Goal: Task Accomplishment & Management: Manage account settings

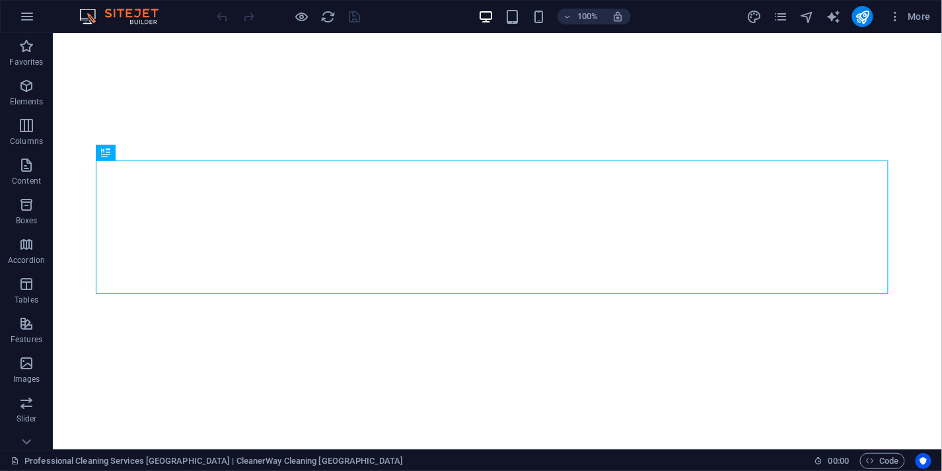
select select
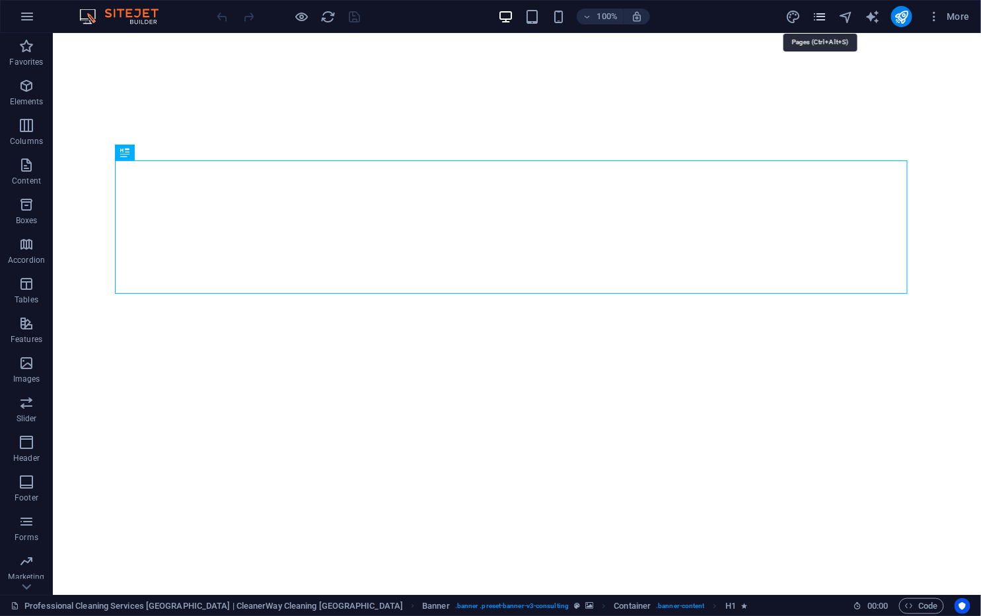
click at [812, 22] on icon "pages" at bounding box center [819, 16] width 15 height 15
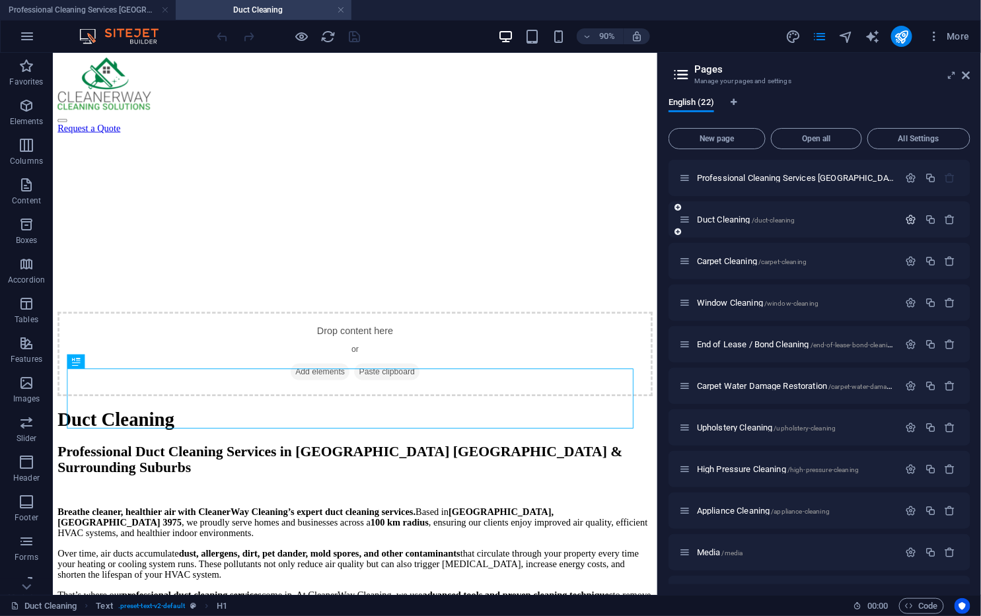
click at [0, 0] on icon "button" at bounding box center [0, 0] width 0 height 0
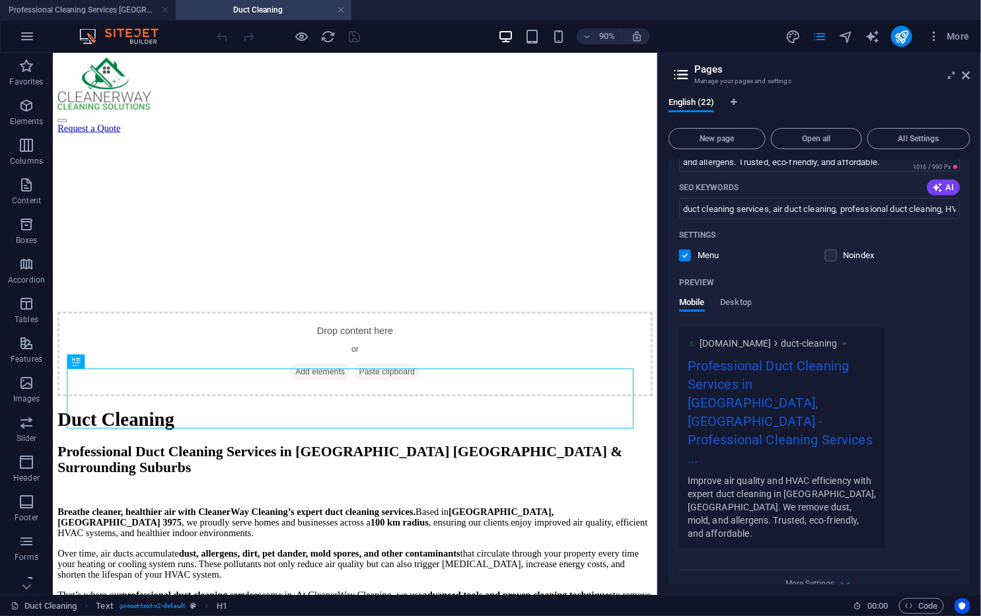
scroll to position [293, 0]
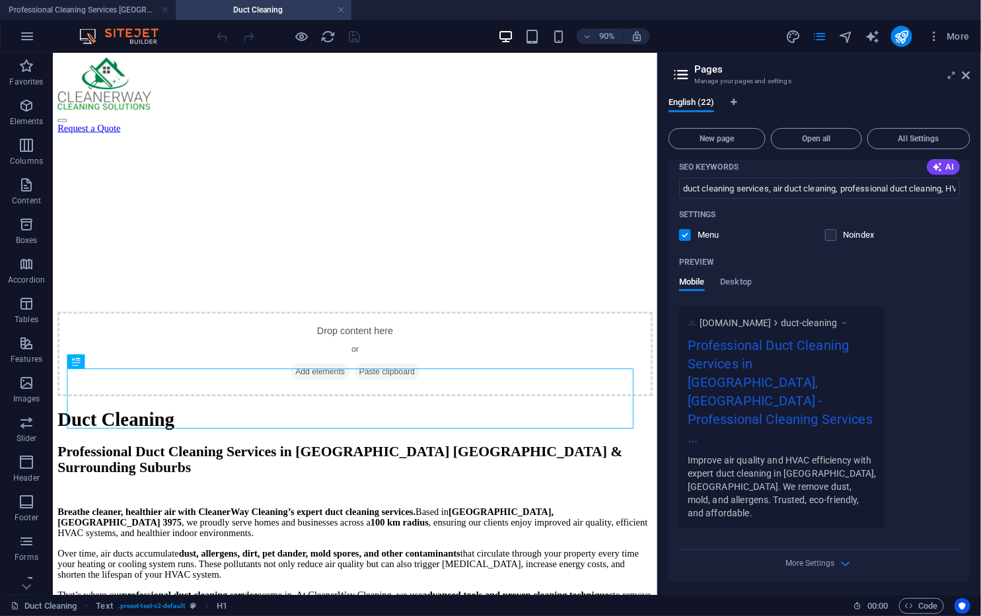
click at [0, 0] on div "Name Duct Cleaning ​ URL SLUG /duct-cleaning ​ SEO Title AI Professional Duct C…" at bounding box center [0, 0] width 0 height 0
click at [829, 470] on span "More Settings" at bounding box center [810, 563] width 49 height 9
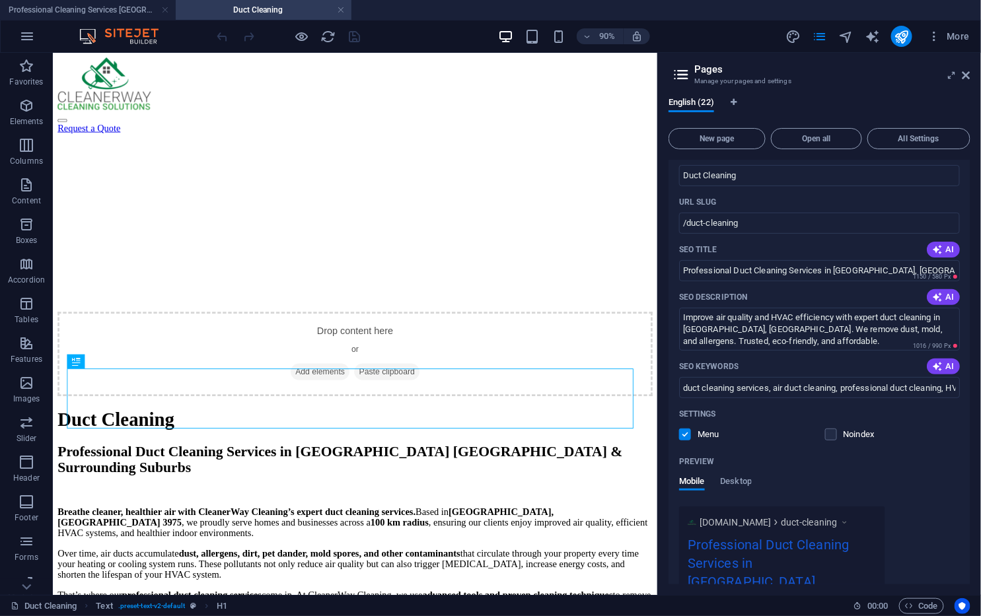
scroll to position [0, 0]
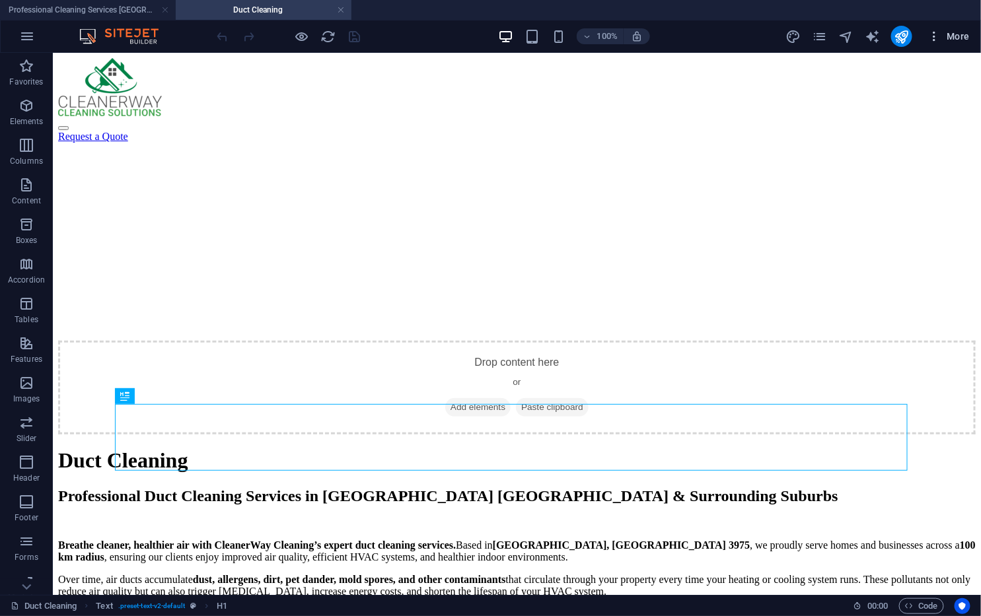
click at [0, 0] on span "More" at bounding box center [0, 0] width 0 height 0
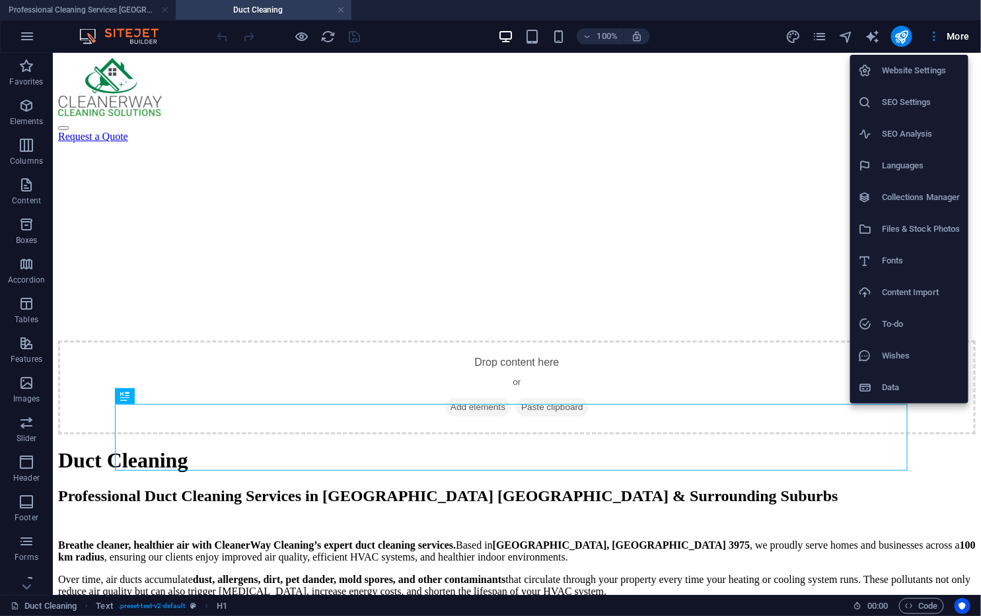
click at [841, 96] on h6 "SEO Settings" at bounding box center [921, 102] width 79 height 16
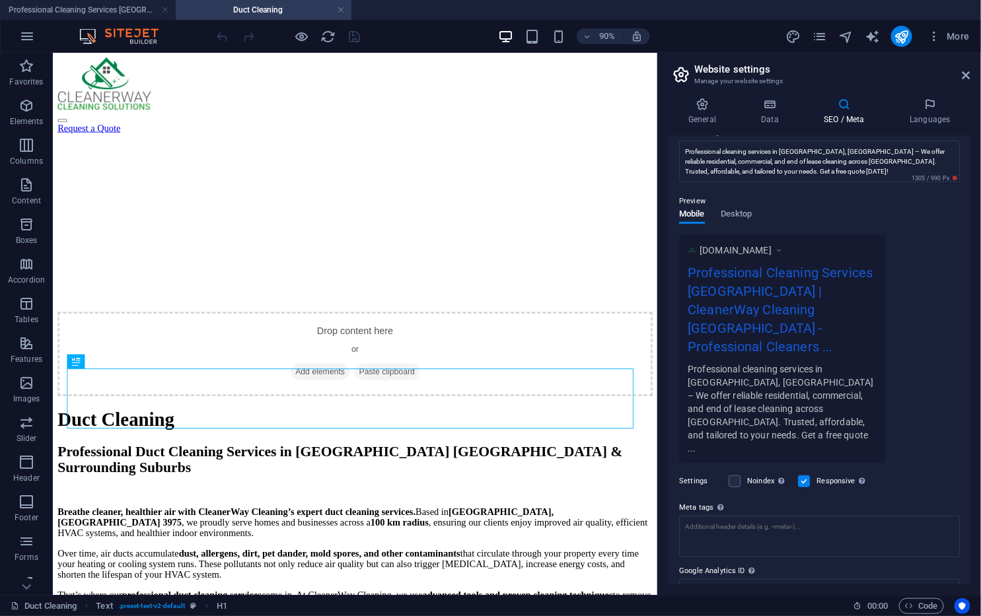
scroll to position [145, 0]
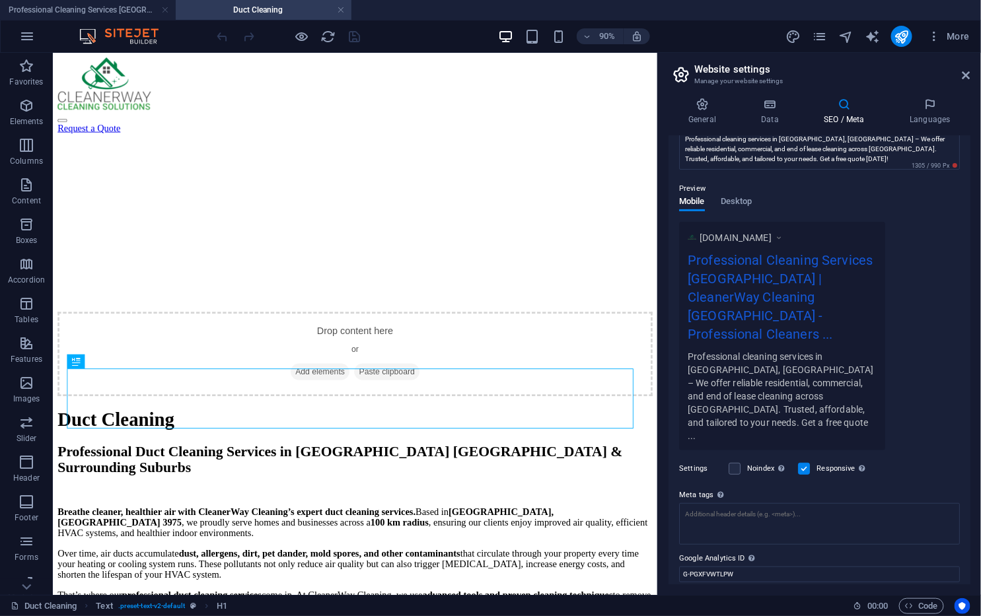
click at [702, 461] on label "Settings" at bounding box center [700, 469] width 43 height 16
click at [776, 470] on input "Google Maps API key" at bounding box center [819, 612] width 281 height 16
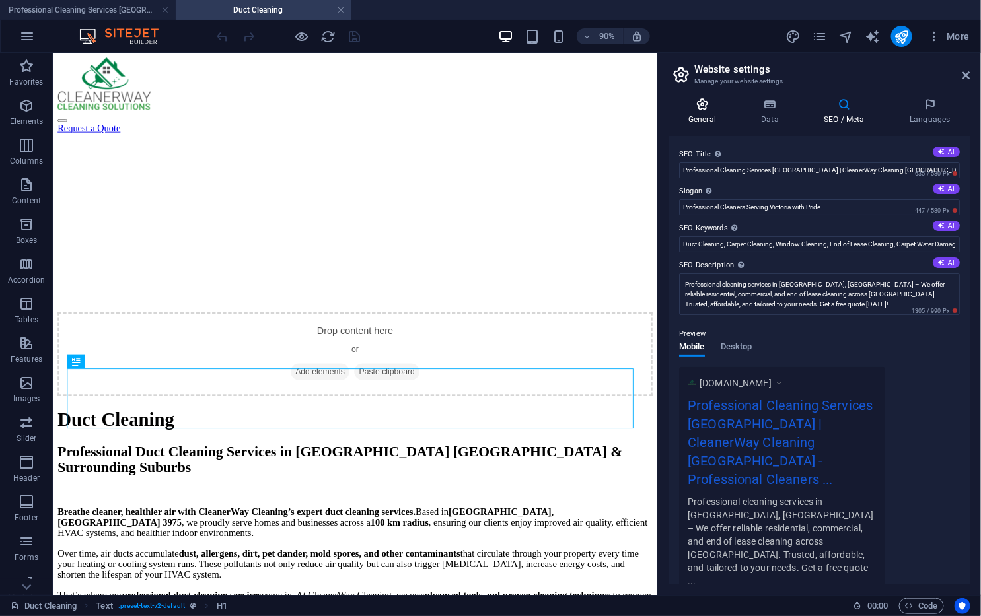
click at [715, 98] on icon at bounding box center [701, 104] width 67 height 13
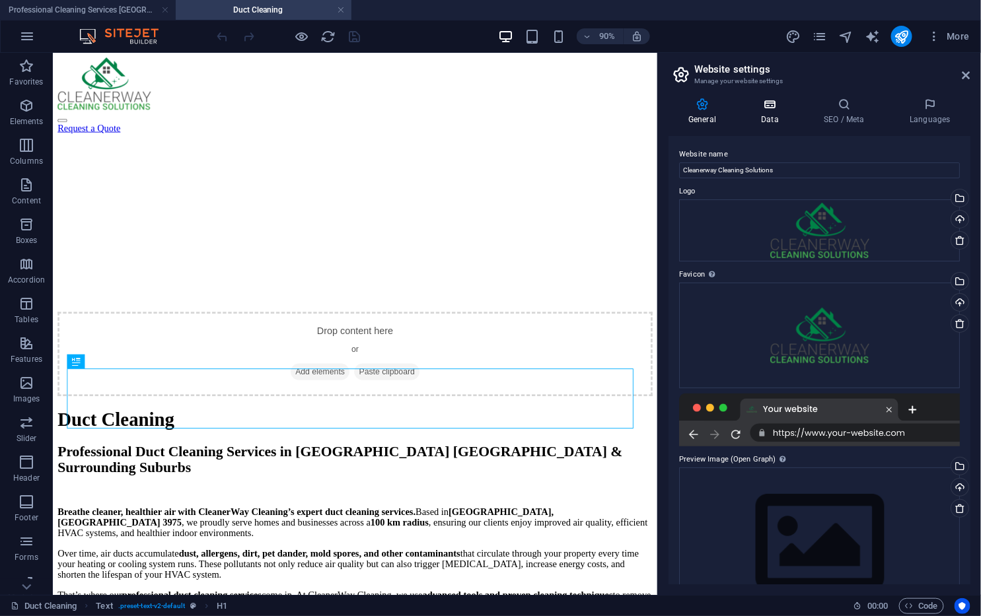
click at [764, 113] on h4 "Data" at bounding box center [772, 112] width 63 height 28
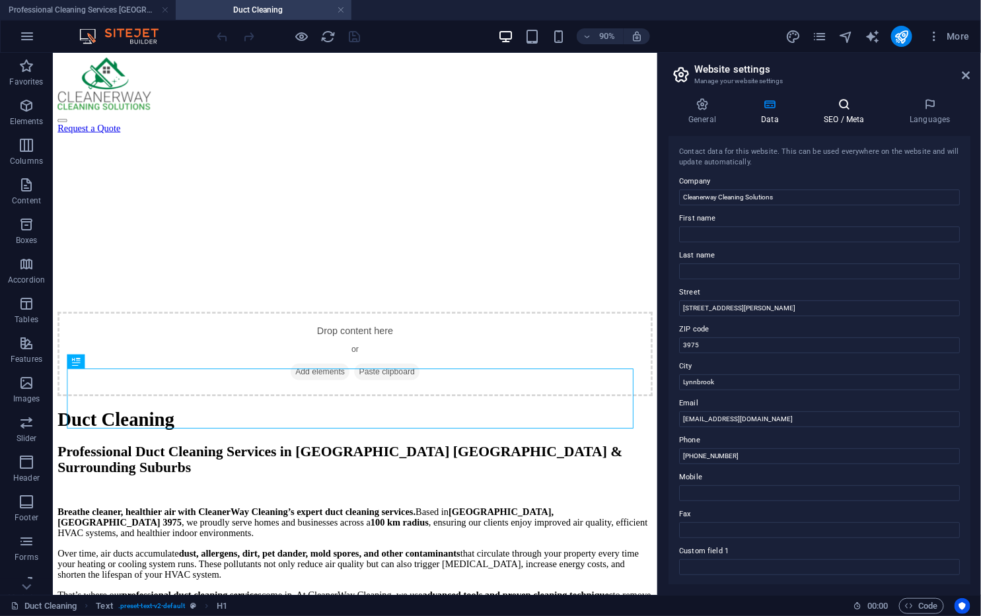
click at [830, 102] on icon at bounding box center [844, 104] width 81 height 13
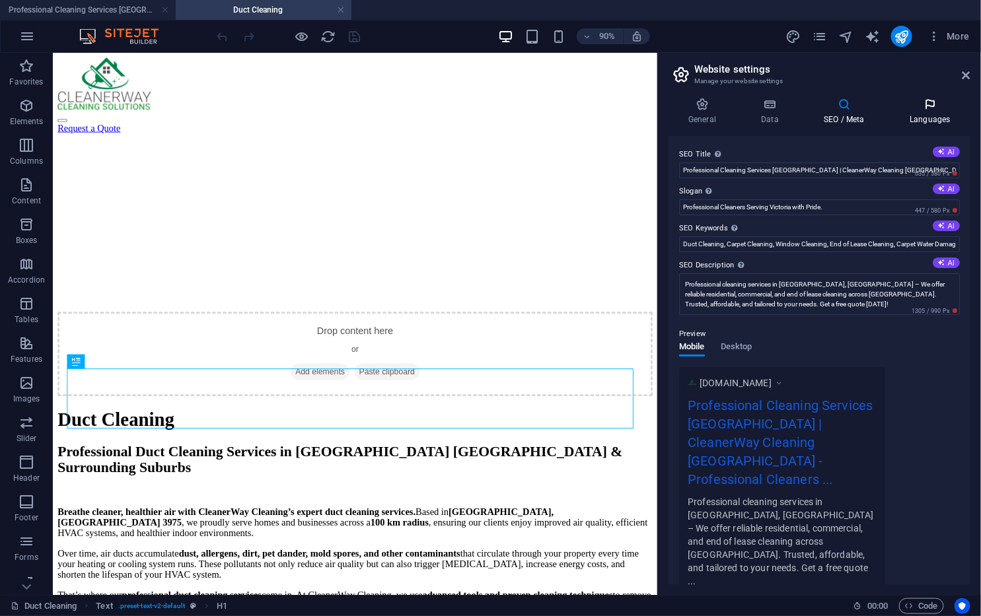
click at [841, 98] on icon at bounding box center [930, 104] width 81 height 13
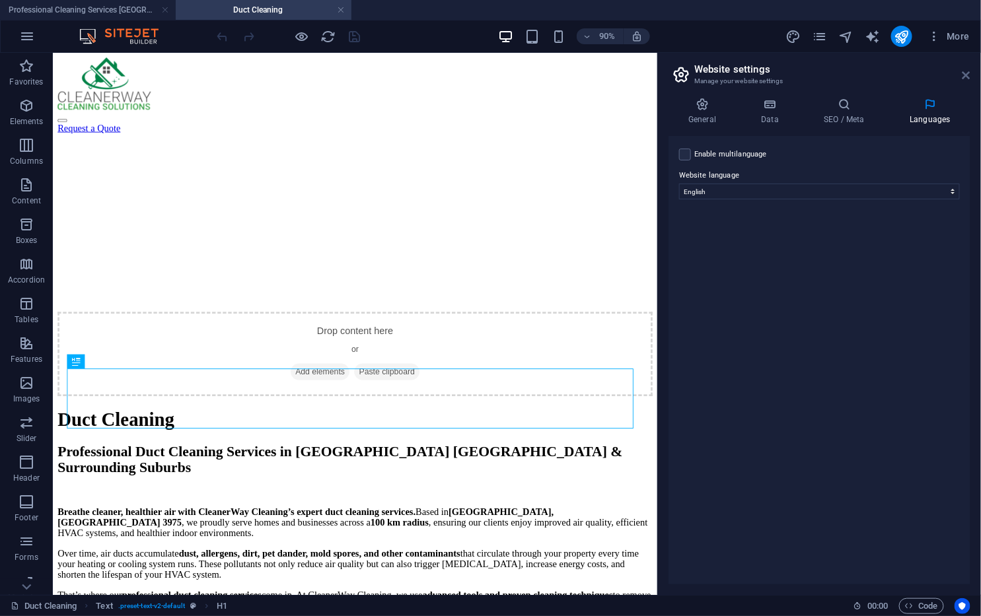
click at [841, 74] on icon at bounding box center [966, 75] width 8 height 11
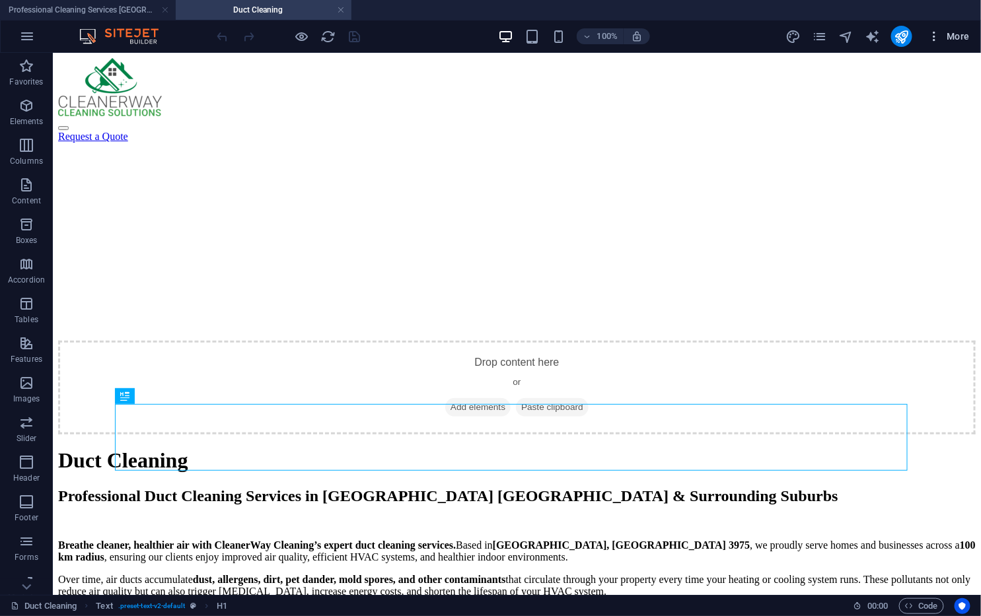
click at [0, 0] on span "More" at bounding box center [0, 0] width 0 height 0
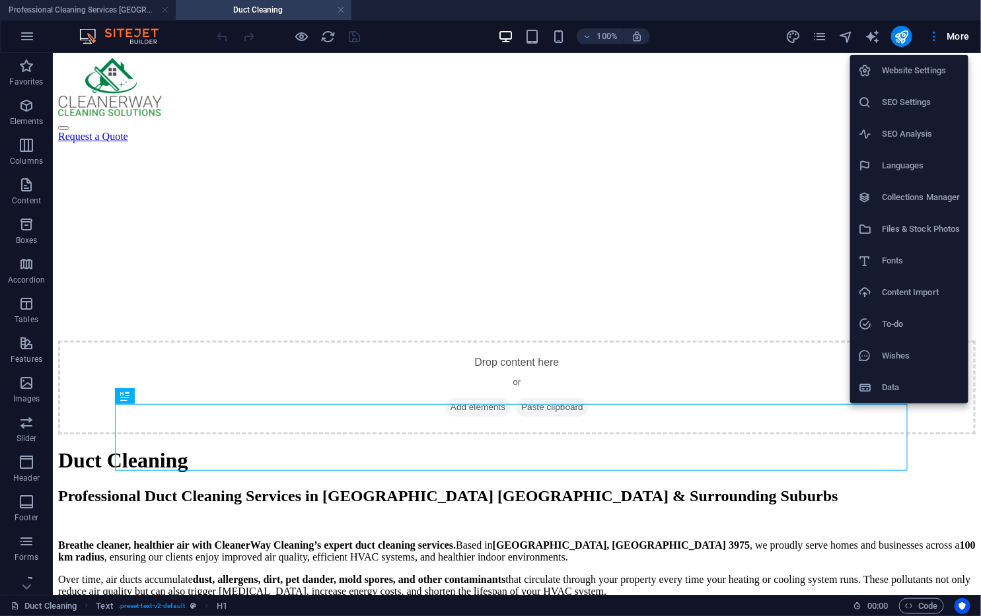
click at [841, 470] on div at bounding box center [490, 308] width 981 height 616
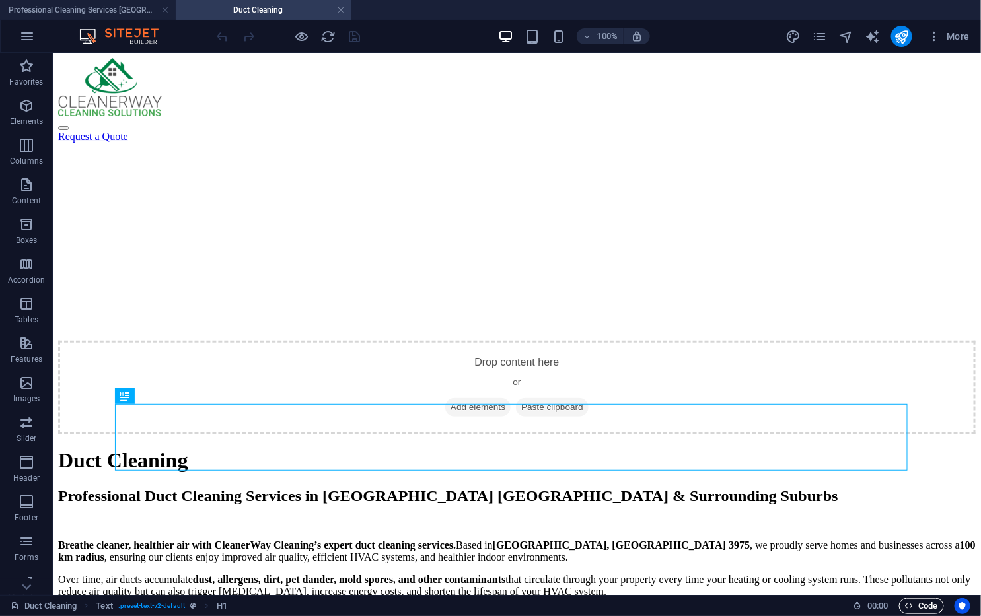
click at [841, 470] on span "Code" at bounding box center [921, 606] width 33 height 16
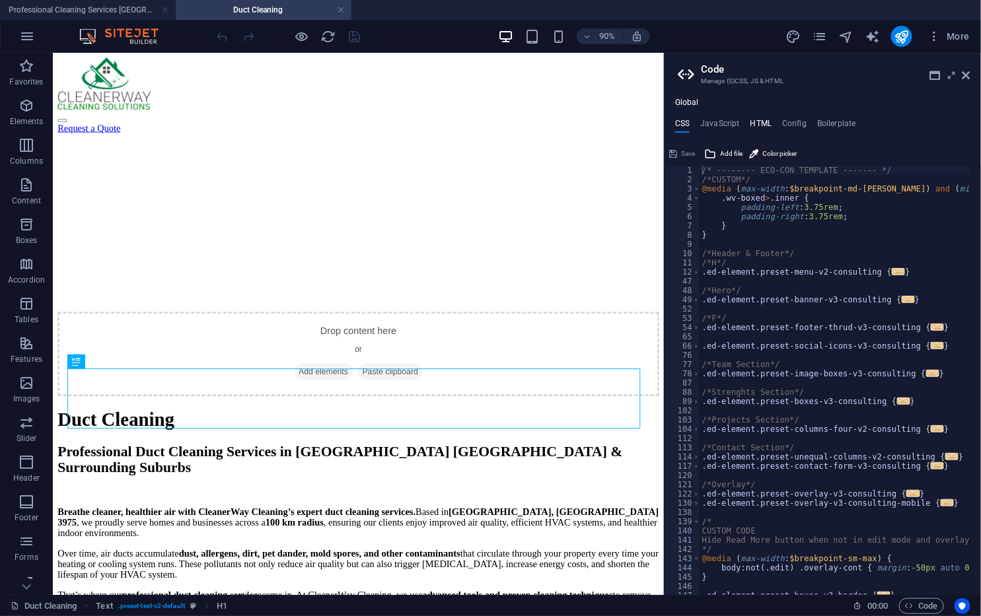
click at [760, 124] on h4 "HTML" at bounding box center [761, 126] width 22 height 15
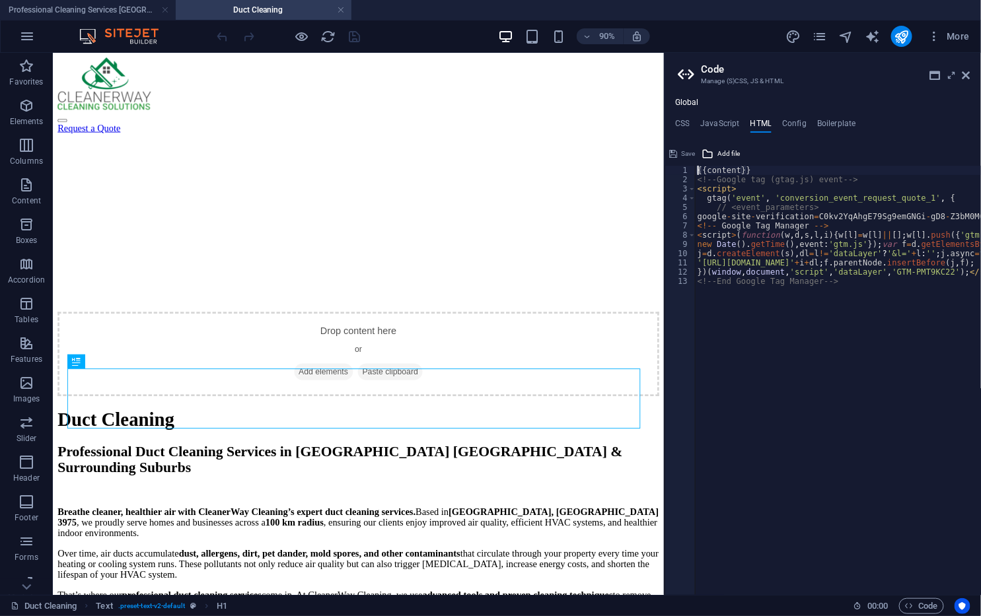
click at [841, 312] on div "{{content}} <!-- Google tag (gtag.js) event --> < script > gtag ( 'event' , 'co…" at bounding box center [880, 384] width 370 height 437
type textarea "<!-- End Google Tag Manager -->"
click at [701, 295] on div "{{content}} <!-- Google tag (gtag.js) event --> < script > gtag ( 'event' , 'co…" at bounding box center [880, 384] width 370 height 437
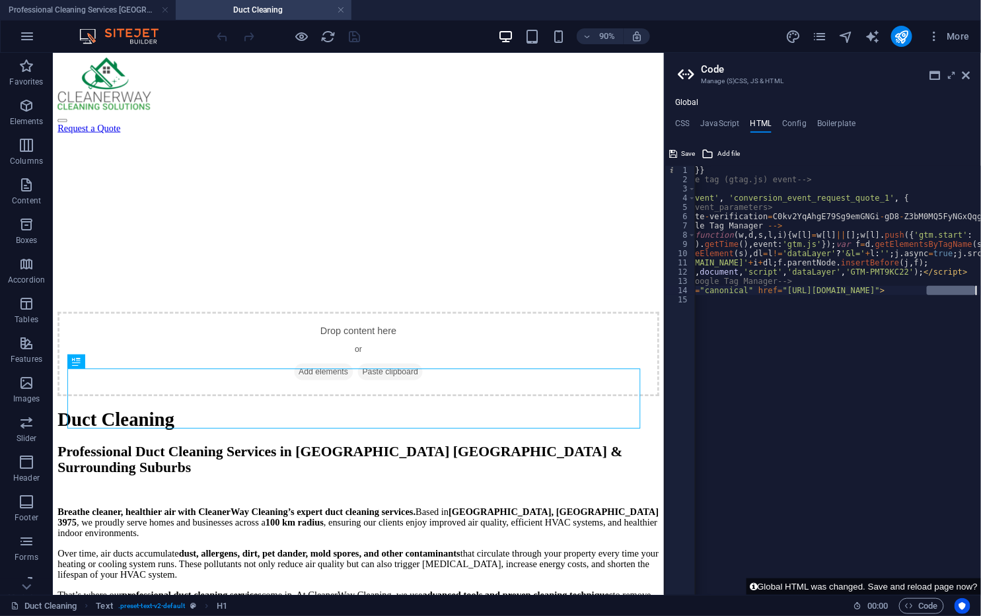
scroll to position [0, 77]
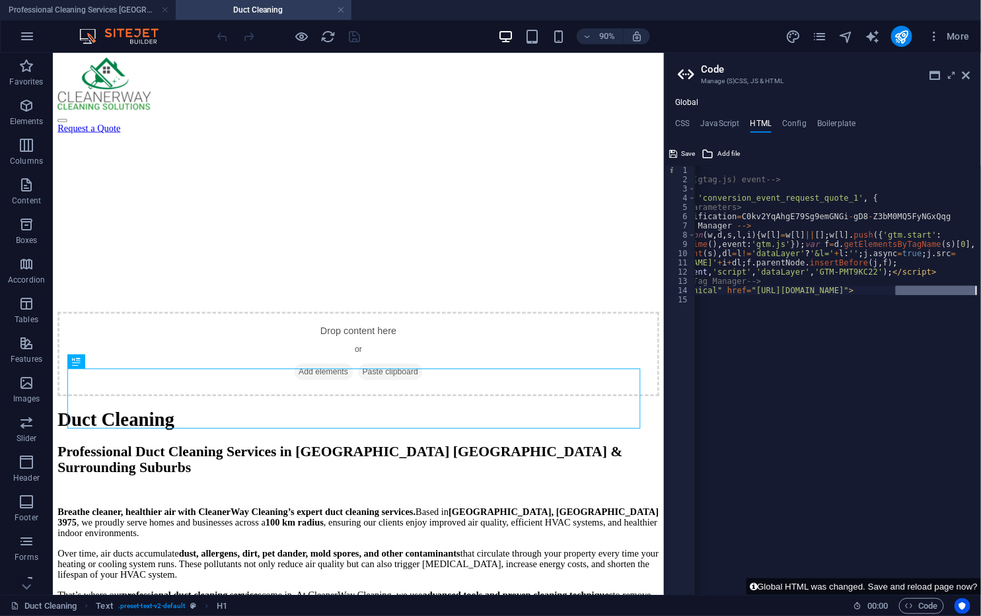
drag, startPoint x: 972, startPoint y: 288, endPoint x: 999, endPoint y: 289, distance: 26.4
click at [841, 289] on html "Cleanerway Cleaning Solutions Professional Cleaning Services Melbourne | Cleane…" at bounding box center [490, 308] width 981 height 616
click at [841, 288] on div "{{content}} <!-- Google tag (gtag.js) event --> < script > gtag ( 'event' , 'co…" at bounding box center [838, 380] width 286 height 429
click at [841, 288] on div "{{content}} <!-- Google tag (gtag.js) event --> < script > gtag ( 'event' , 'co…" at bounding box center [803, 384] width 370 height 437
click at [841, 289] on div "{{content}} <!-- Google tag (gtag.js) event --> < script > gtag ( 'event' , 'co…" at bounding box center [803, 384] width 370 height 437
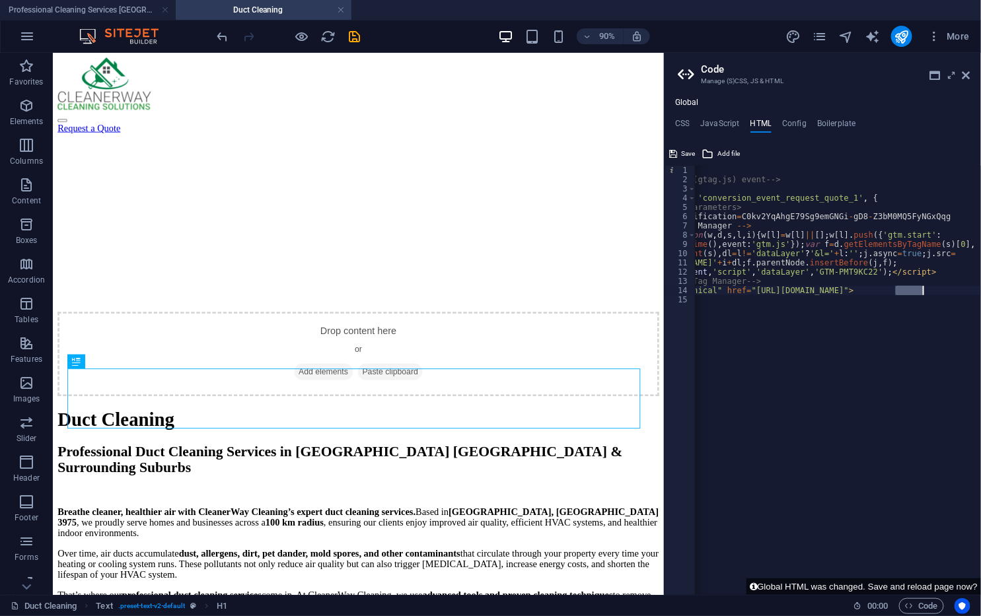
click at [841, 289] on div "{{content}} <!-- Google tag (gtag.js) event --> < script > gtag ( 'event' , 'co…" at bounding box center [803, 384] width 370 height 437
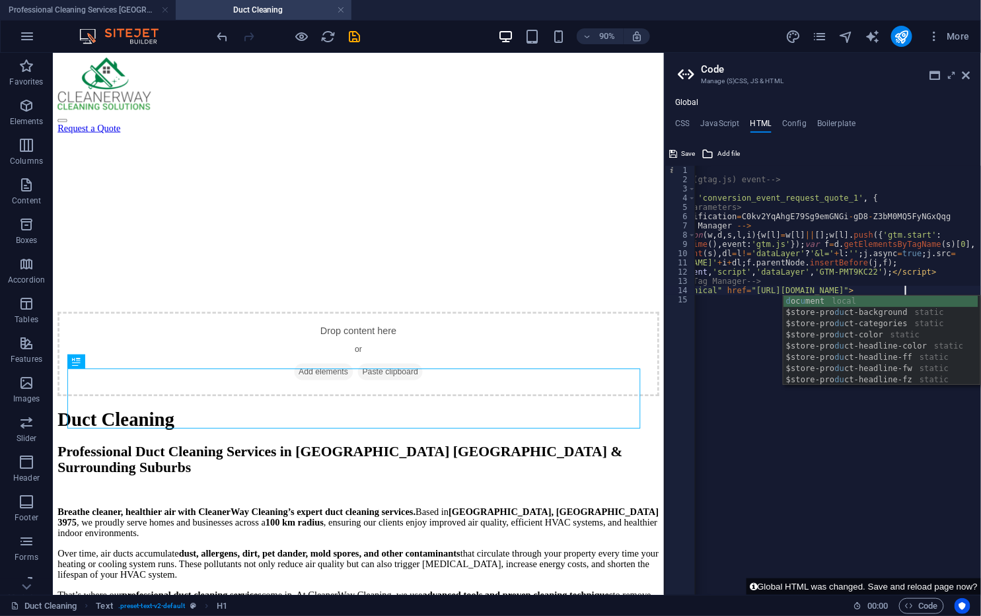
scroll to position [0, 23]
type textarea "<link rel="canonical" href="https://cleanerwaycleaning.com.au/duct-cleaning/">"
click at [841, 470] on div "{{content}} <!-- Google tag (gtag.js) event --> < script > gtag ( 'event' , 'co…" at bounding box center [803, 384] width 370 height 437
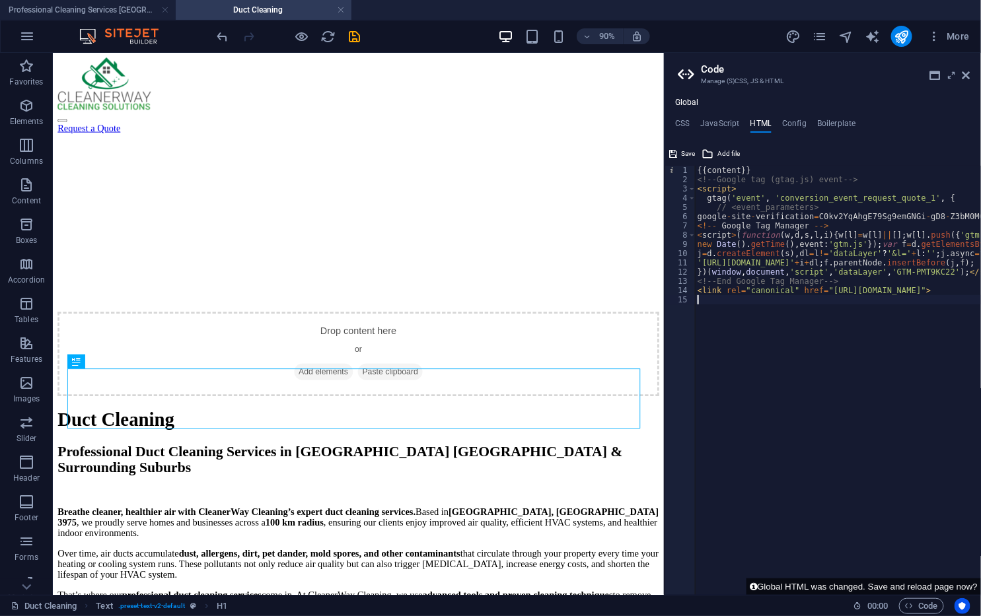
scroll to position [0, 0]
click at [690, 155] on span "Save" at bounding box center [688, 154] width 14 height 16
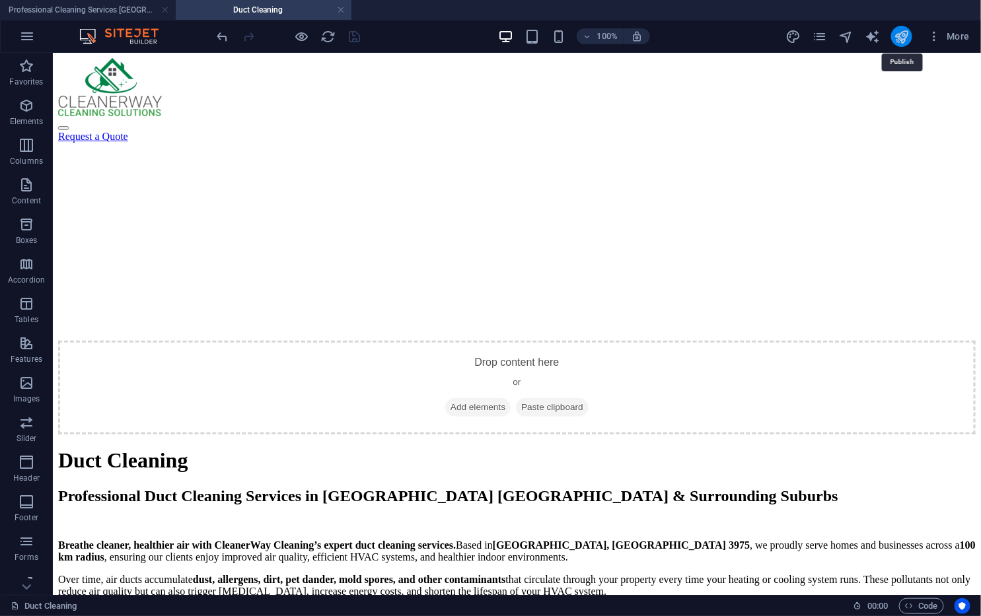
click at [841, 40] on icon "publish" at bounding box center [901, 36] width 15 height 15
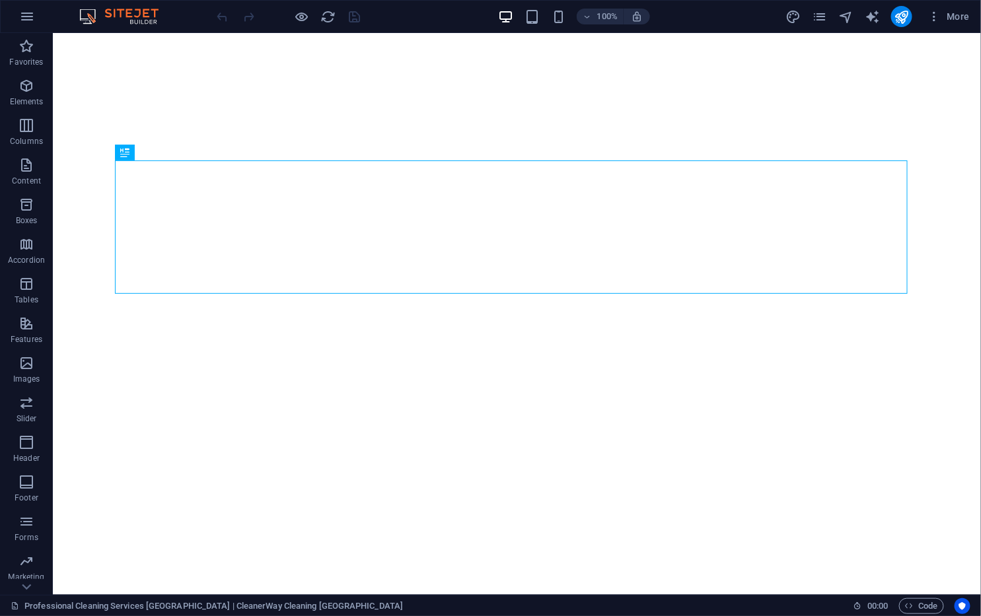
select select
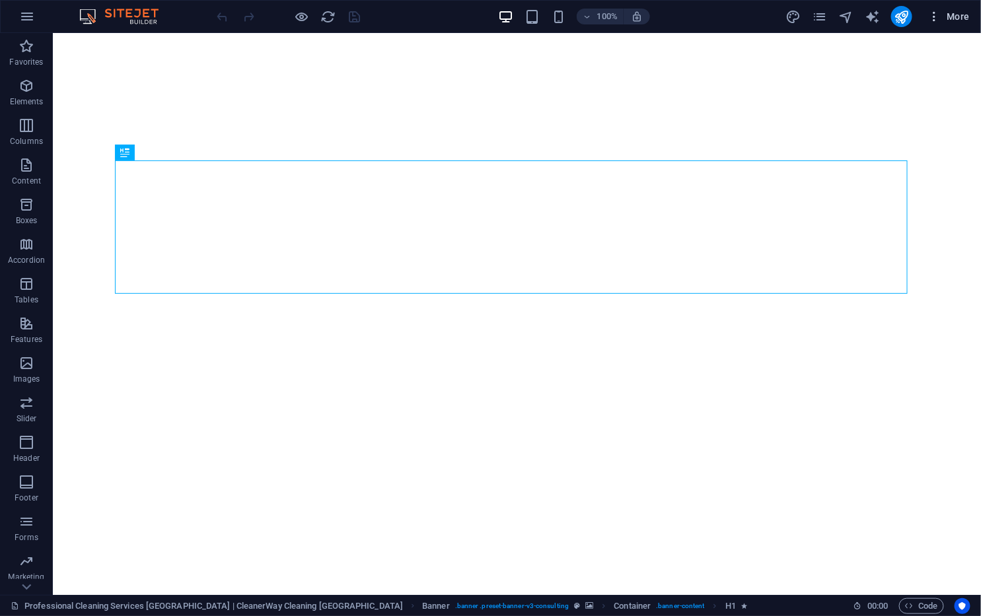
click at [935, 10] on icon "button" at bounding box center [934, 16] width 13 height 13
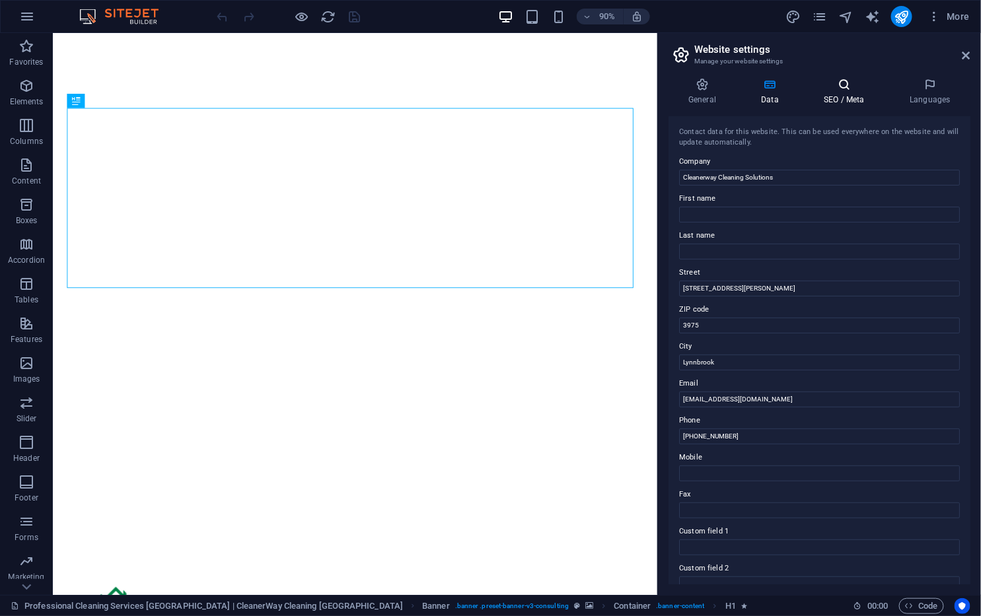
click at [0, 0] on icon at bounding box center [0, 0] width 0 height 0
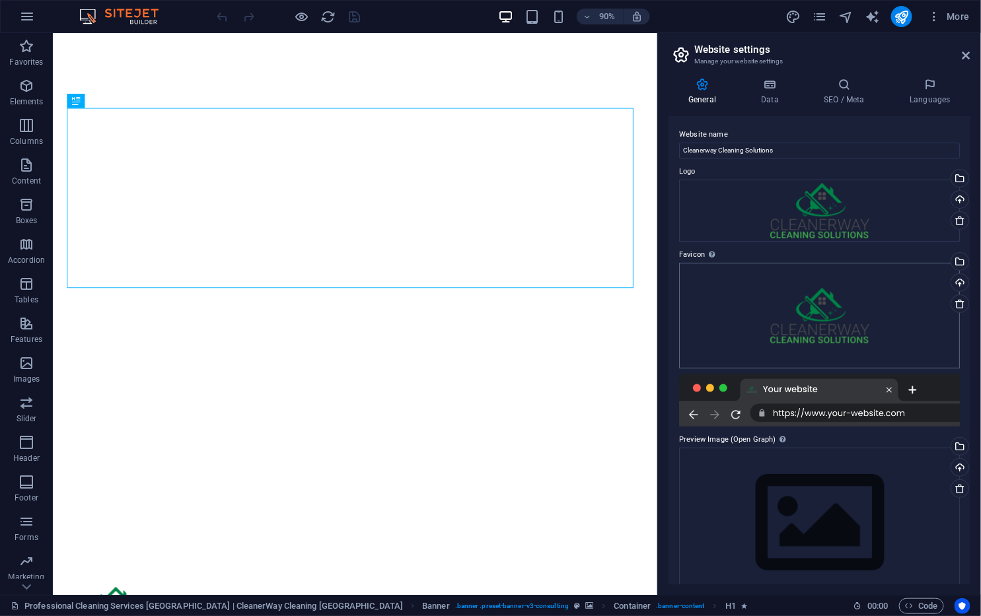
scroll to position [24, 0]
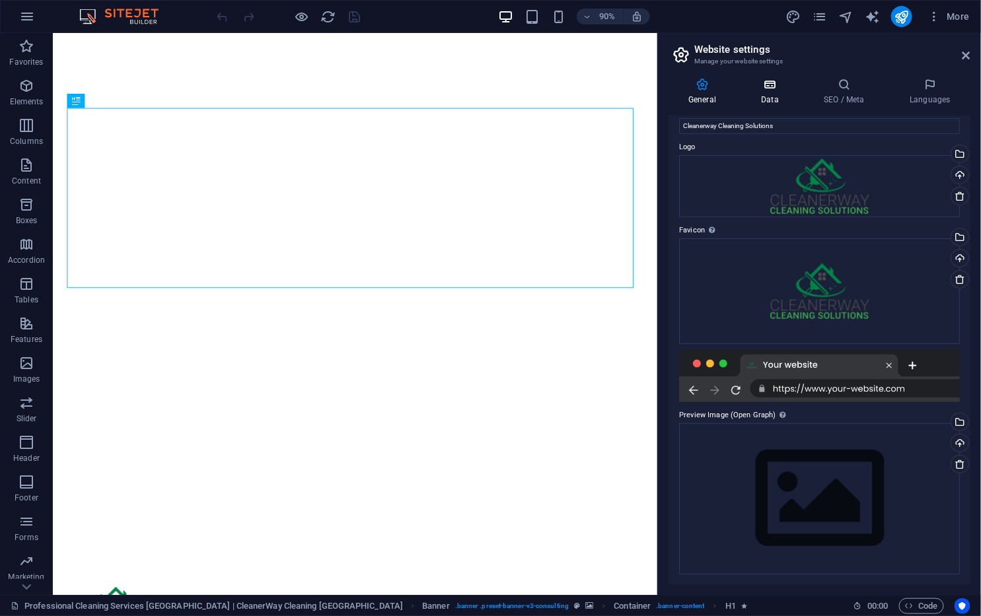
click at [764, 96] on h4 "Data" at bounding box center [772, 92] width 63 height 28
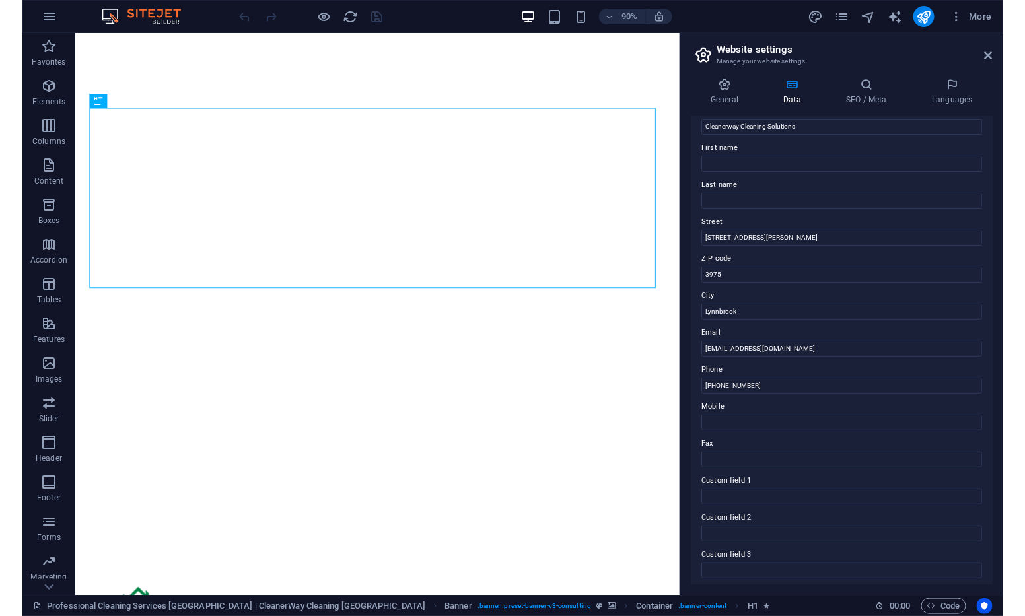
scroll to position [147, 0]
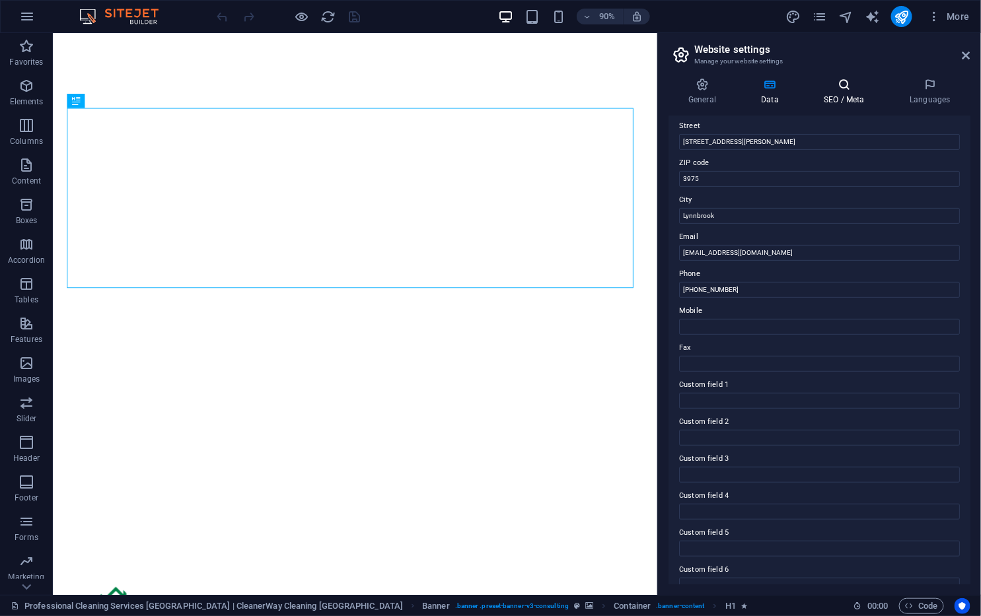
click at [0, 0] on icon at bounding box center [0, 0] width 0 height 0
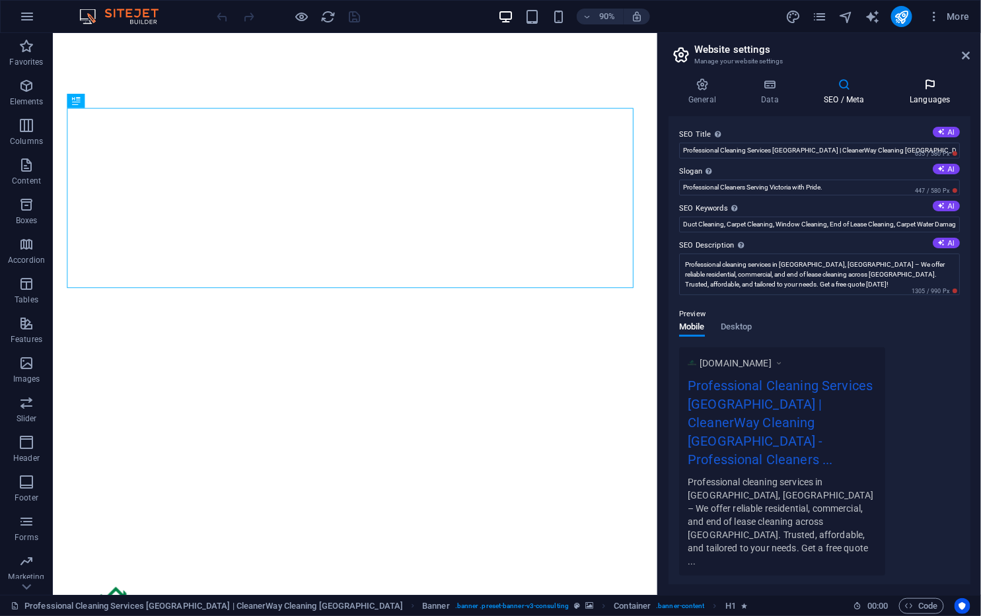
click at [918, 82] on icon at bounding box center [930, 84] width 81 height 13
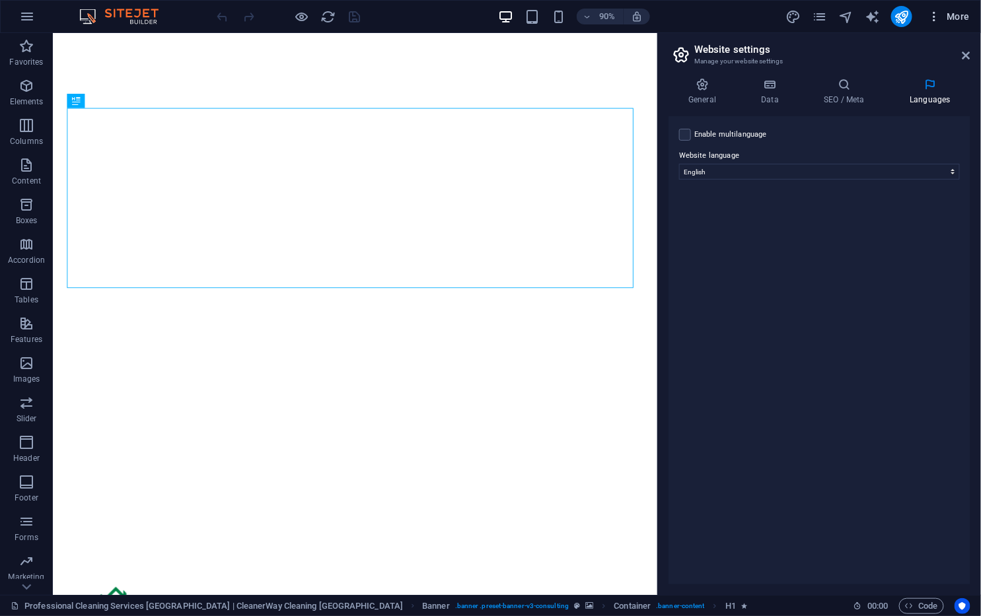
click at [933, 20] on icon "button" at bounding box center [934, 16] width 13 height 13
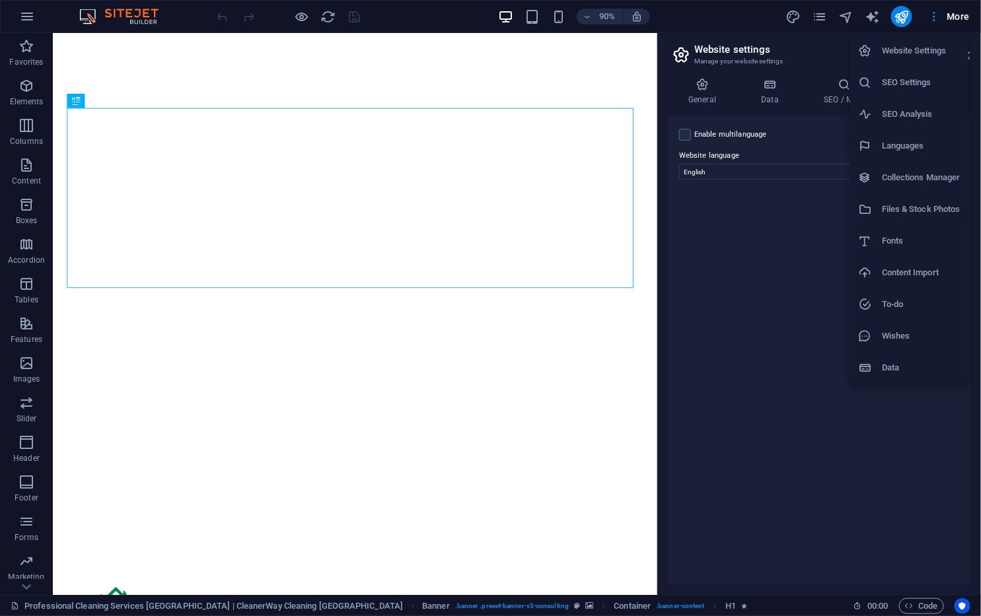
click at [939, 49] on h6 "Website Settings" at bounding box center [921, 51] width 79 height 16
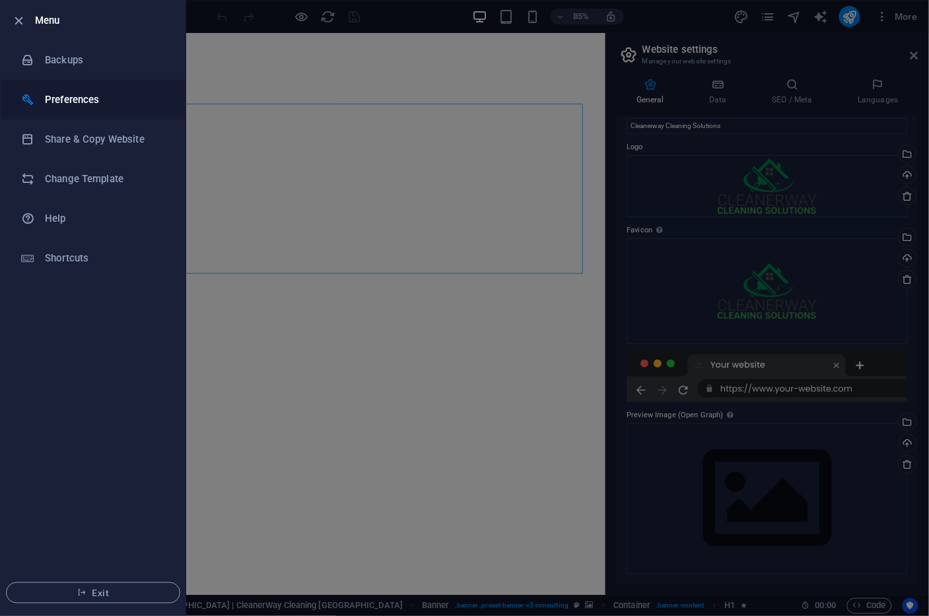
click at [104, 110] on li "Preferences" at bounding box center [93, 100] width 185 height 40
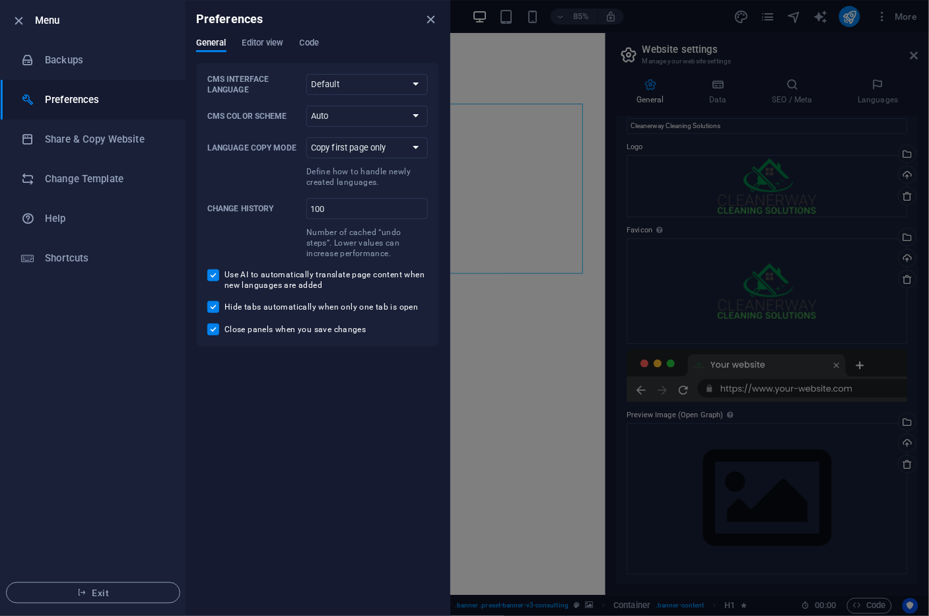
click at [262, 33] on div "Preferences" at bounding box center [318, 19] width 264 height 37
click at [276, 41] on span "Editor view" at bounding box center [263, 44] width 42 height 18
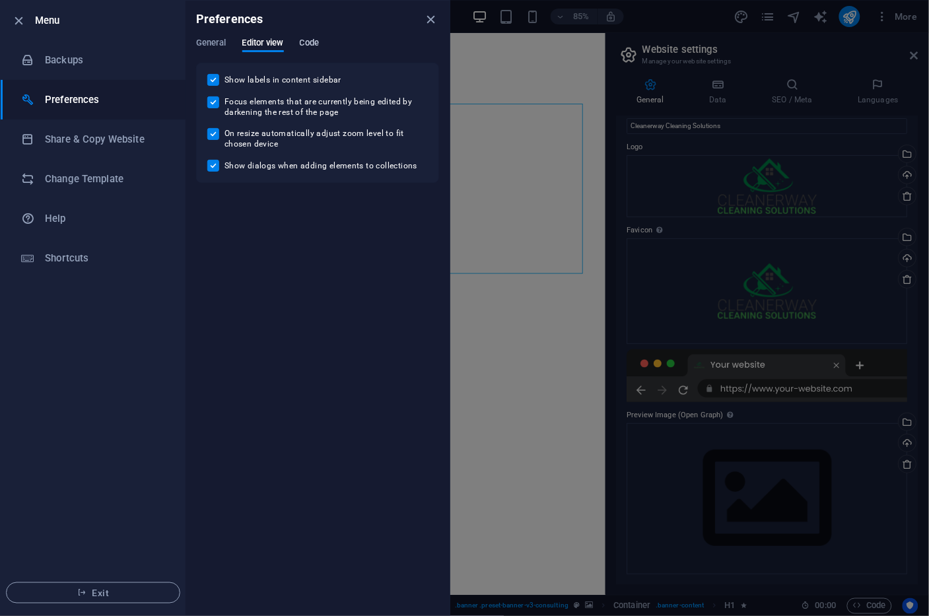
click at [308, 42] on span "Code" at bounding box center [309, 44] width 19 height 18
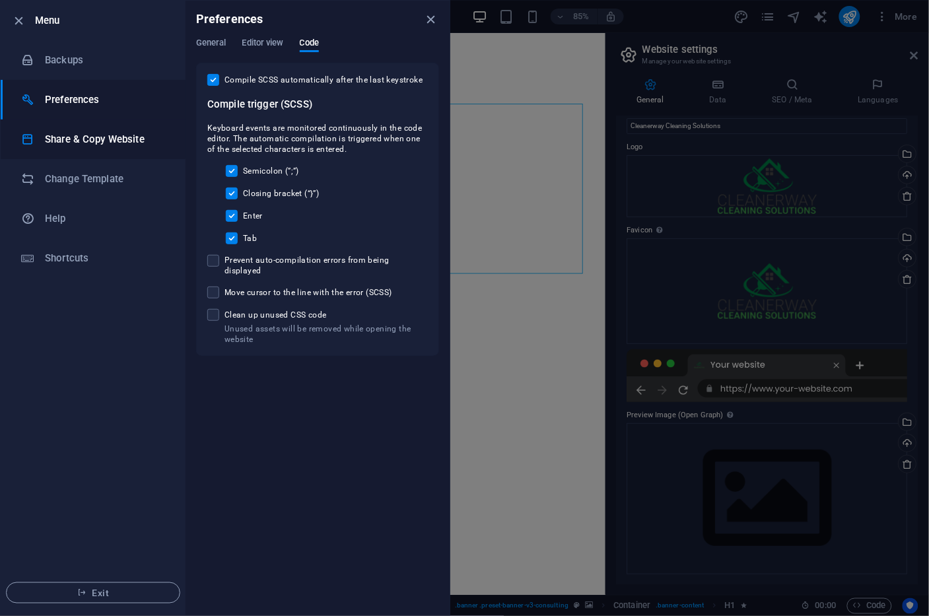
click at [128, 143] on h6 "Share & Copy Website" at bounding box center [106, 139] width 122 height 16
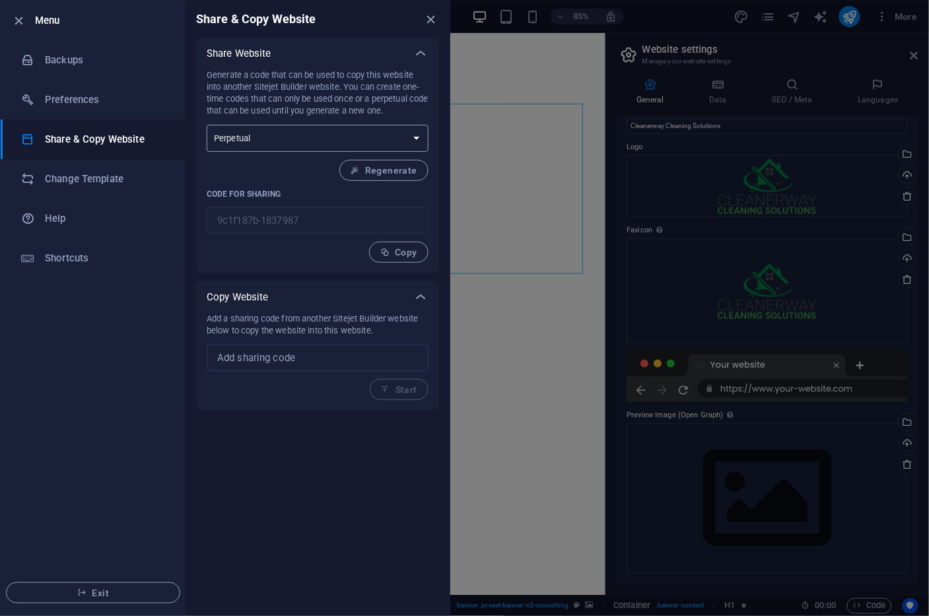
click at [304, 131] on select "One-time Perpetual" at bounding box center [318, 138] width 222 height 27
click at [113, 186] on h6 "Change Template" at bounding box center [106, 179] width 122 height 16
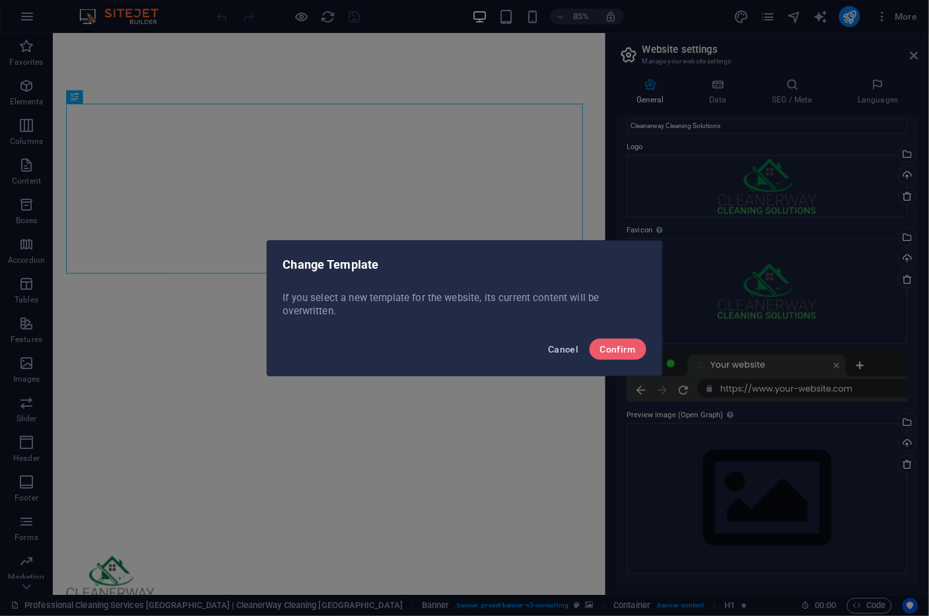
click at [569, 347] on span "Cancel" at bounding box center [563, 349] width 30 height 11
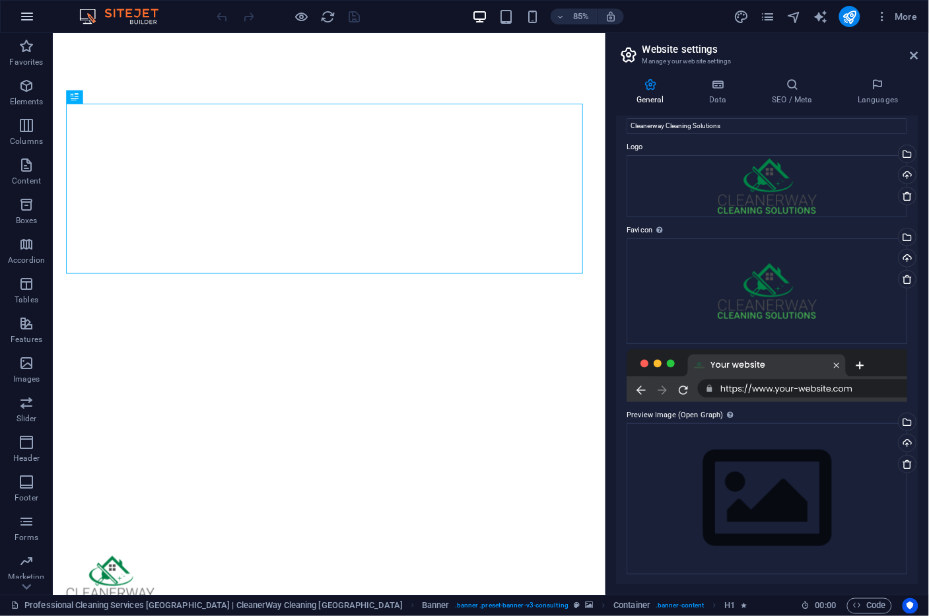
click at [25, 22] on icon "button" at bounding box center [27, 17] width 16 height 16
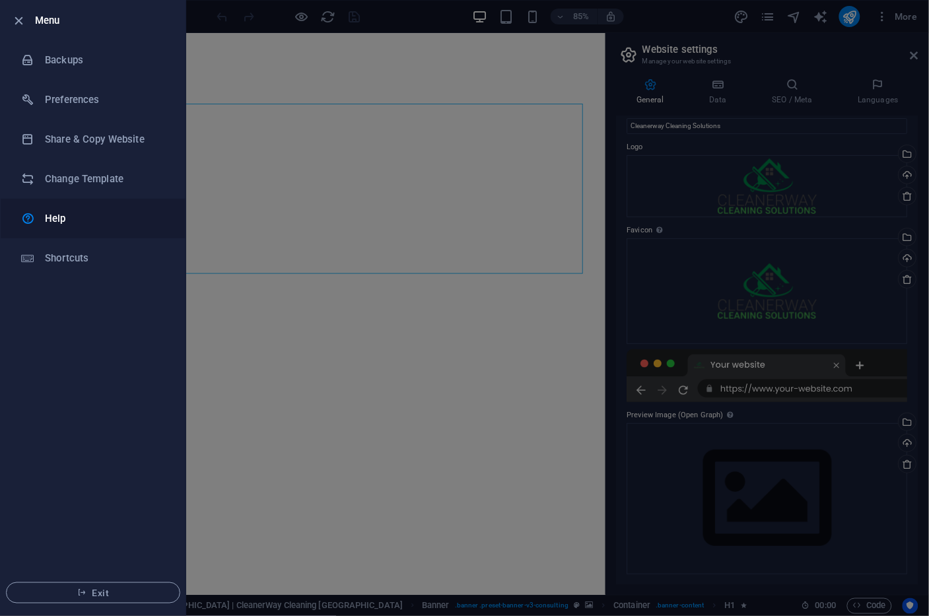
click at [87, 227] on link "Help" at bounding box center [93, 219] width 185 height 40
click at [758, 26] on div at bounding box center [464, 308] width 929 height 616
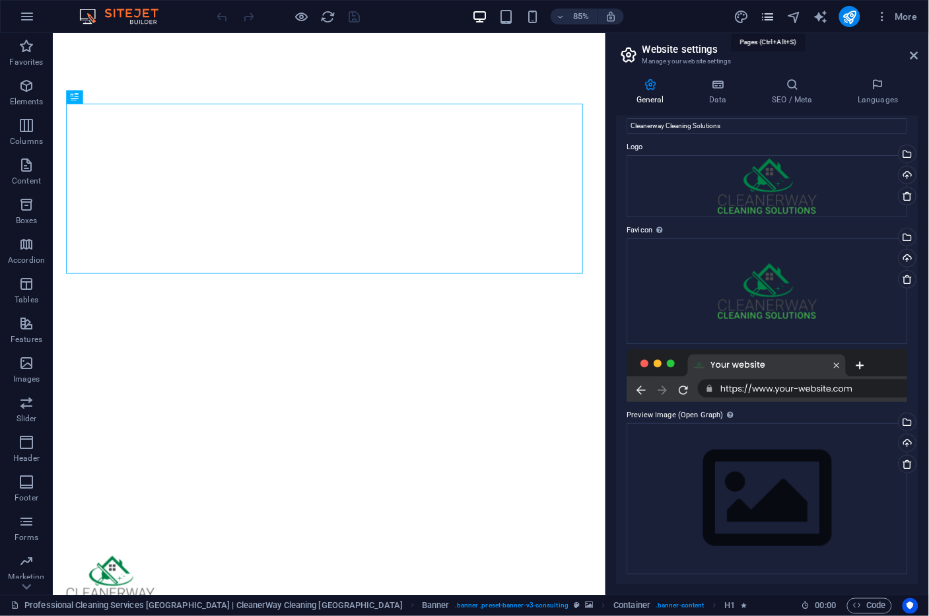
click at [773, 18] on icon "pages" at bounding box center [767, 16] width 15 height 15
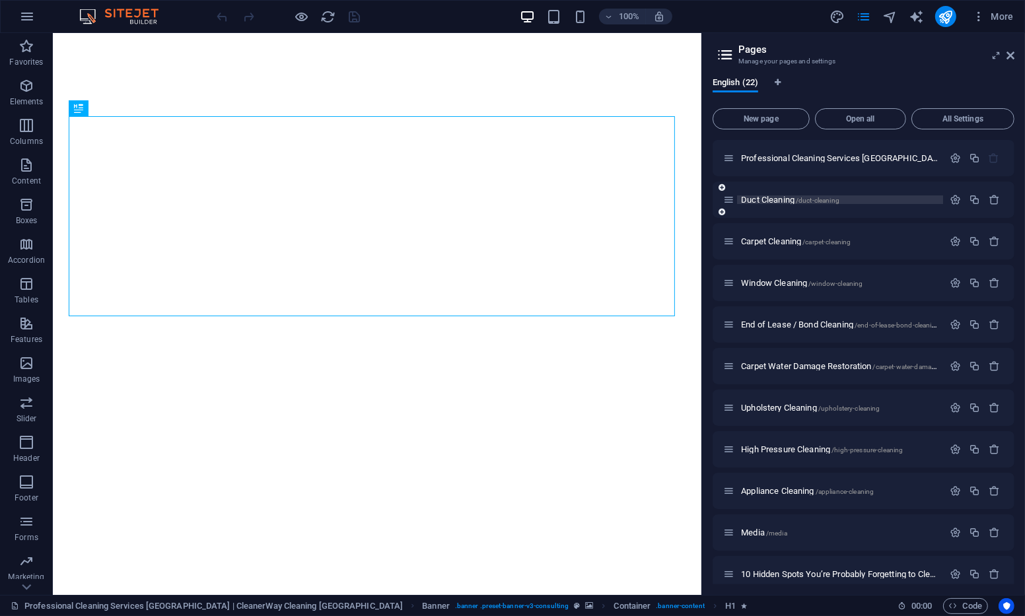
click at [902, 202] on p "Duct Cleaning /duct-cleaning" at bounding box center [840, 200] width 198 height 9
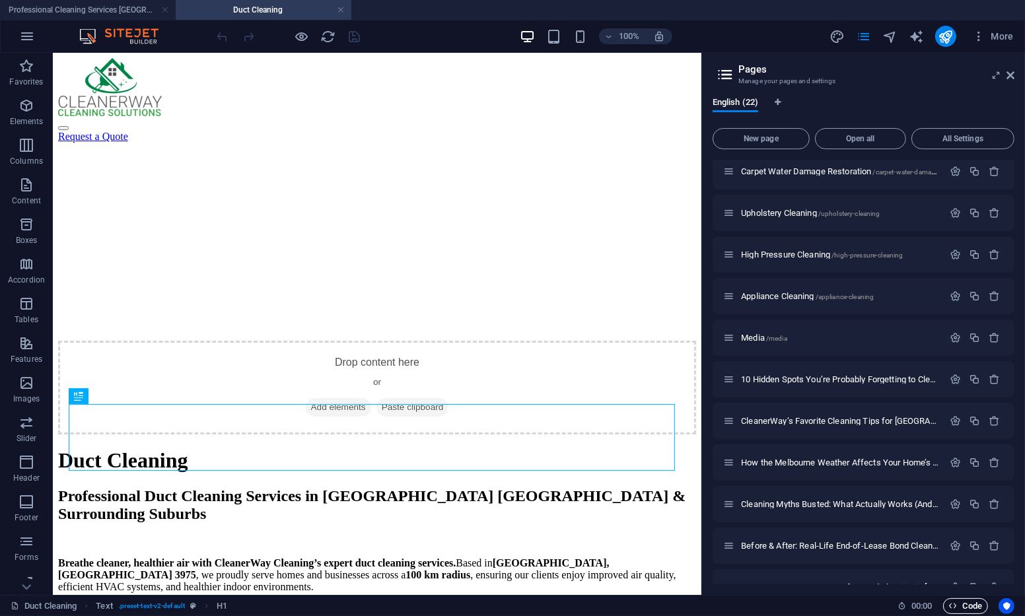
scroll to position [220, 0]
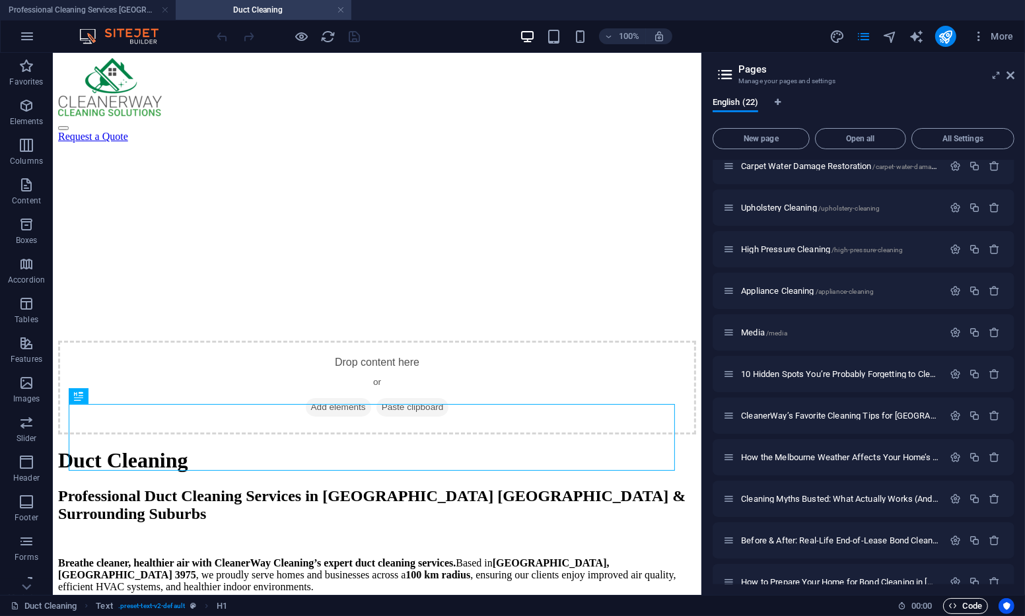
click at [968, 604] on span "Code" at bounding box center [965, 606] width 33 height 16
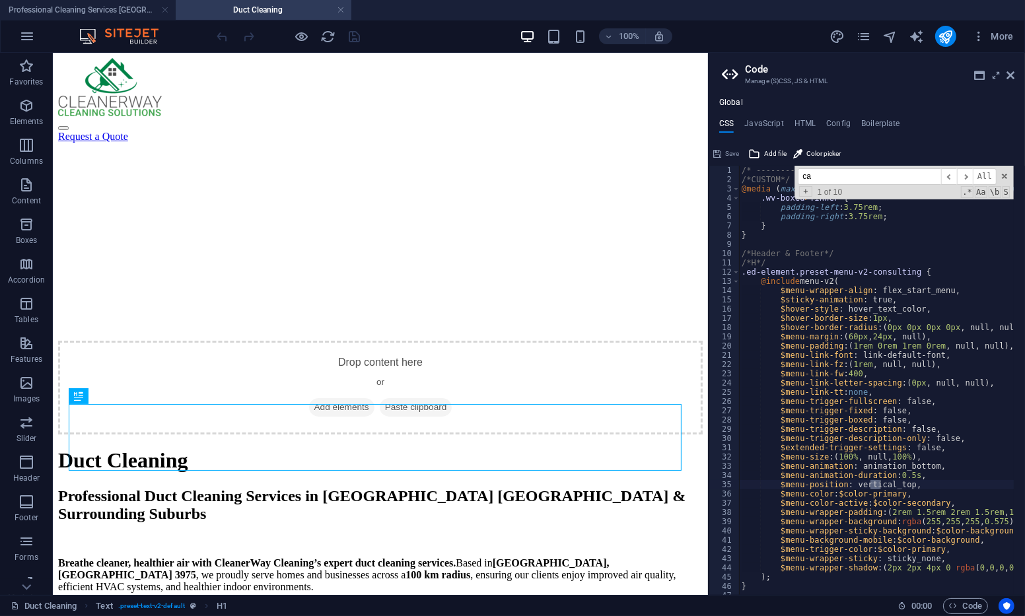
type input "c"
type input "C"
click at [758, 124] on h4 "JavaScript" at bounding box center [763, 126] width 39 height 15
type textarea "/* JS for preset "Menu V2" */"
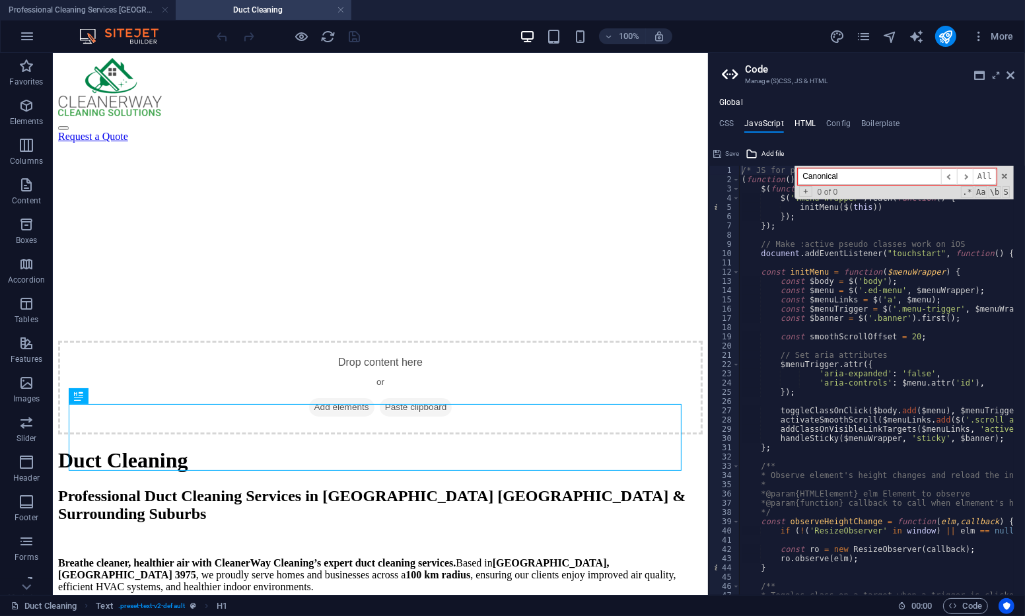
type input "Canonical"
click at [814, 119] on h4 "HTML" at bounding box center [806, 126] width 22 height 15
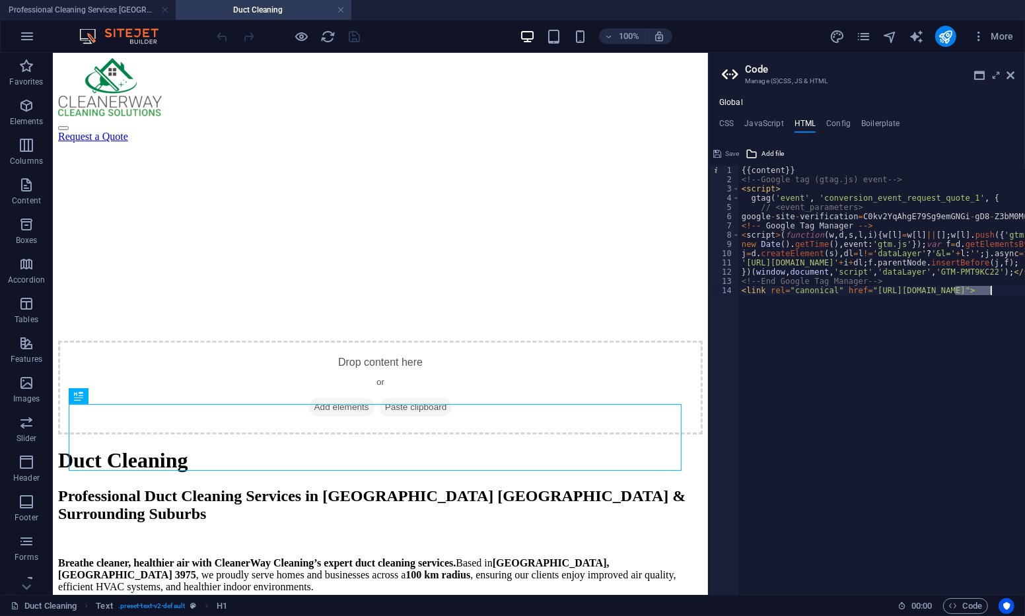
scroll to position [0, 68]
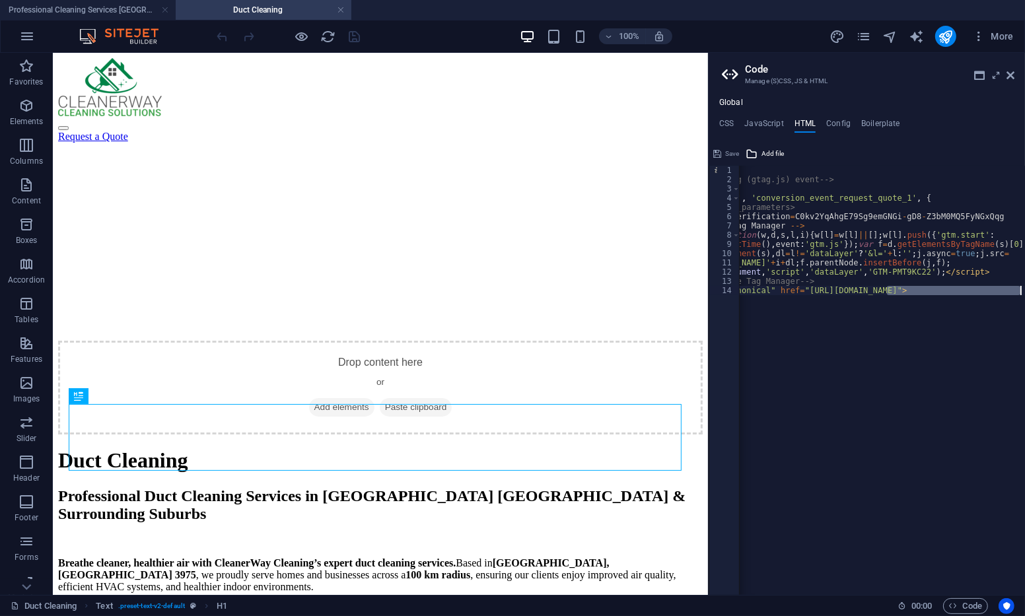
drag, startPoint x: 955, startPoint y: 289, endPoint x: 1062, endPoint y: 296, distance: 107.2
click at [980, 296] on html "Cleanerway Cleaning Solutions Professional Cleaning Services Melbourne | Cleane…" at bounding box center [512, 308] width 1025 height 616
type textarea "<link rel="canonical" href="https://cleanerwaycleaning.com.au/duct-cleaning/">"
click at [873, 362] on div "{{content}} <!-- Google tag (gtag.js) event --> < script > gtag ( 'event' , 'co…" at bounding box center [882, 380] width 286 height 429
click at [834, 123] on h4 "Config" at bounding box center [838, 126] width 24 height 15
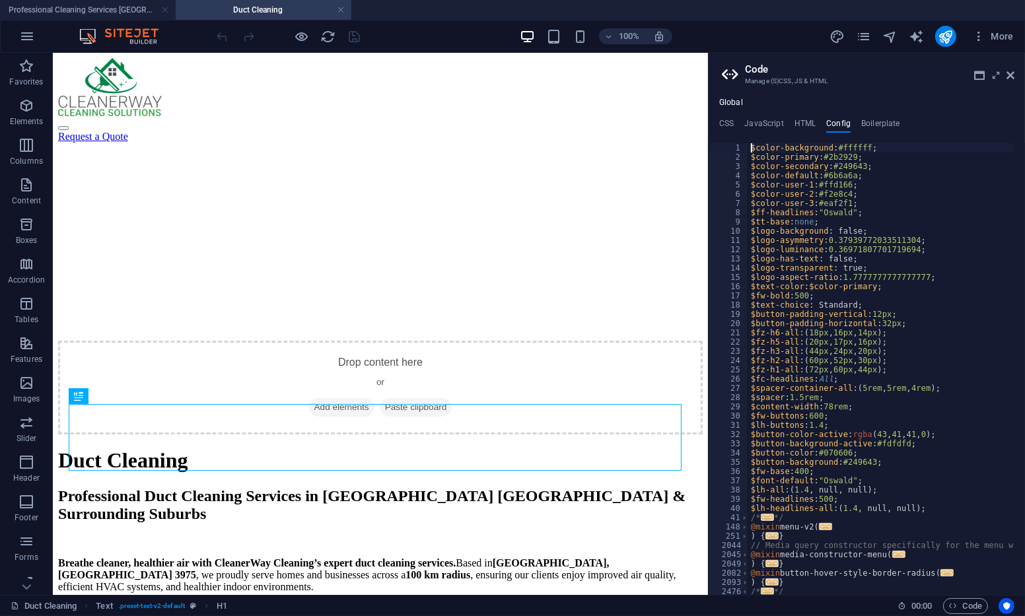
click at [926, 244] on div "$color-background : #ffffff ; $color-primary : #2b2929 ; $color-secondary : #24…" at bounding box center [957, 373] width 419 height 460
type textarea "$logo-asymmetry: 0.37939772033511304;"
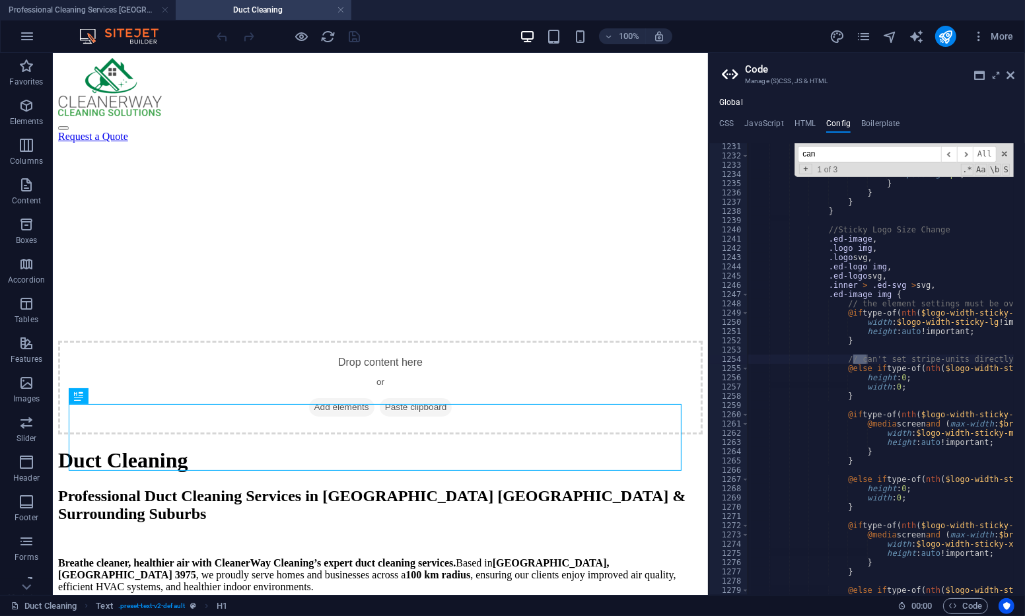
scroll to position [9452, 0]
type input "c"
type input "C"
click at [873, 130] on h4 "Boilerplate" at bounding box center [880, 126] width 39 height 15
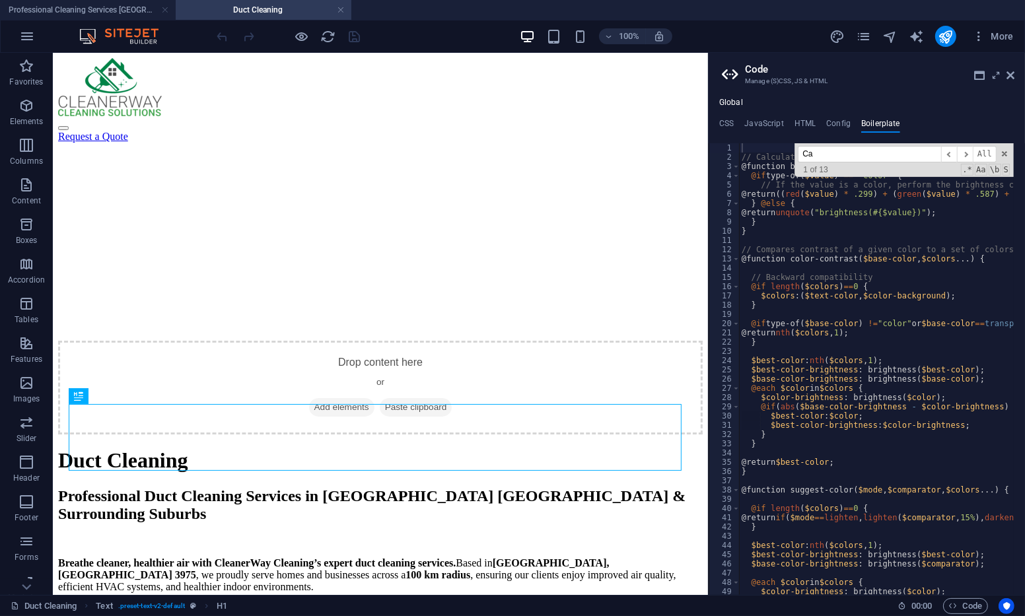
type input "C"
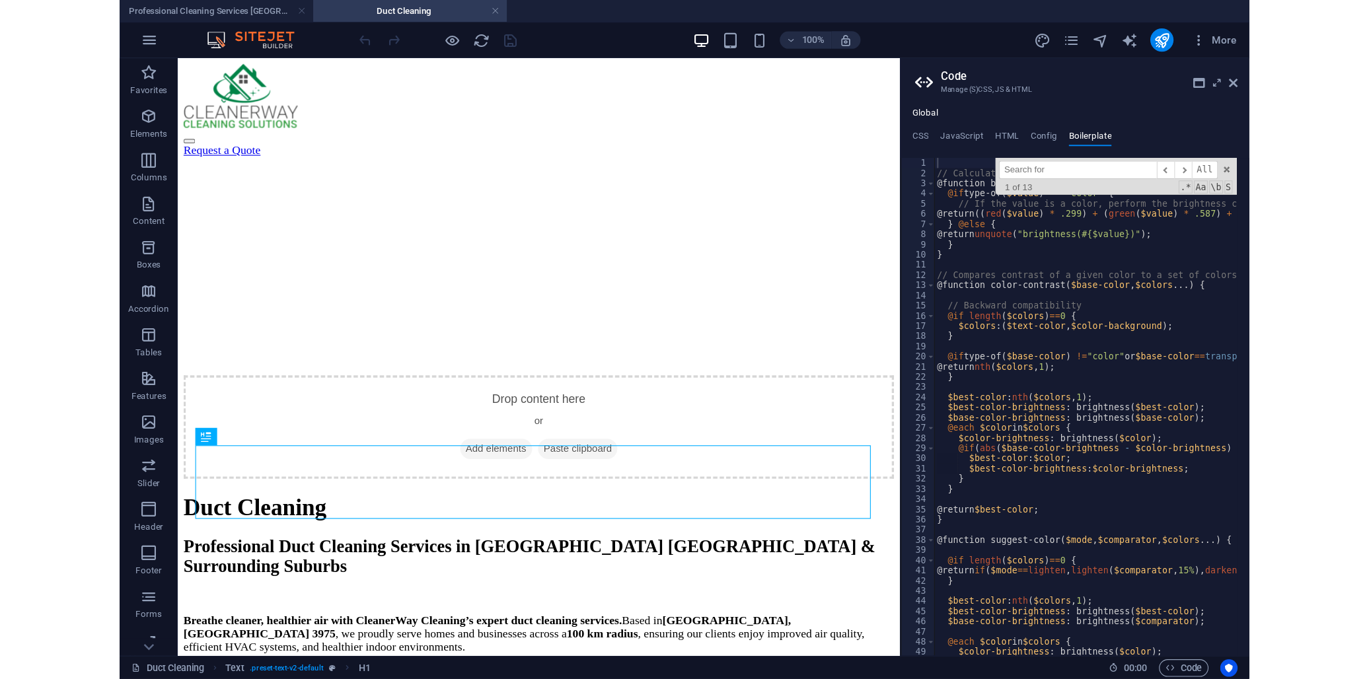
scroll to position [7241, 0]
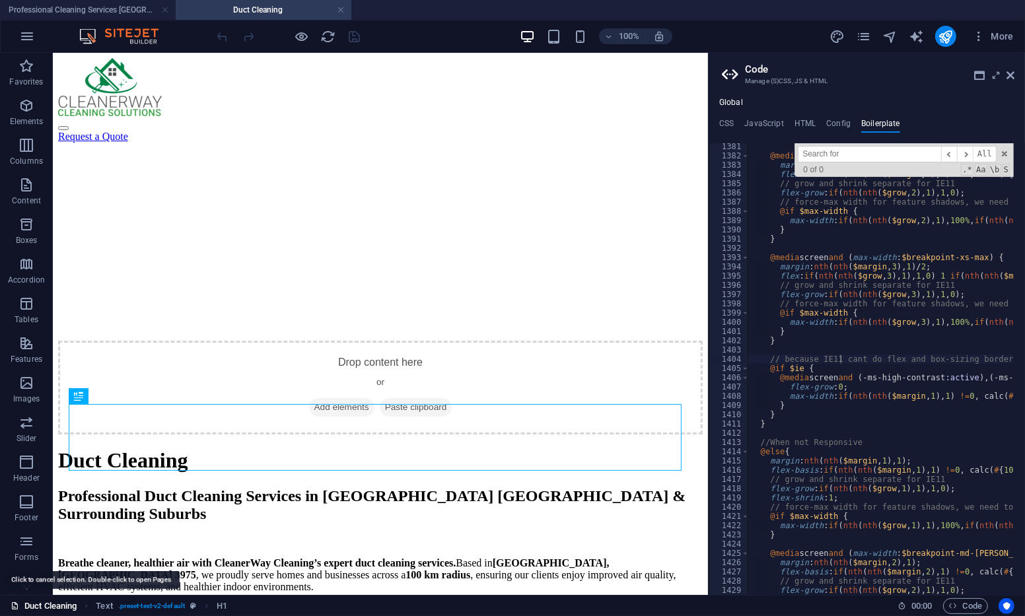
click at [51, 609] on link "Duct Cleaning" at bounding box center [44, 606] width 66 height 16
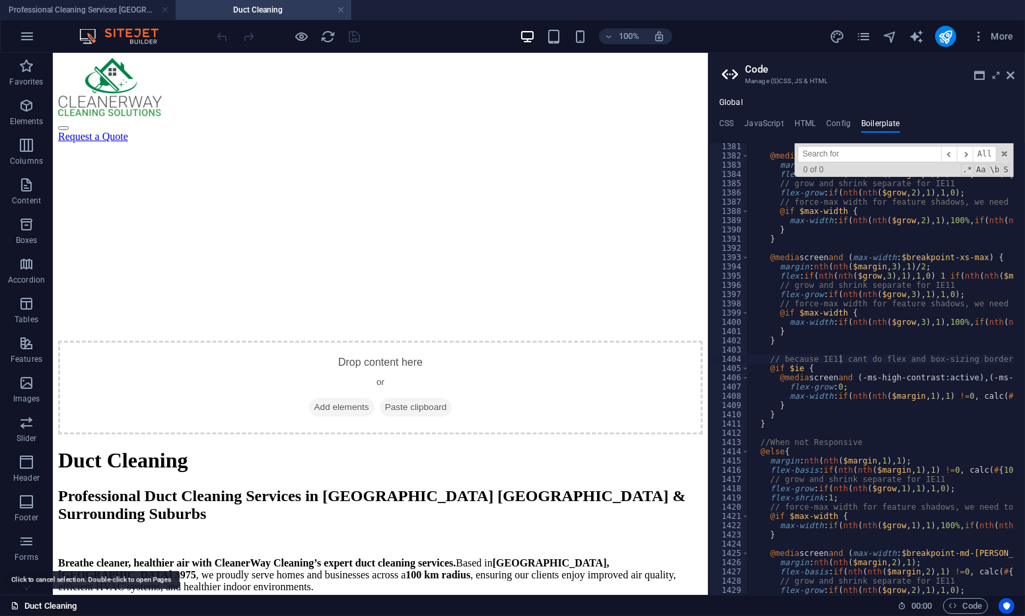
click at [52, 609] on link "Duct Cleaning" at bounding box center [44, 606] width 66 height 16
click at [71, 603] on link "Duct Cleaning" at bounding box center [44, 606] width 66 height 16
click at [124, 606] on div "Duct Cleaning" at bounding box center [449, 606] width 876 height 16
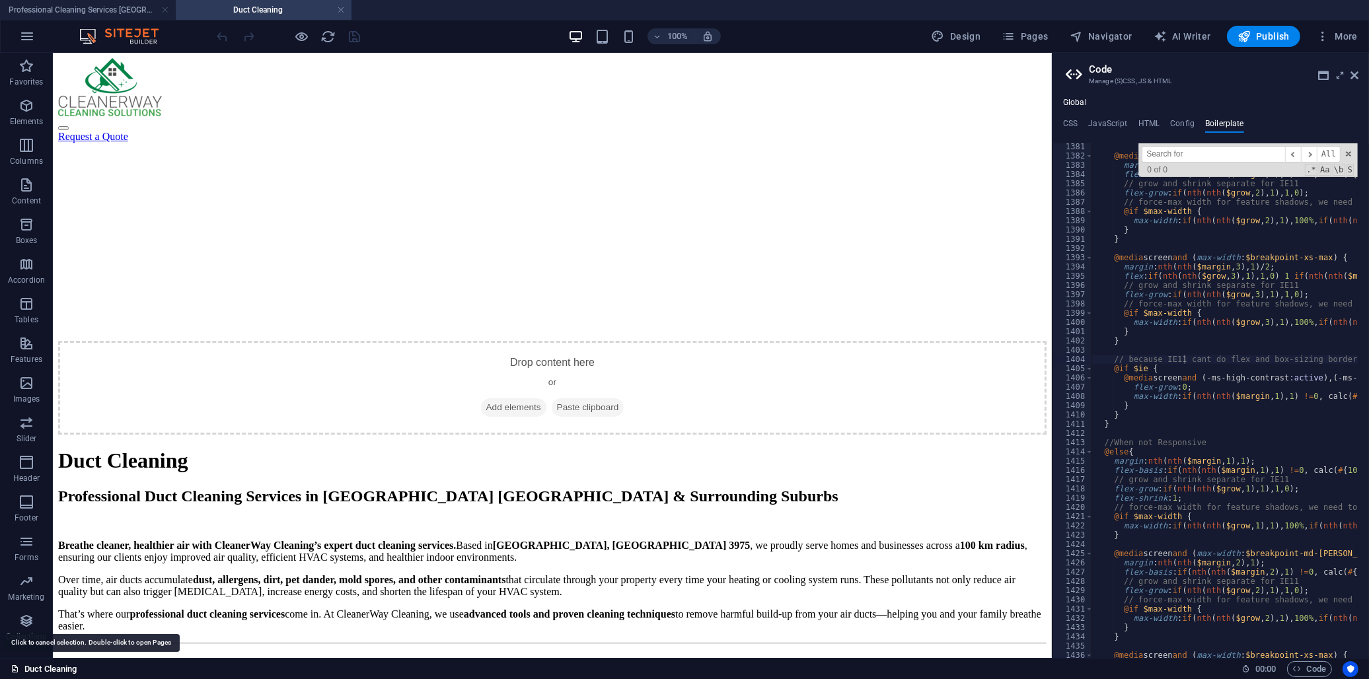
click at [55, 616] on link "Duct Cleaning" at bounding box center [44, 669] width 66 height 16
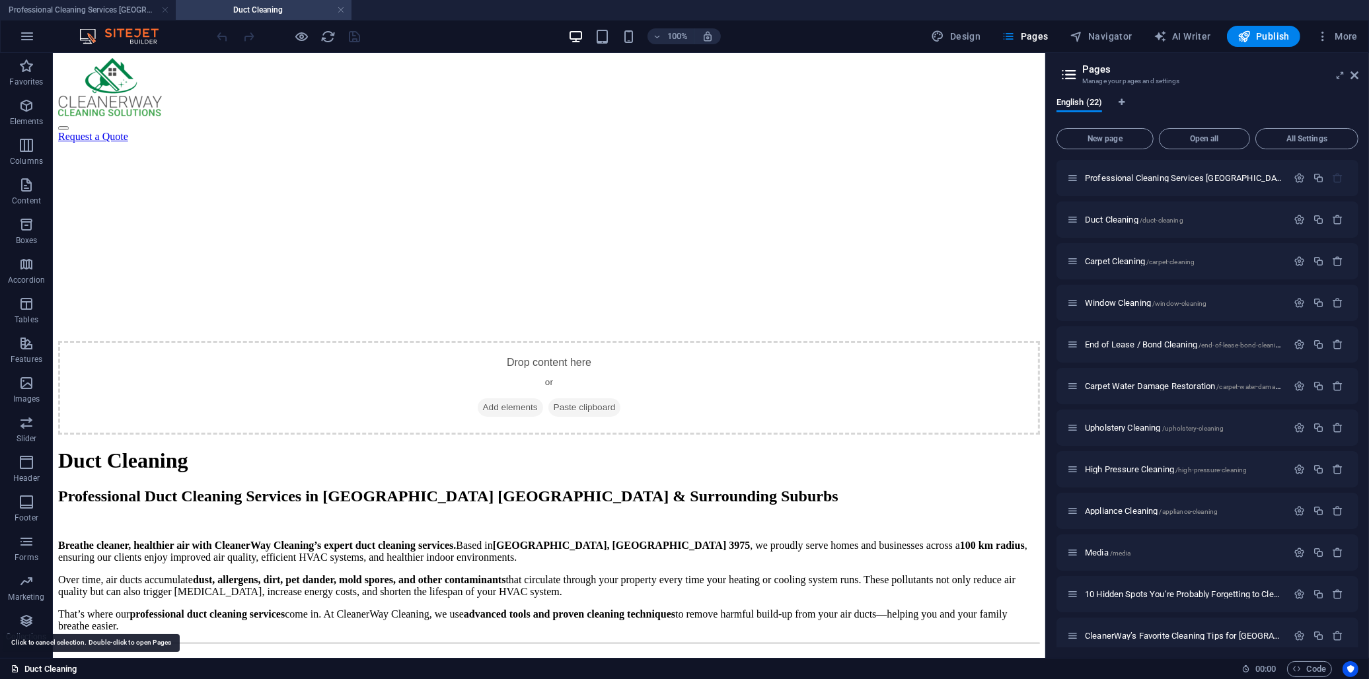
click at [55, 616] on link "Duct Cleaning" at bounding box center [44, 669] width 66 height 16
click at [57, 616] on link "Duct Cleaning" at bounding box center [44, 669] width 66 height 16
click at [980, 262] on span "Carpet Cleaning /carpet-cleaning" at bounding box center [1140, 261] width 110 height 10
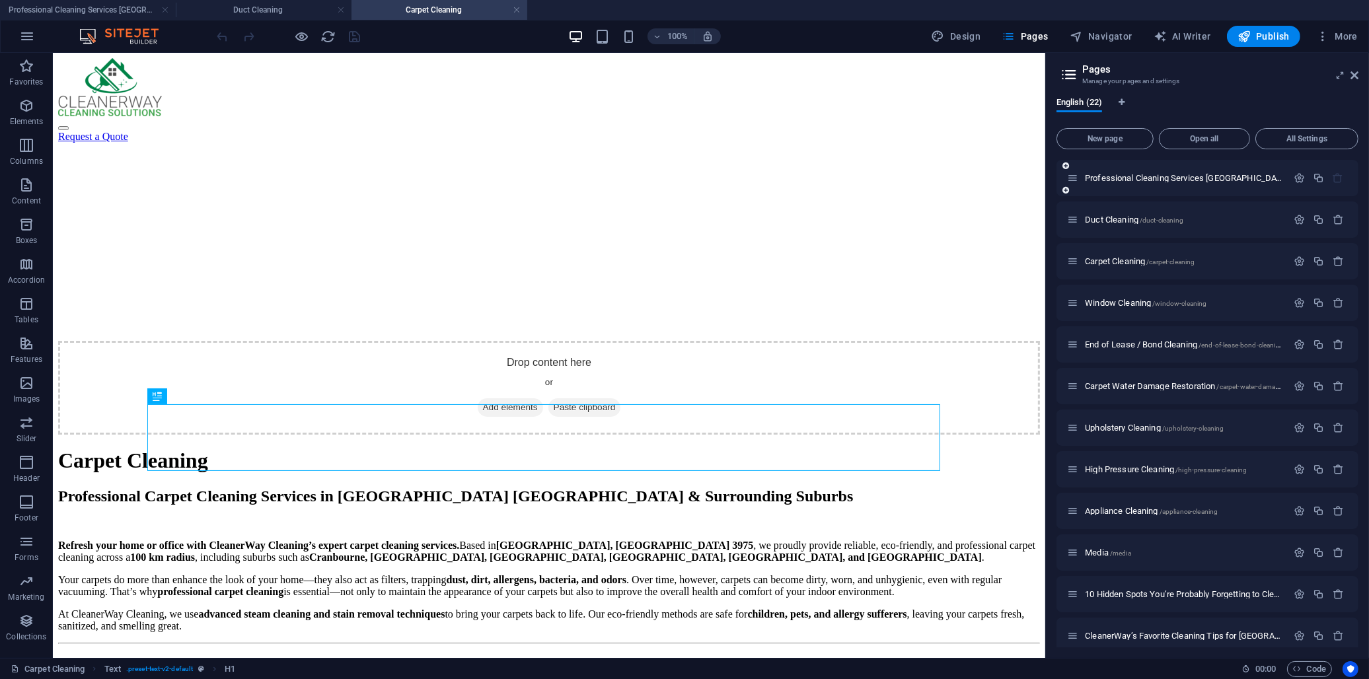
scroll to position [0, 0]
click at [293, 8] on h4 "Duct Cleaning" at bounding box center [264, 10] width 176 height 15
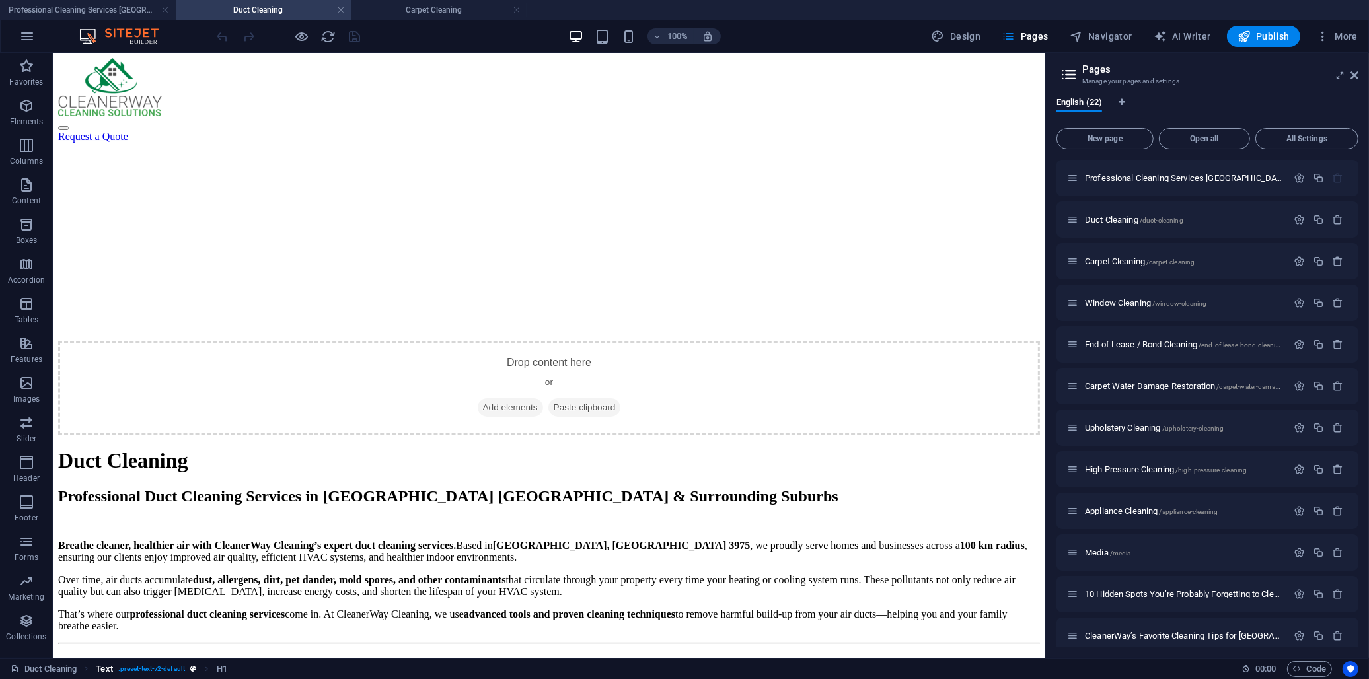
click at [168, 616] on span ". preset-text-v2-default" at bounding box center [151, 669] width 67 height 16
click at [835, 448] on div "Duct Cleaning" at bounding box center [548, 460] width 982 height 24
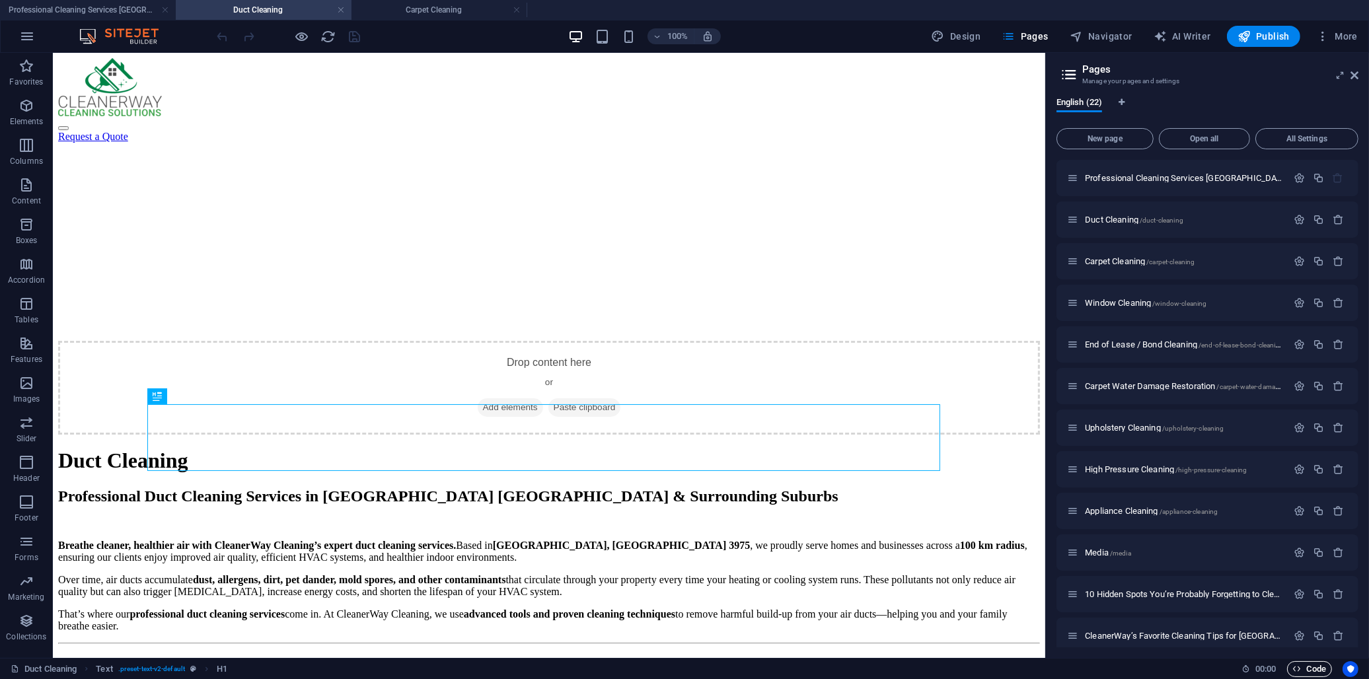
click at [980, 616] on span "Code" at bounding box center [1309, 669] width 33 height 16
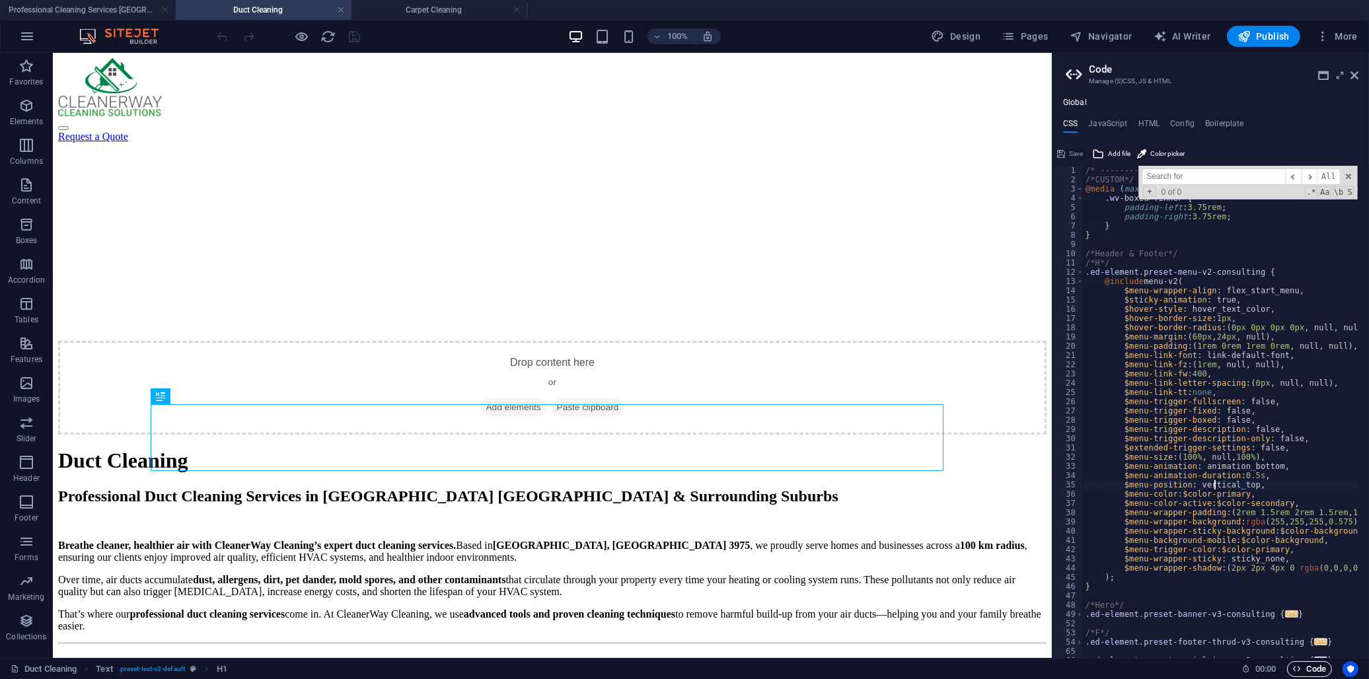
click at [980, 616] on span "Code" at bounding box center [1309, 669] width 33 height 16
click at [980, 122] on h4 "HTML" at bounding box center [1149, 126] width 22 height 15
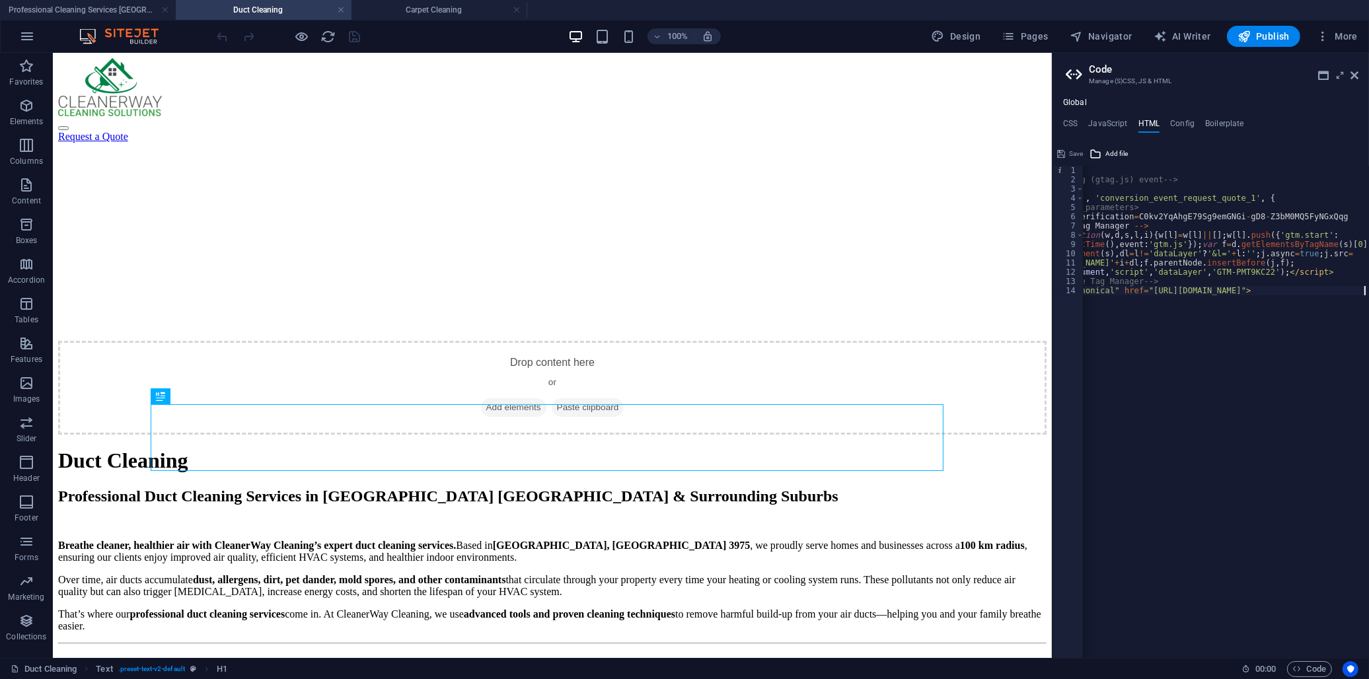
click at [980, 176] on div "{{content}} <!-- Google tag (gtag.js) event --> < script > gtag ( 'event' , 'co…" at bounding box center [1200, 416] width 370 height 501
click at [980, 166] on div "{{content}} <!-- Google tag (gtag.js) event --> < script > gtag ( 'event' , 'co…" at bounding box center [1200, 416] width 370 height 501
type textarea "{{content}}"
paste textarea
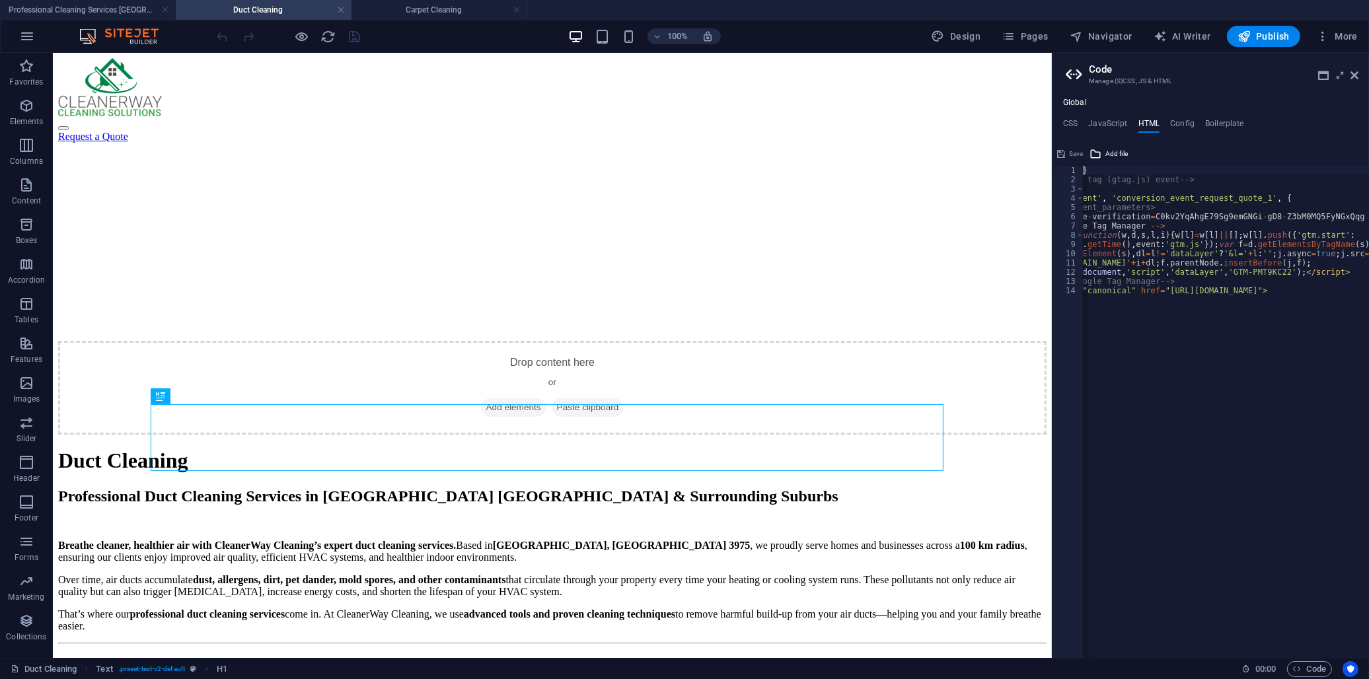
scroll to position [0, 0]
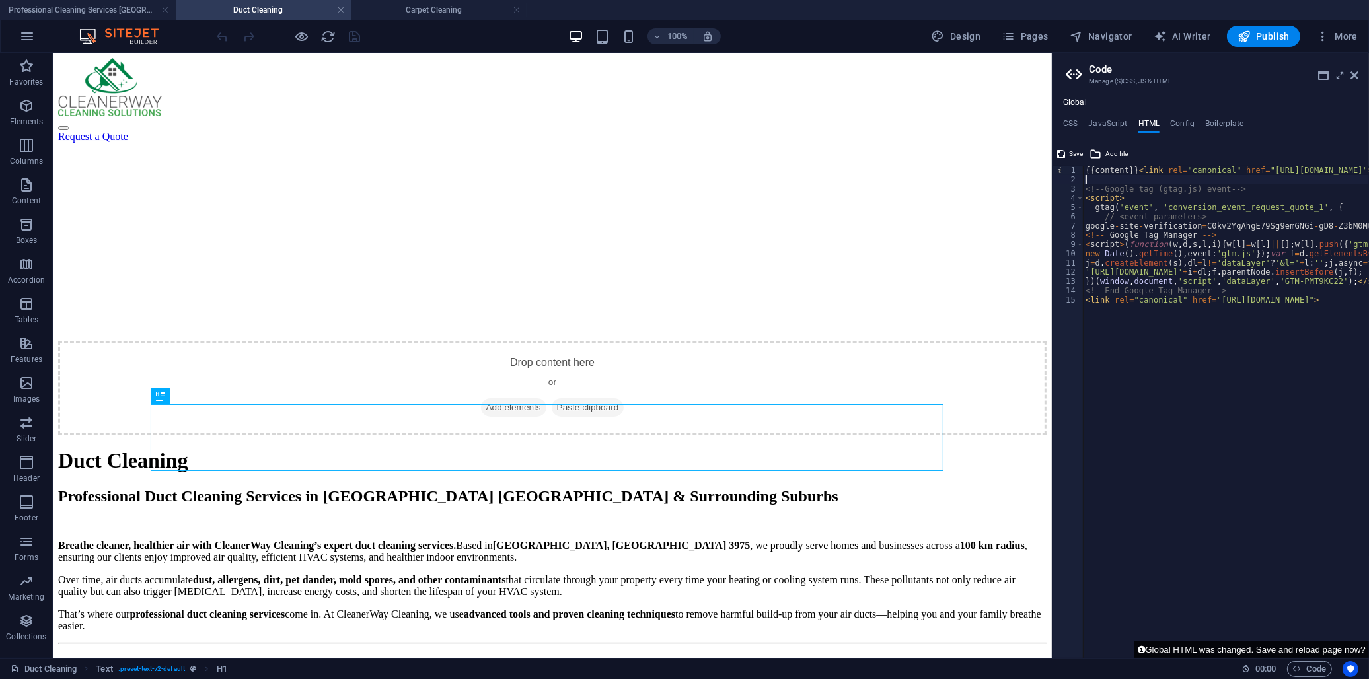
click at [980, 616] on button "Global HTML was changed. Save and reload page now?" at bounding box center [1251, 649] width 234 height 17
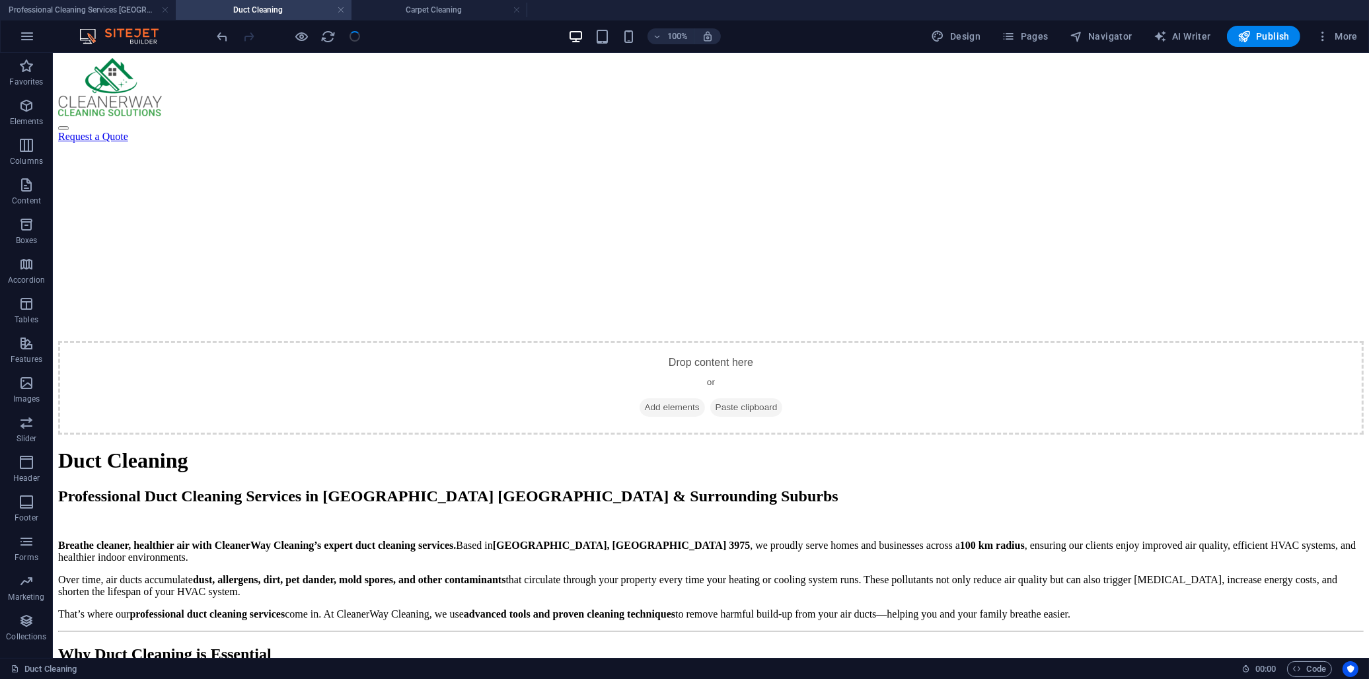
click at [980, 24] on div "100% Design Pages Navigator AI Writer Publish More" at bounding box center [684, 36] width 1367 height 32
click at [980, 34] on span "More" at bounding box center [1337, 36] width 42 height 13
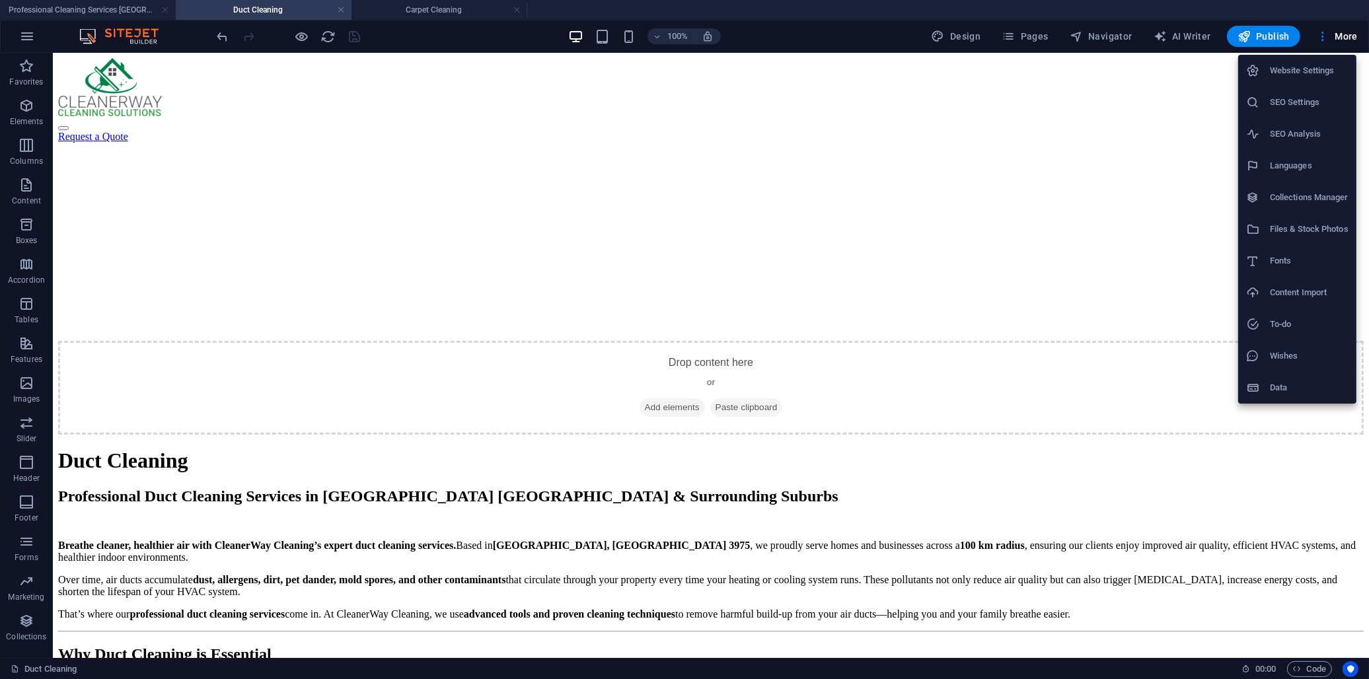
click at [980, 616] on div at bounding box center [684, 339] width 1369 height 679
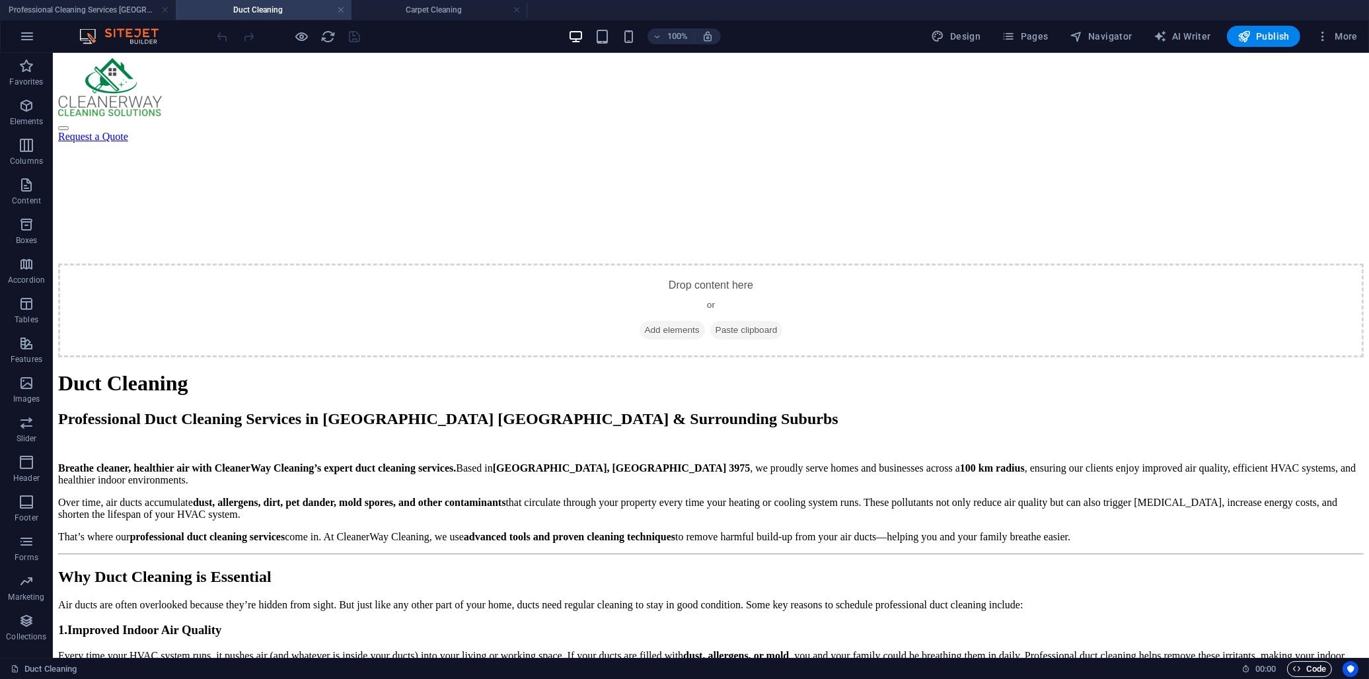
click at [980, 616] on span "Code" at bounding box center [1309, 669] width 33 height 16
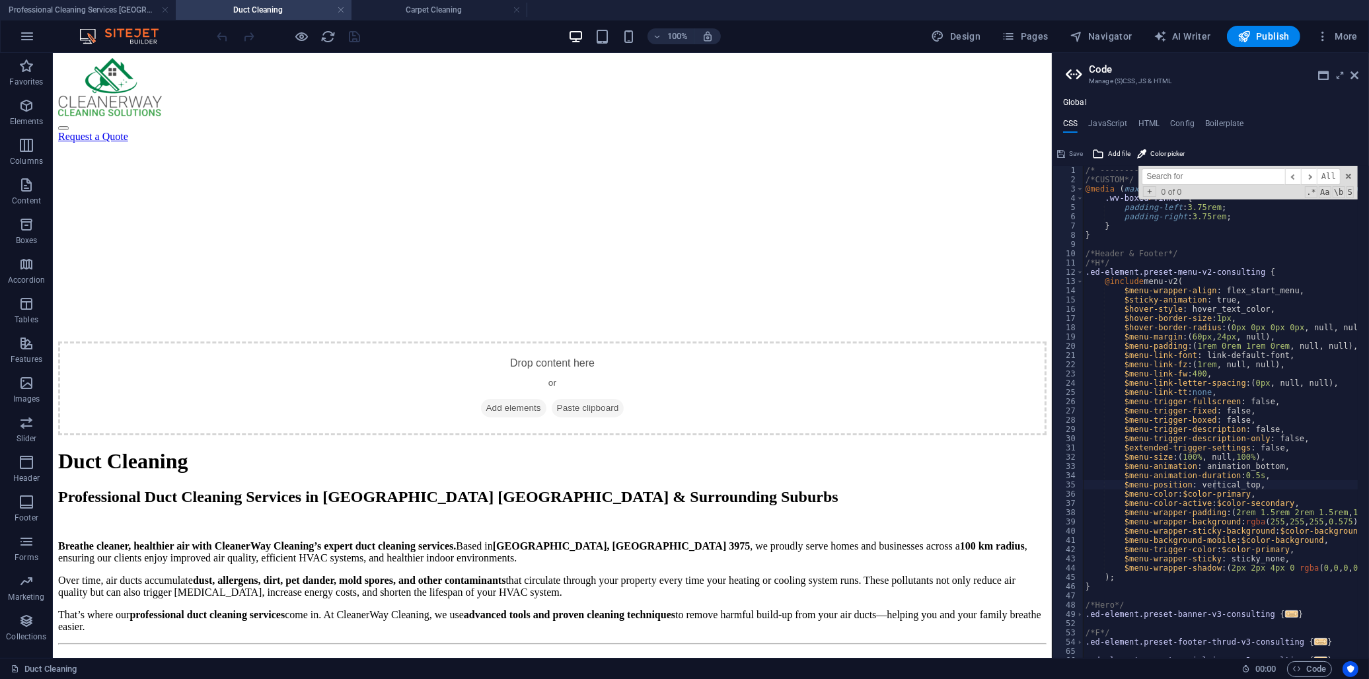
click at [980, 116] on div "Global CSS JavaScript HTML Config Boilerplate $menu-position: vertical_top, 1 2…" at bounding box center [1210, 378] width 316 height 560
click at [980, 119] on h4 "HTML" at bounding box center [1149, 126] width 22 height 15
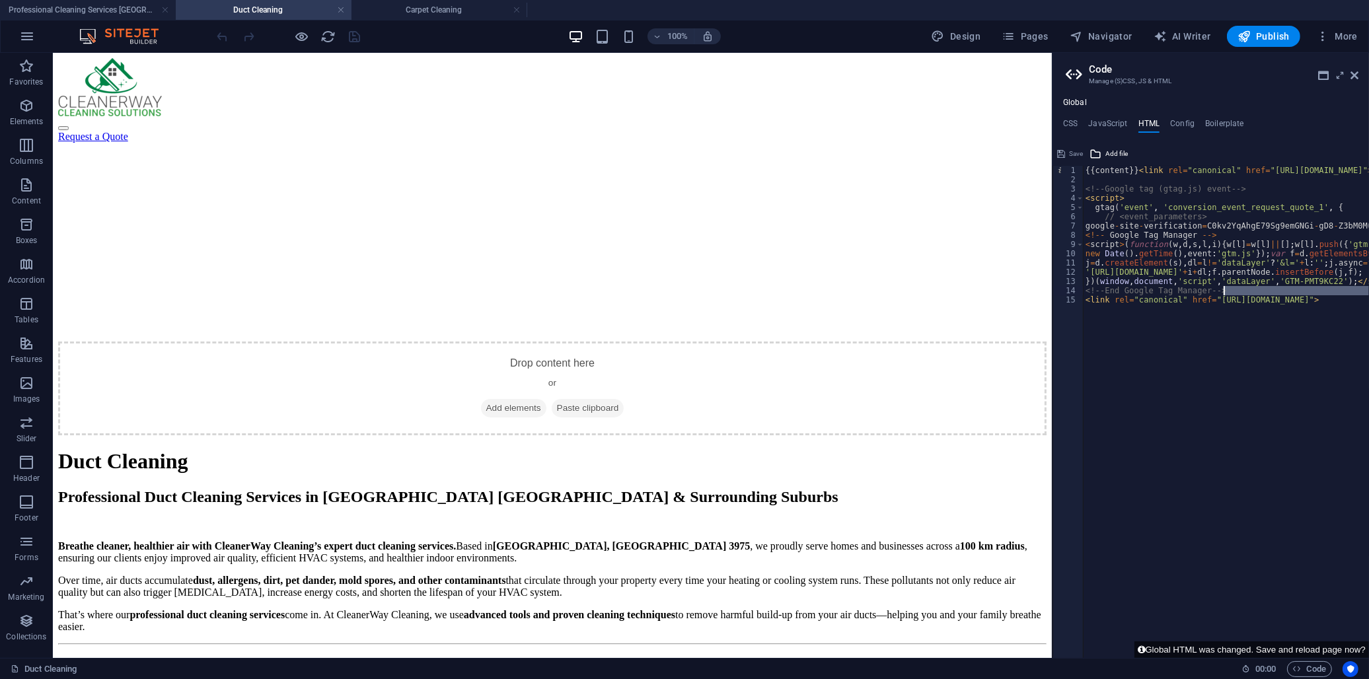
drag, startPoint x: 1086, startPoint y: 296, endPoint x: 1368, endPoint y: 295, distance: 282.0
click at [980, 295] on html "Cleanerway Cleaning Solutions Professional Cleaning Services Melbourne | Cleane…" at bounding box center [684, 339] width 1369 height 679
click at [980, 388] on div "{{content}} < link rel = "canonical" href = "https://cleanerwaycleaning.com.au/…" at bounding box center [1273, 416] width 410 height 501
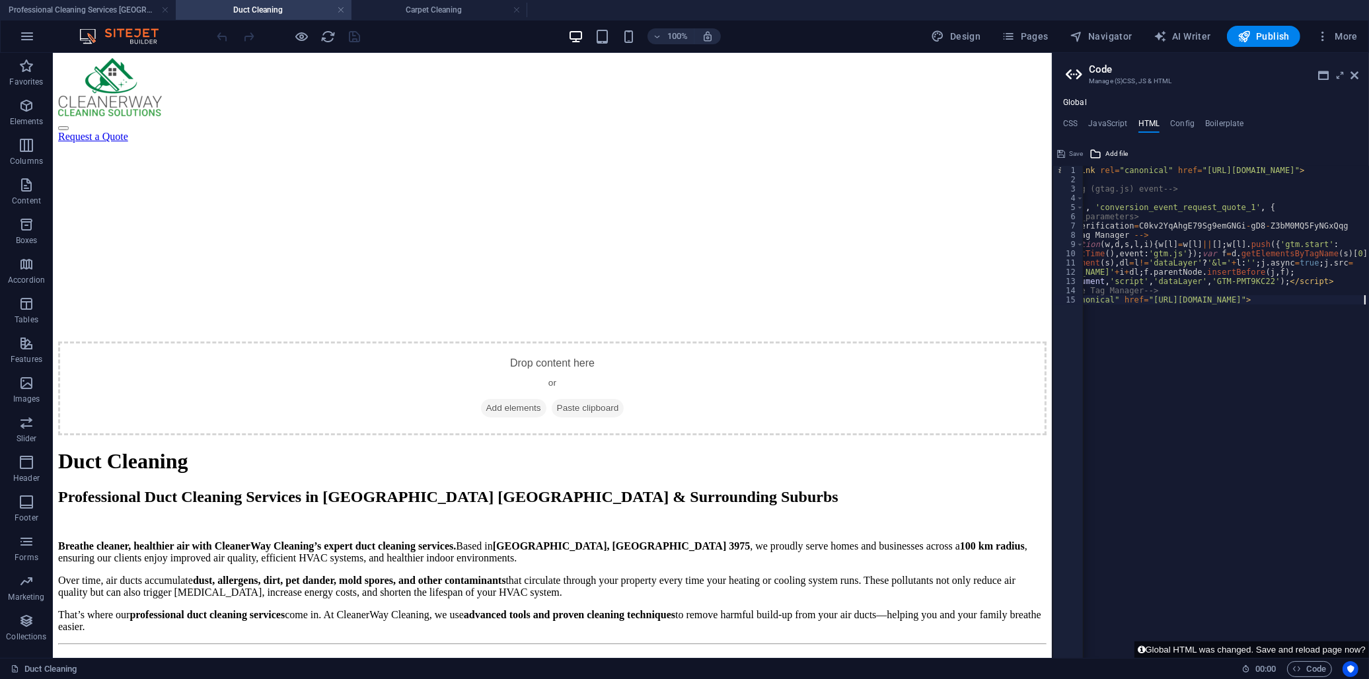
click at [980, 170] on div "{{content}} < link rel = "canonical" href = "https://cleanerwaycleaning.com.au/…" at bounding box center [1220, 416] width 410 height 501
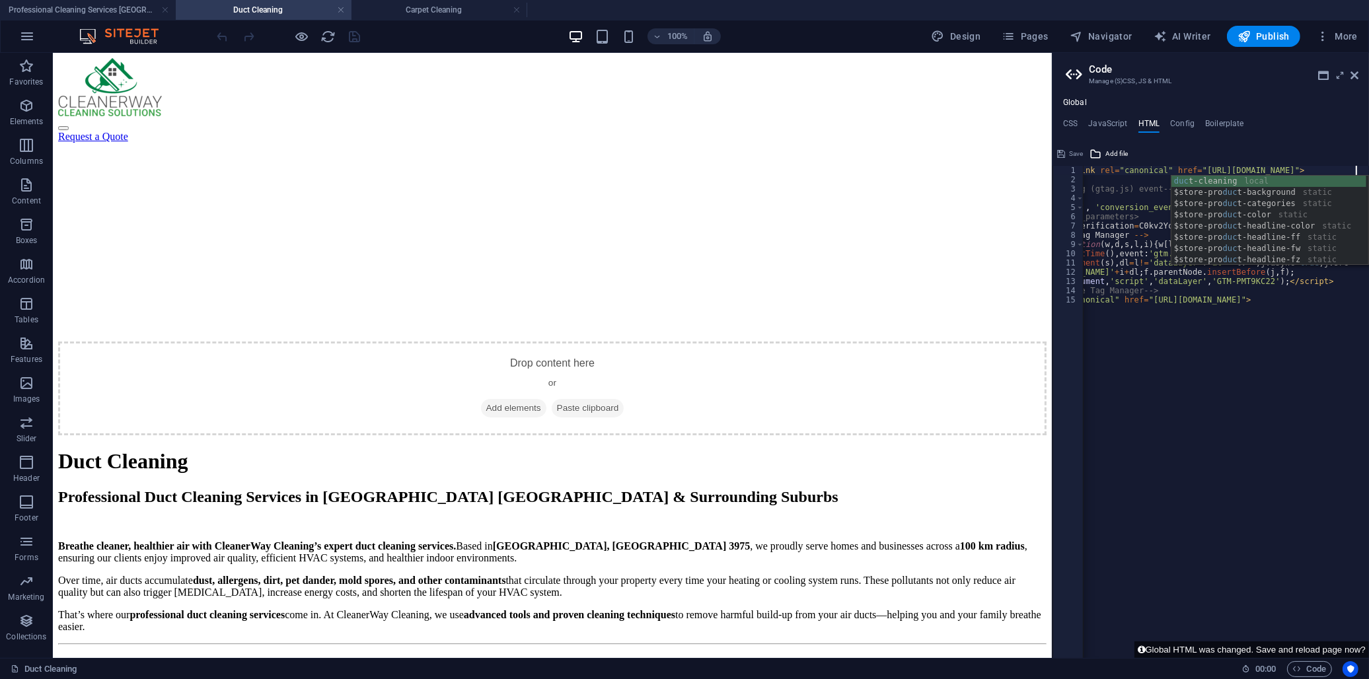
scroll to position [0, 28]
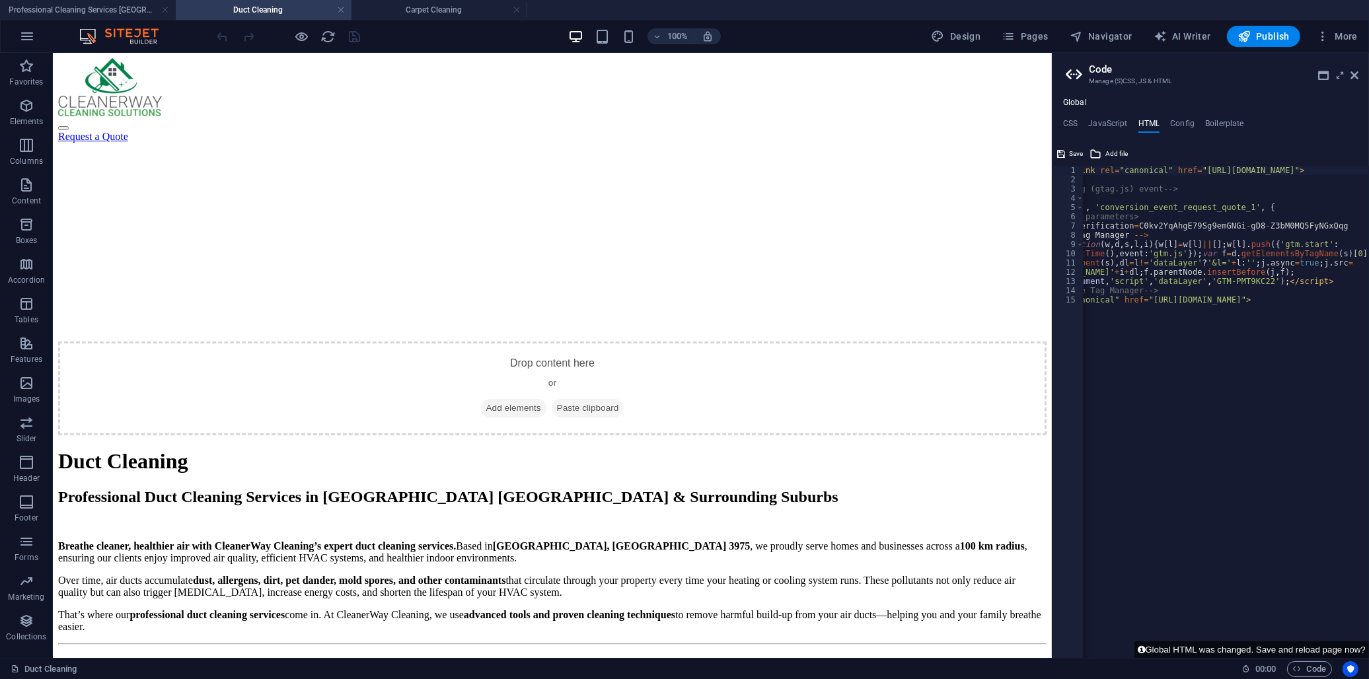
click at [980, 303] on div "{{content}} < link rel = "canonical" href = "https://cleanerwaycleaning.com.au/…" at bounding box center [1235, 416] width 441 height 501
type textarea "<link rel="canonical" href="https://cleanerwaycleaning.com.au/duct-cleaning/">"
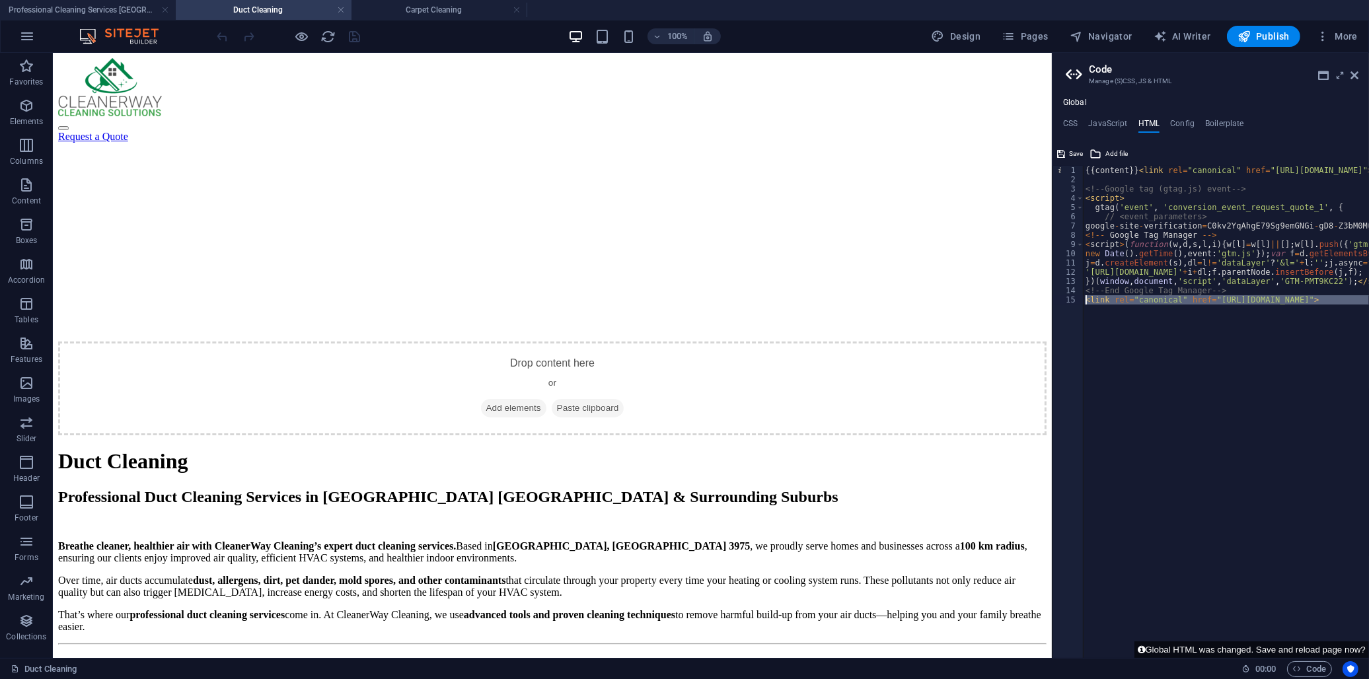
drag, startPoint x: 1417, startPoint y: 353, endPoint x: 1043, endPoint y: 301, distance: 377.6
click at [980, 38] on icon "button" at bounding box center [1243, 36] width 13 height 13
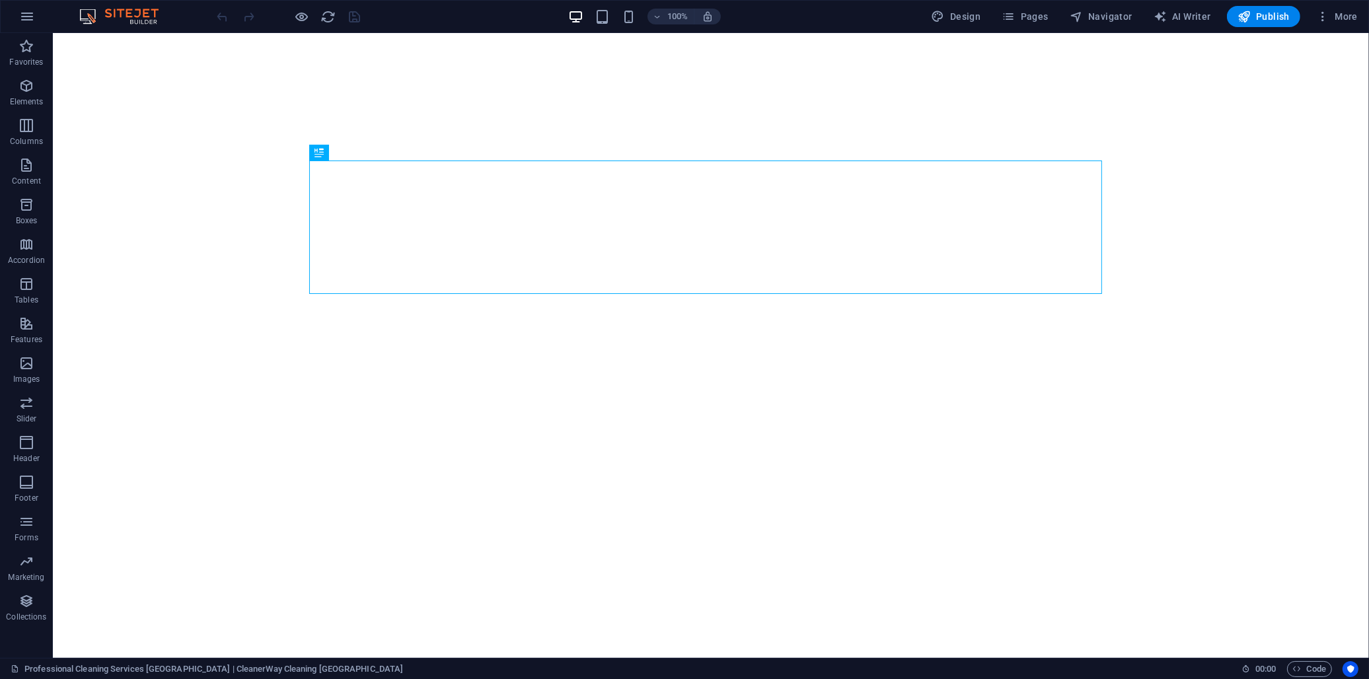
select select
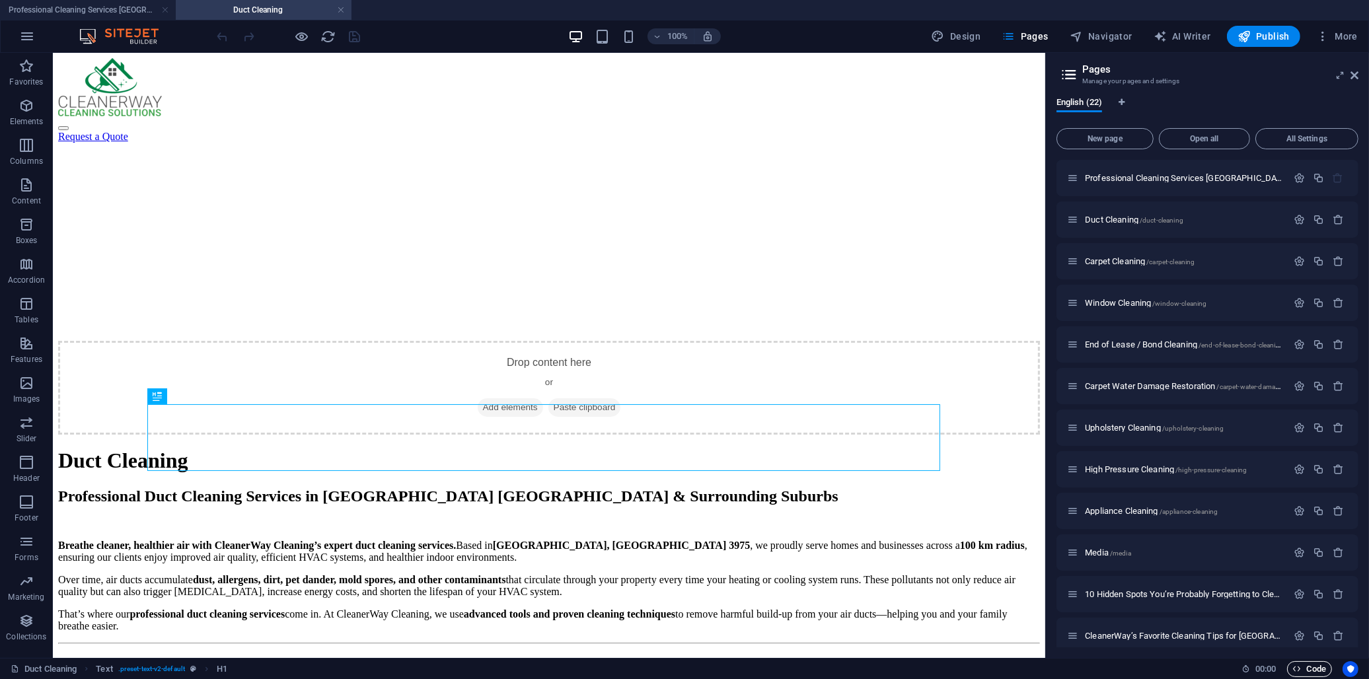
click at [0, 0] on span "Code" at bounding box center [0, 0] width 0 height 0
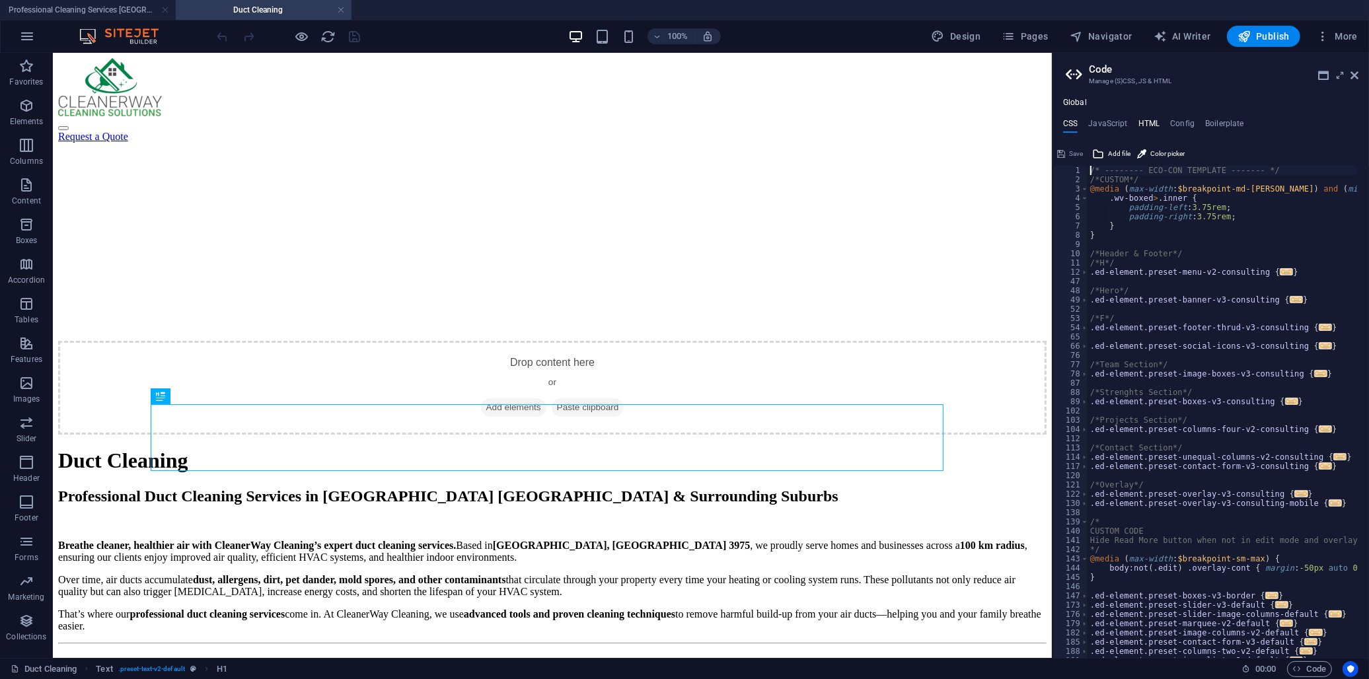
click at [1144, 120] on h4 "HTML" at bounding box center [1149, 126] width 22 height 15
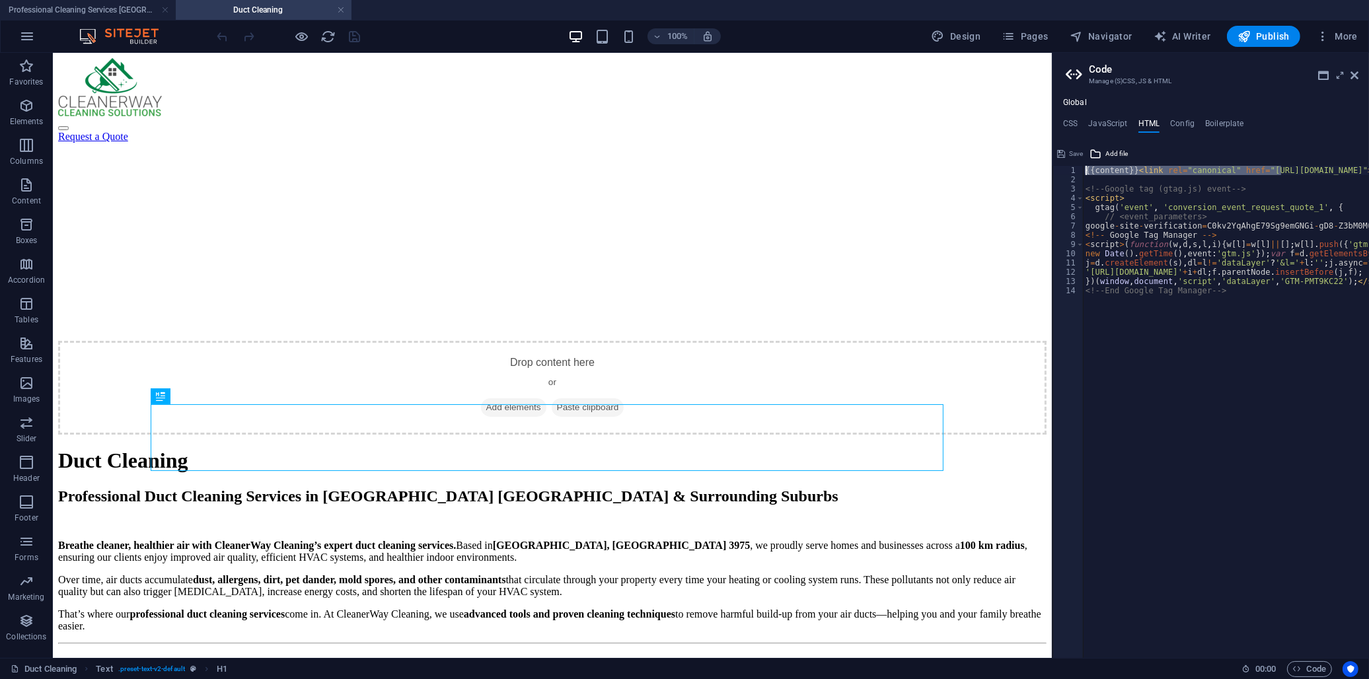
drag, startPoint x: 1282, startPoint y: 166, endPoint x: 1344, endPoint y: 162, distance: 62.2
click at [1344, 162] on div "{{content}}<link rel="canonical" href="https://cleanerwaycleaning.com.au/duct-c…" at bounding box center [1210, 400] width 316 height 515
click at [1329, 174] on div "{{content}} < link rel = "canonical" href = "https://cleanerwaycleaning.com.au/…" at bounding box center [1303, 416] width 441 height 501
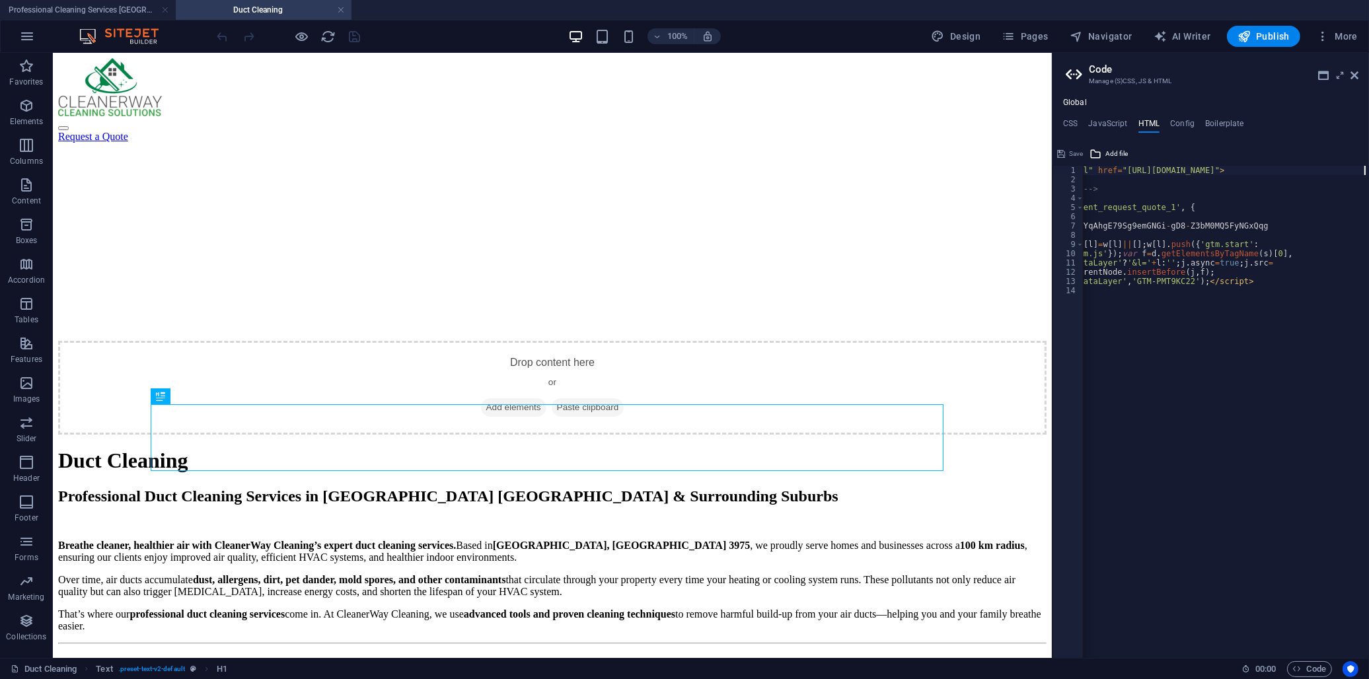
scroll to position [0, 148]
type textarea "{{content}}<link rel="canonical" href="https://cleanerwaycleaning.com.au/duct-c…"
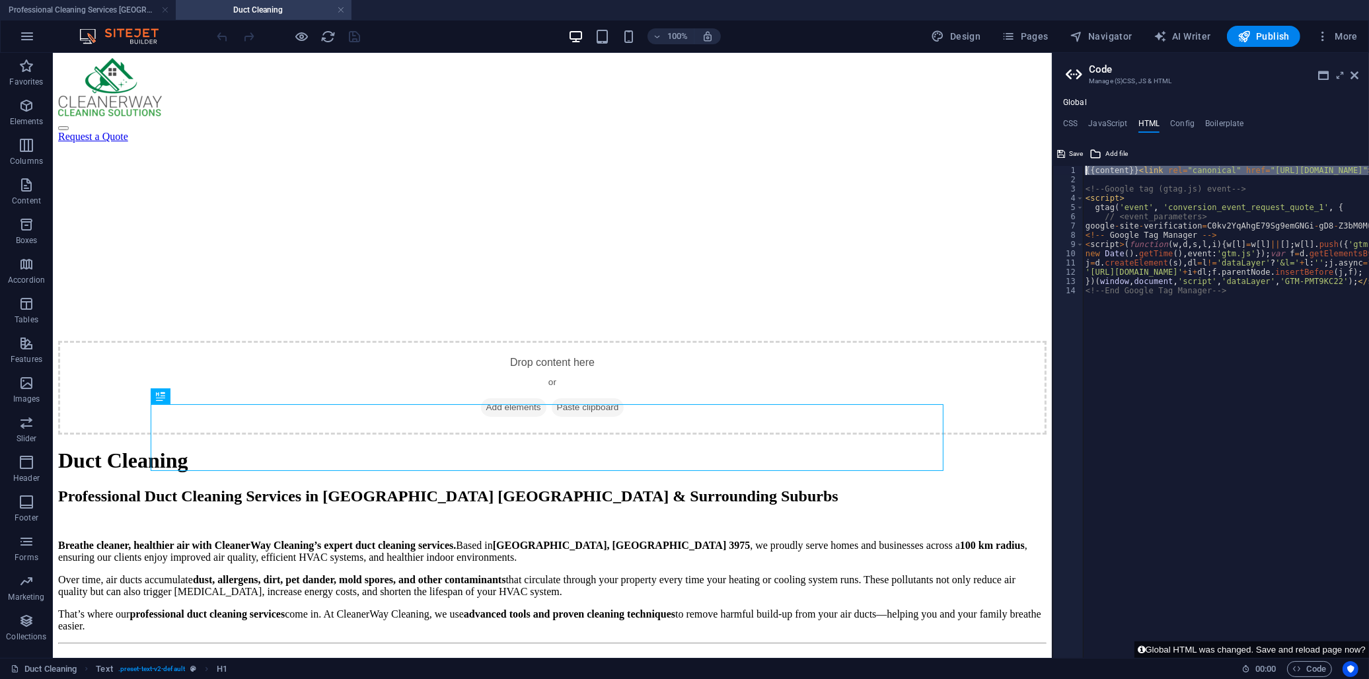
drag, startPoint x: 1417, startPoint y: 220, endPoint x: 1048, endPoint y: 153, distance: 375.2
click at [1260, 170] on div "{{content}} < link rel = "canonical" href = "https://cleanerwaycleaning.com.au/…" at bounding box center [1226, 412] width 286 height 492
drag, startPoint x: 1067, startPoint y: 148, endPoint x: 1014, endPoint y: 95, distance: 75.2
click at [1067, 148] on button "Save" at bounding box center [1070, 154] width 30 height 16
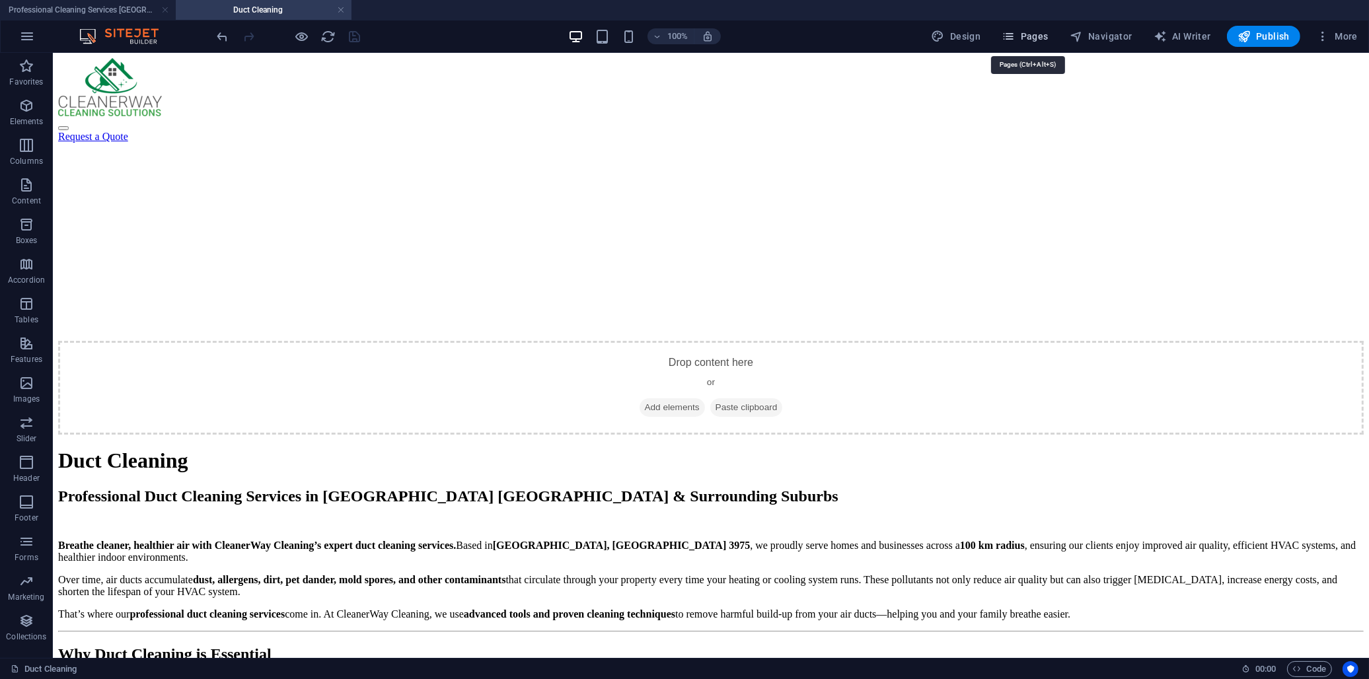
click at [0, 0] on span "Pages" at bounding box center [0, 0] width 0 height 0
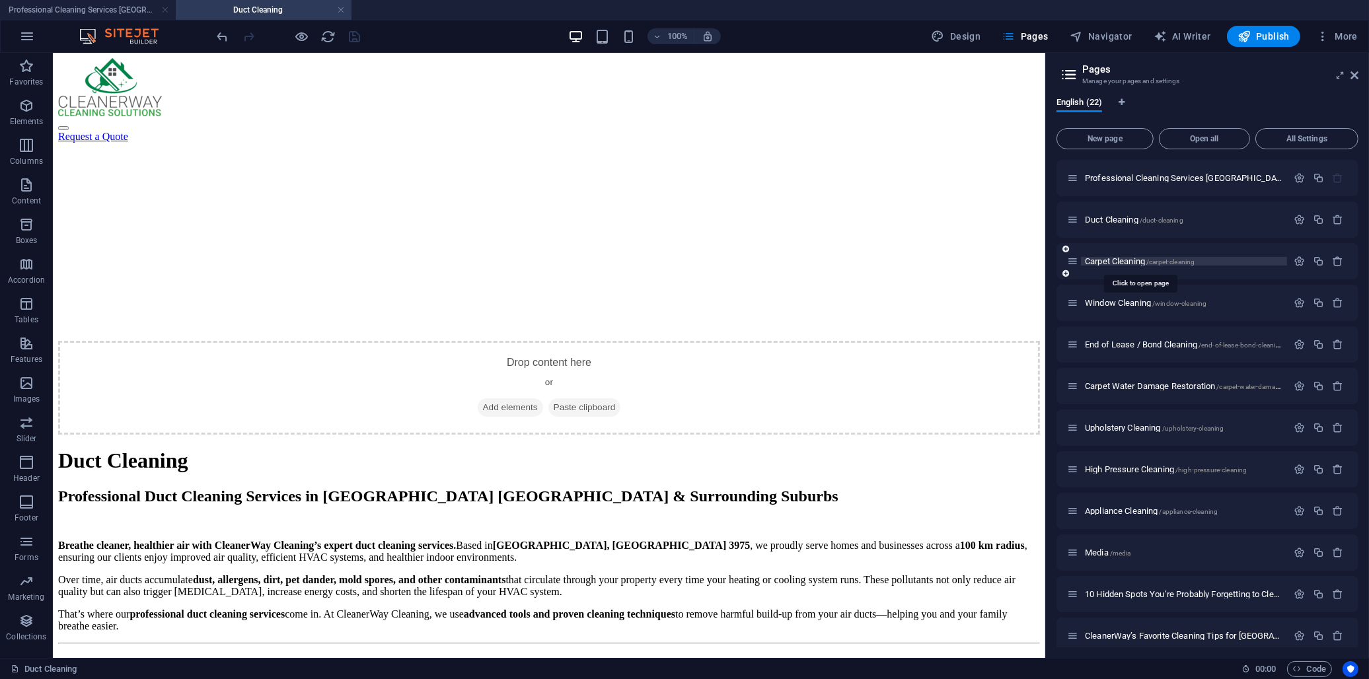
click at [1131, 260] on span "Carpet Cleaning /carpet-cleaning" at bounding box center [1140, 261] width 110 height 10
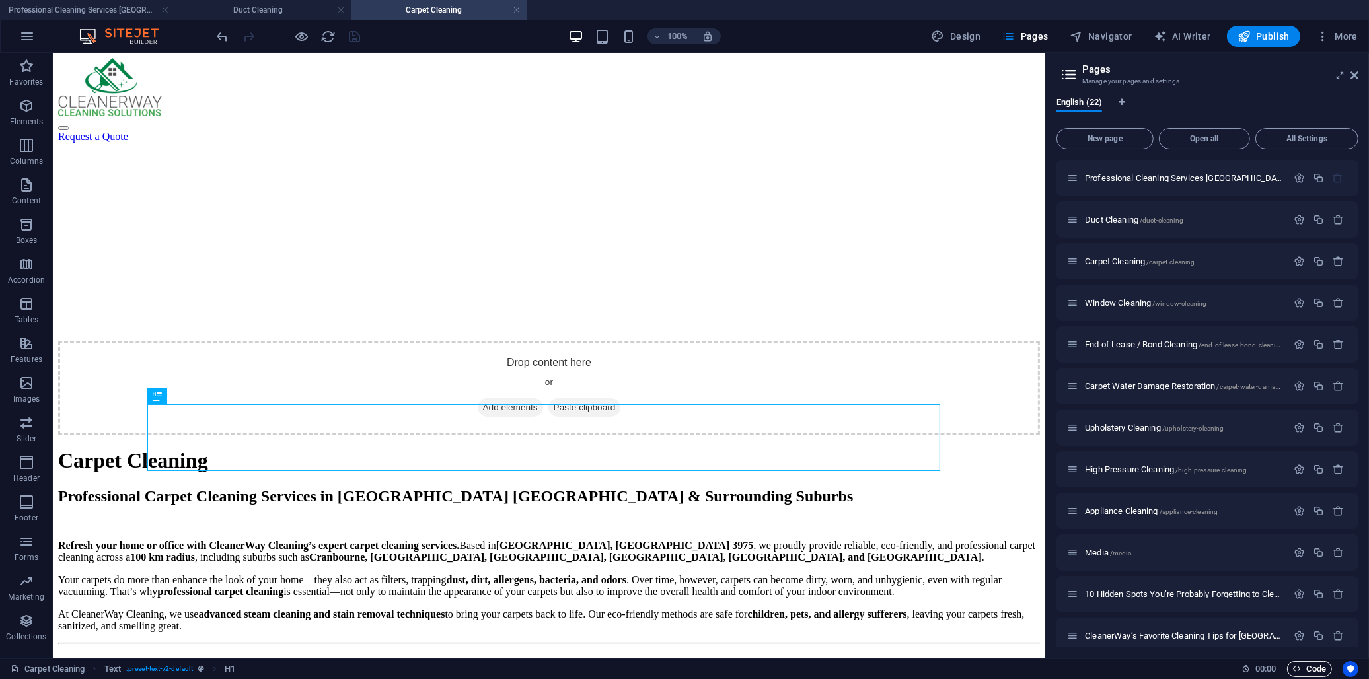
click at [1313, 670] on span "Code" at bounding box center [1309, 669] width 33 height 16
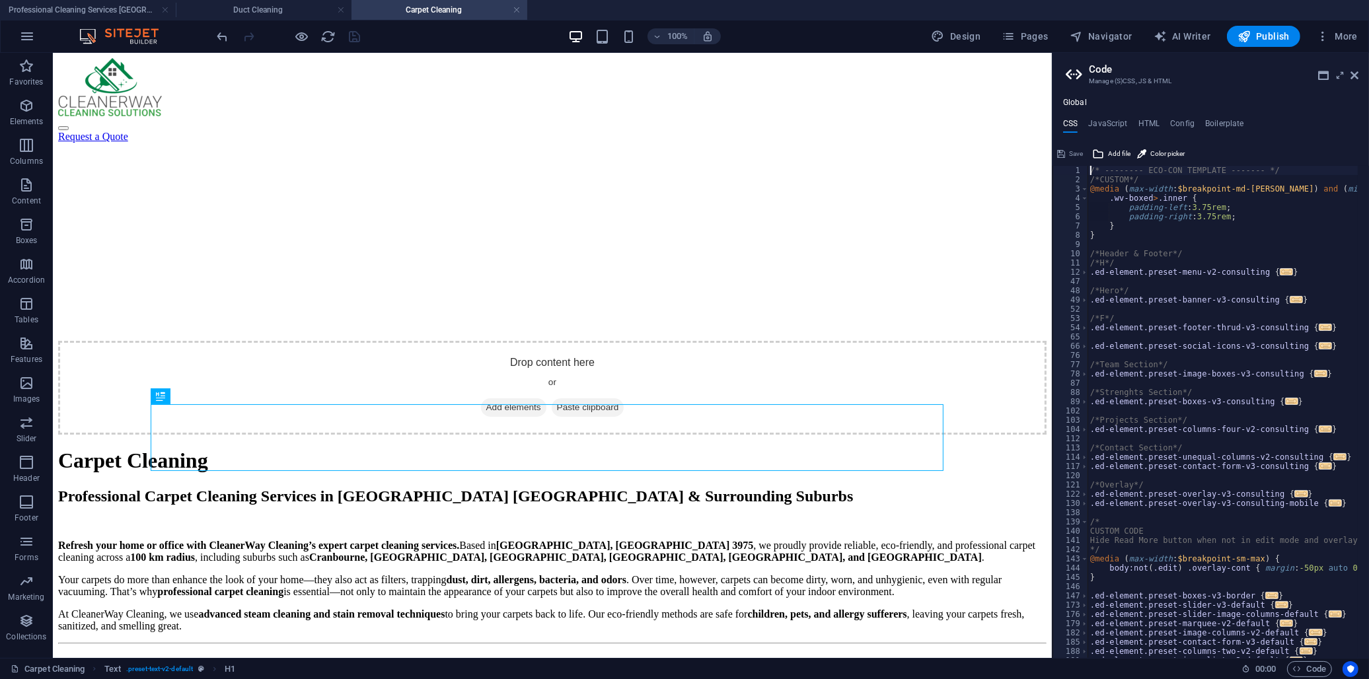
click at [1153, 116] on div "Global CSS JavaScript HTML Config Boilerplate /* -------- ECO-CON TEMPLATE ----…" at bounding box center [1210, 378] width 316 height 560
click at [1153, 123] on h4 "HTML" at bounding box center [1149, 126] width 22 height 15
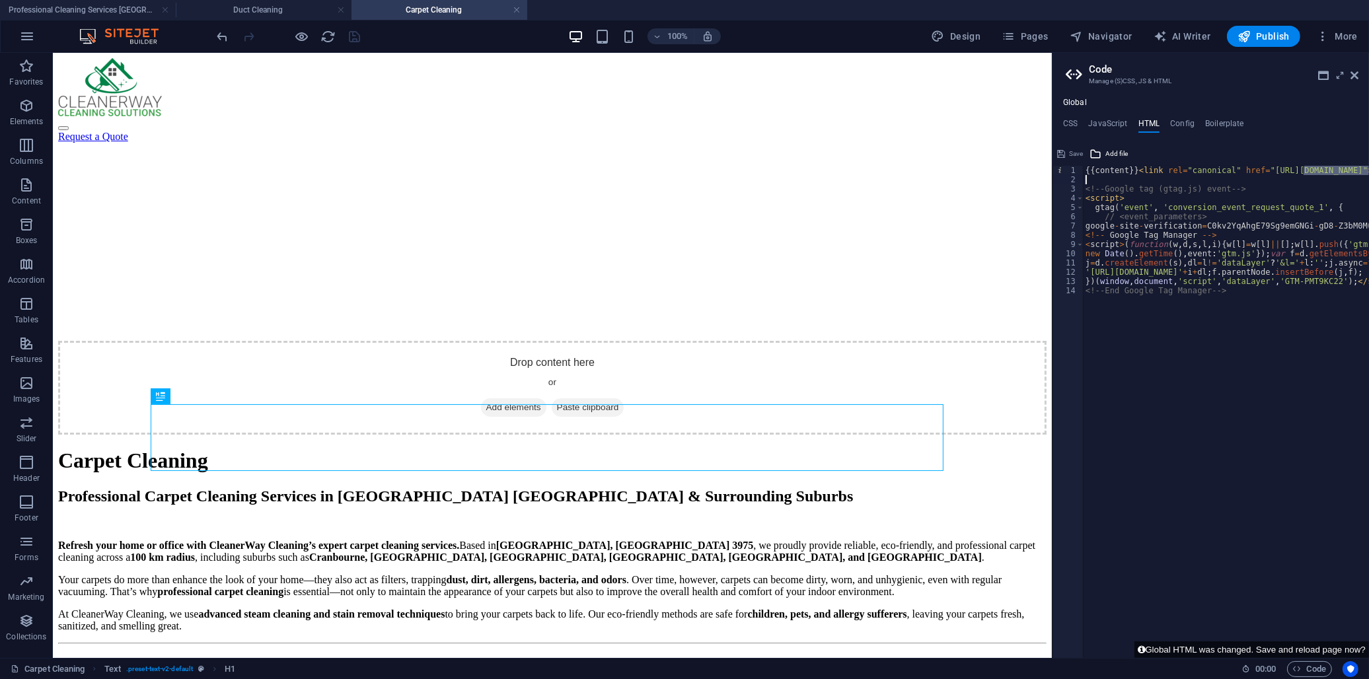
drag, startPoint x: 1305, startPoint y: 168, endPoint x: 1371, endPoint y: 174, distance: 65.7
click at [1368, 174] on html "Cleanerway Cleaning Solutions Professional Cleaning Services Melbourne | Cleane…" at bounding box center [684, 339] width 1369 height 679
click at [1149, 167] on div "{{content}} < link rel = "canonical" href = "https://cleanerwaycleaning.com.au/…" at bounding box center [1250, 416] width 401 height 501
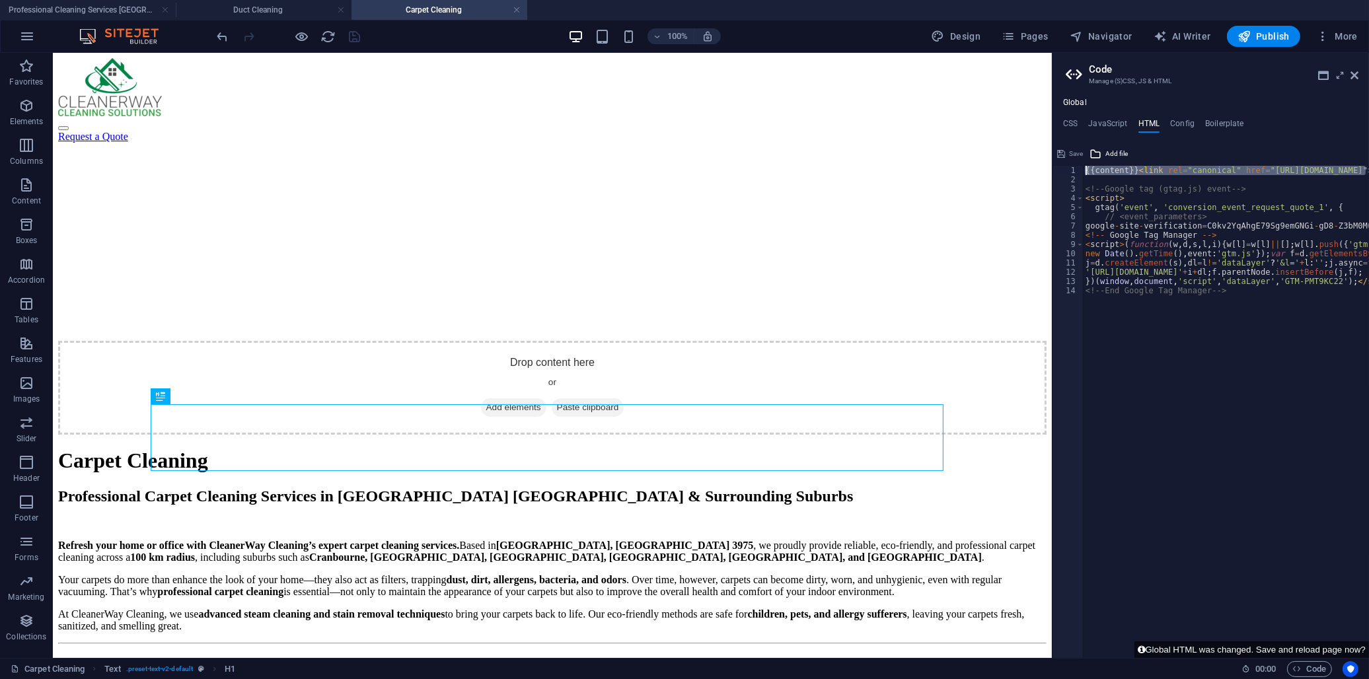
drag, startPoint x: 1335, startPoint y: 172, endPoint x: 1371, endPoint y: 159, distance: 37.8
click at [1368, 159] on html "Cleanerway Cleaning Solutions Professional Cleaning Services Melbourne | Cleane…" at bounding box center [684, 339] width 1369 height 679
click at [1275, 169] on div "{{content}} < link rel = "canonical" href = "https://cleanerwaycleaning.com.au/…" at bounding box center [1226, 412] width 286 height 492
click at [1312, 164] on div "{{content}}<link rel="canonical" href="https://cleanerwaycleaning.com.au/duct-c…" at bounding box center [1210, 400] width 316 height 515
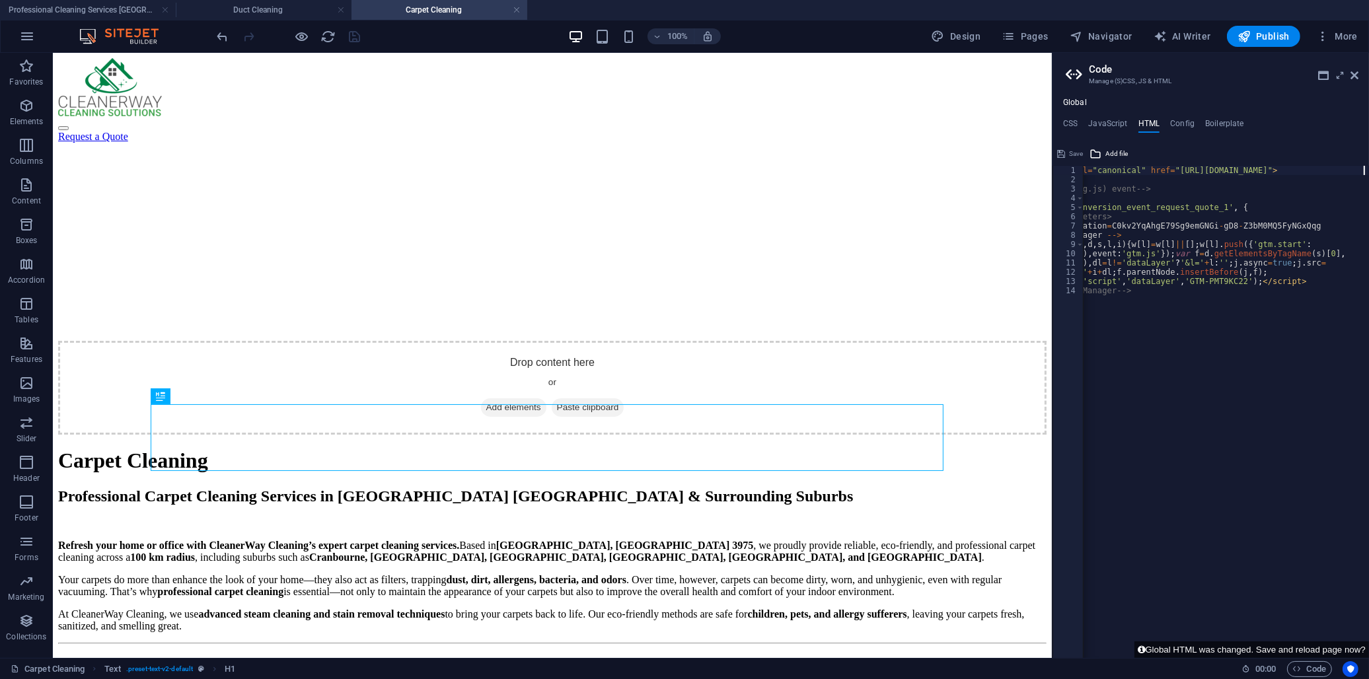
drag, startPoint x: 1259, startPoint y: 168, endPoint x: 1366, endPoint y: 170, distance: 107.0
click at [1366, 170] on div "{{content}} < link rel = "canonical" href = "https://cleanerwaycleaning.com.au/…" at bounding box center [1187, 416] width 401 height 501
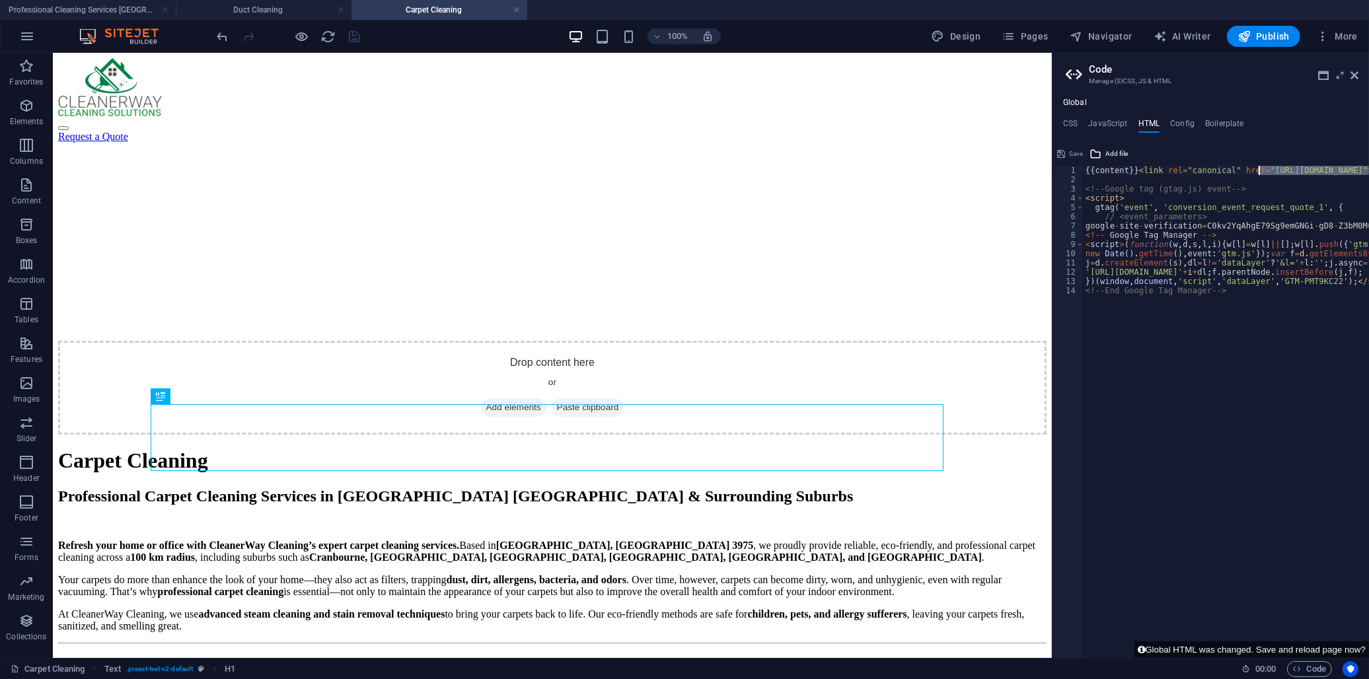
drag, startPoint x: 1359, startPoint y: 170, endPoint x: 1259, endPoint y: 172, distance: 99.8
click at [1259, 172] on div "{{content}} < link rel = "canonical" href = "https://cleanerwaycleaning.com.au/…" at bounding box center [1283, 416] width 401 height 501
paste textarea "carpe"
type textarea "{{content}}<link rel="canonical" href="https://cleanerwaycleaning.com.au/carpet…"
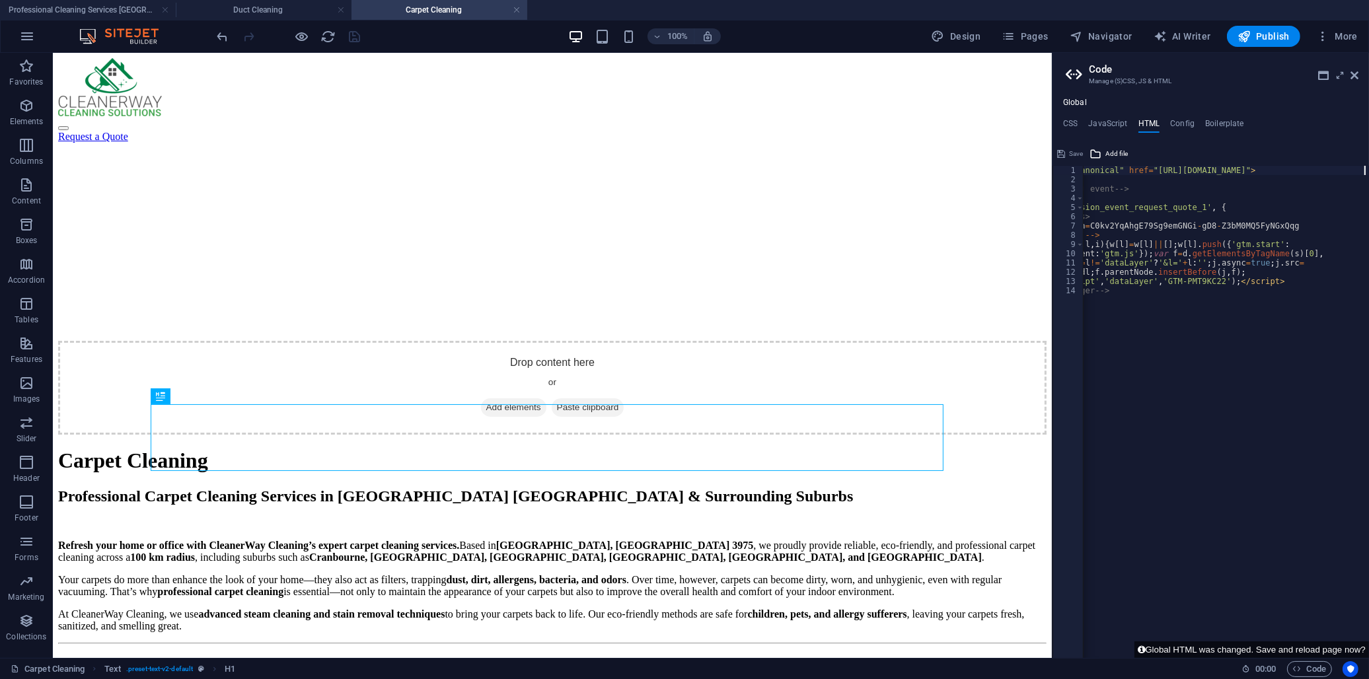
scroll to position [0, 116]
click at [1069, 151] on span "Save" at bounding box center [1076, 154] width 14 height 16
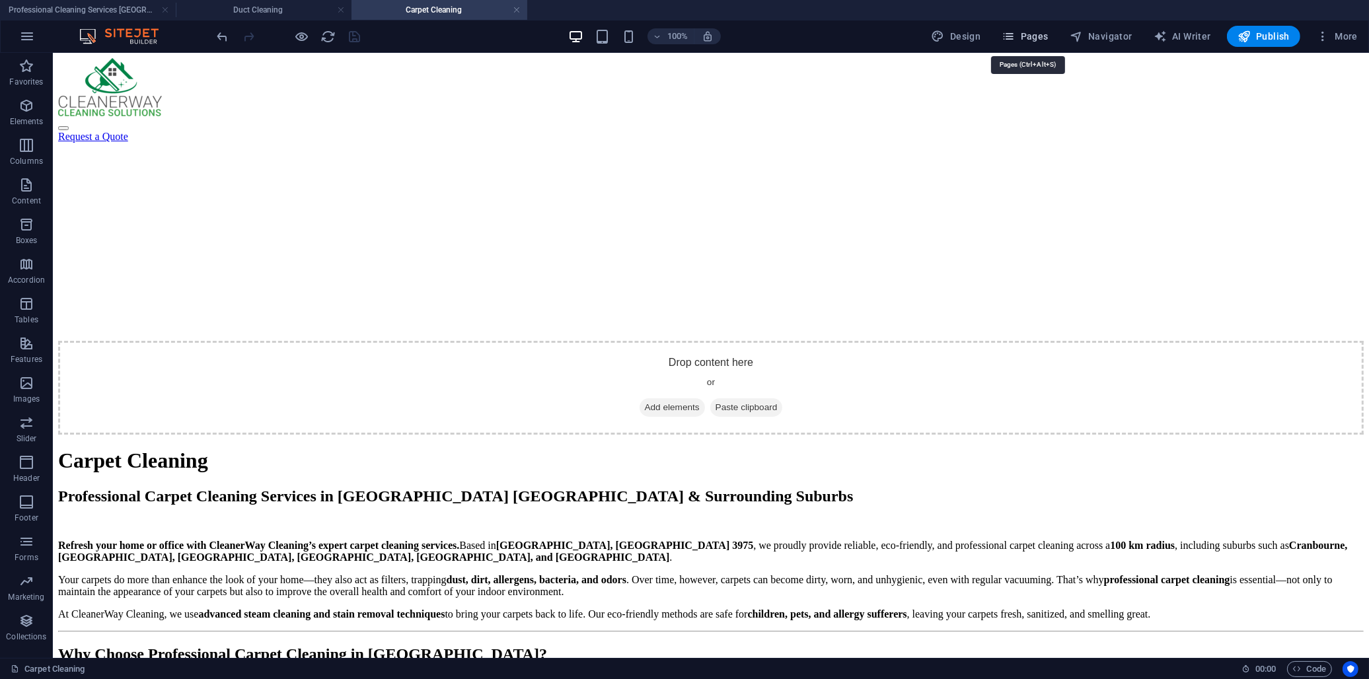
click at [1035, 30] on span "Pages" at bounding box center [1024, 36] width 46 height 13
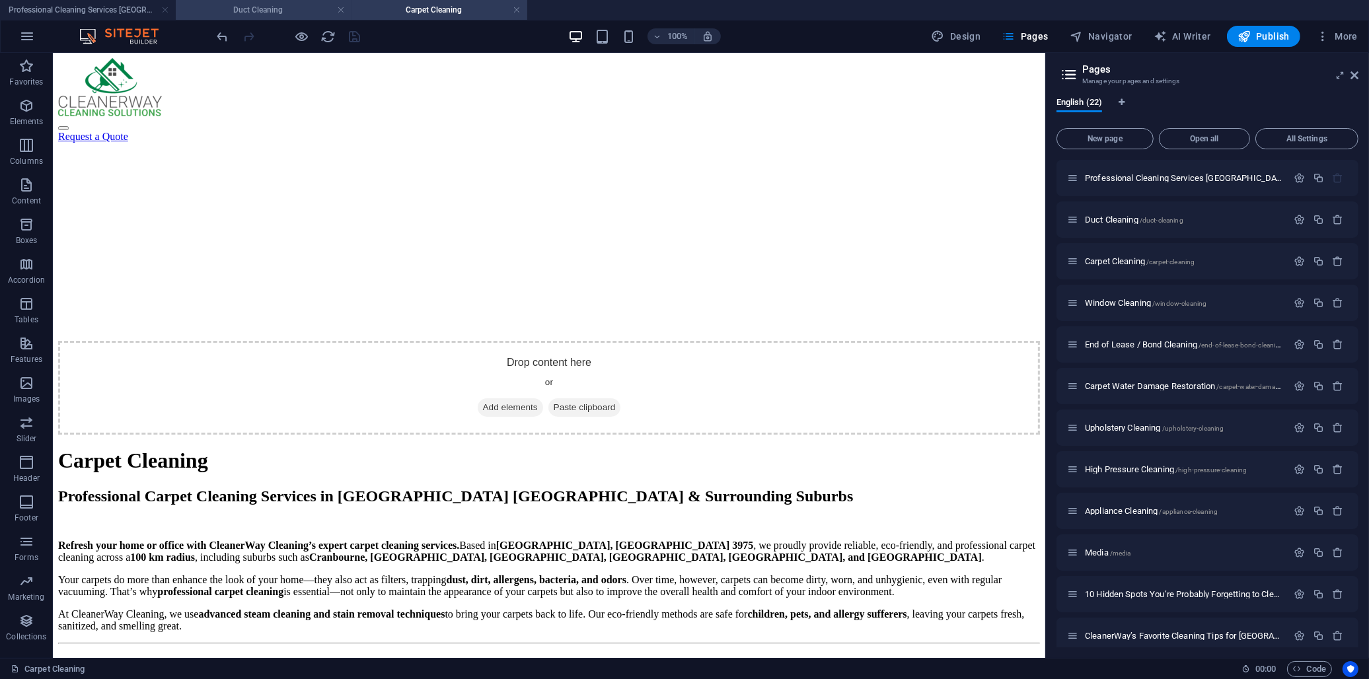
click at [253, 3] on h4 "Duct Cleaning" at bounding box center [264, 10] width 176 height 15
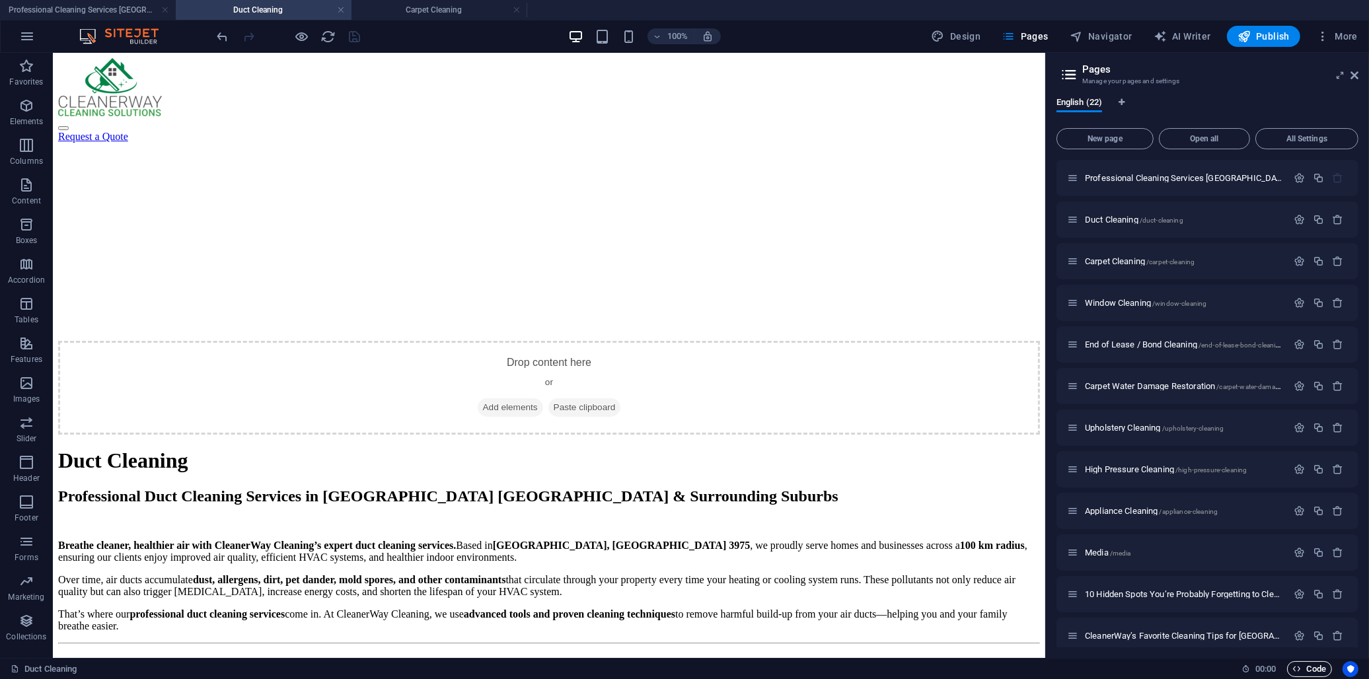
click at [0, 0] on span "Code" at bounding box center [0, 0] width 0 height 0
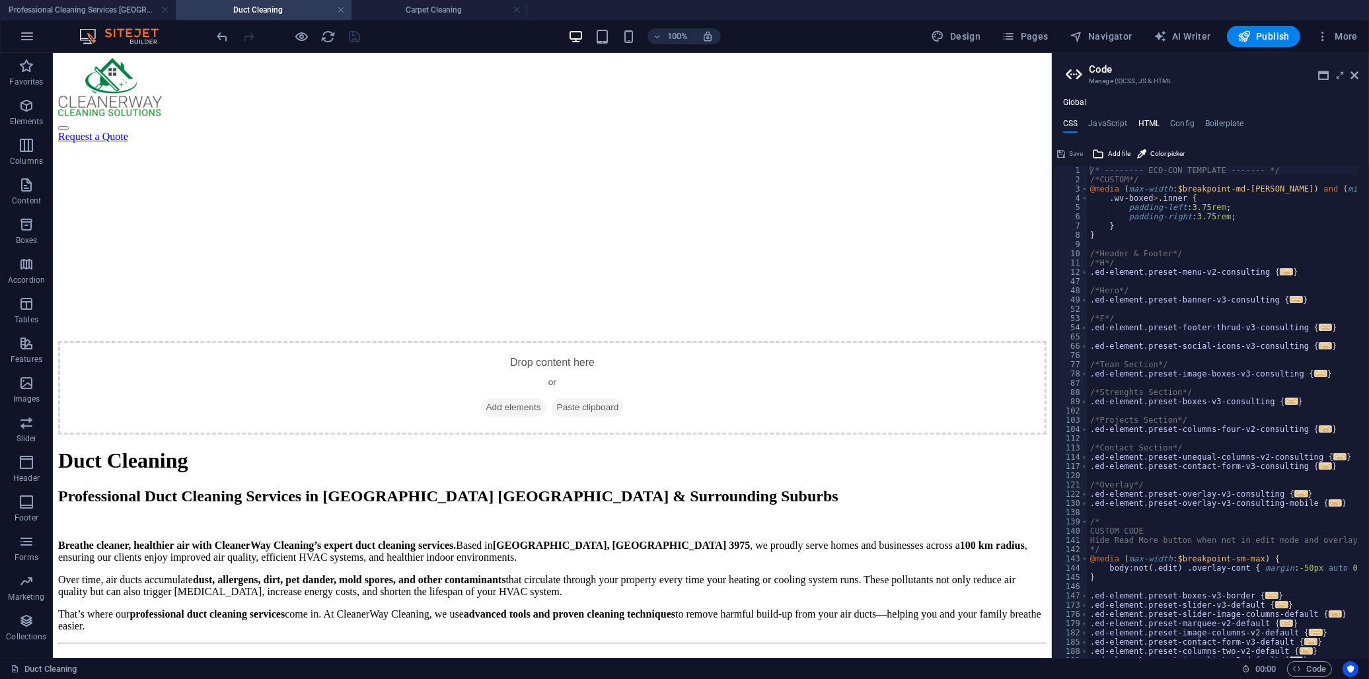
click at [1155, 124] on h4 "HTML" at bounding box center [1149, 126] width 22 height 15
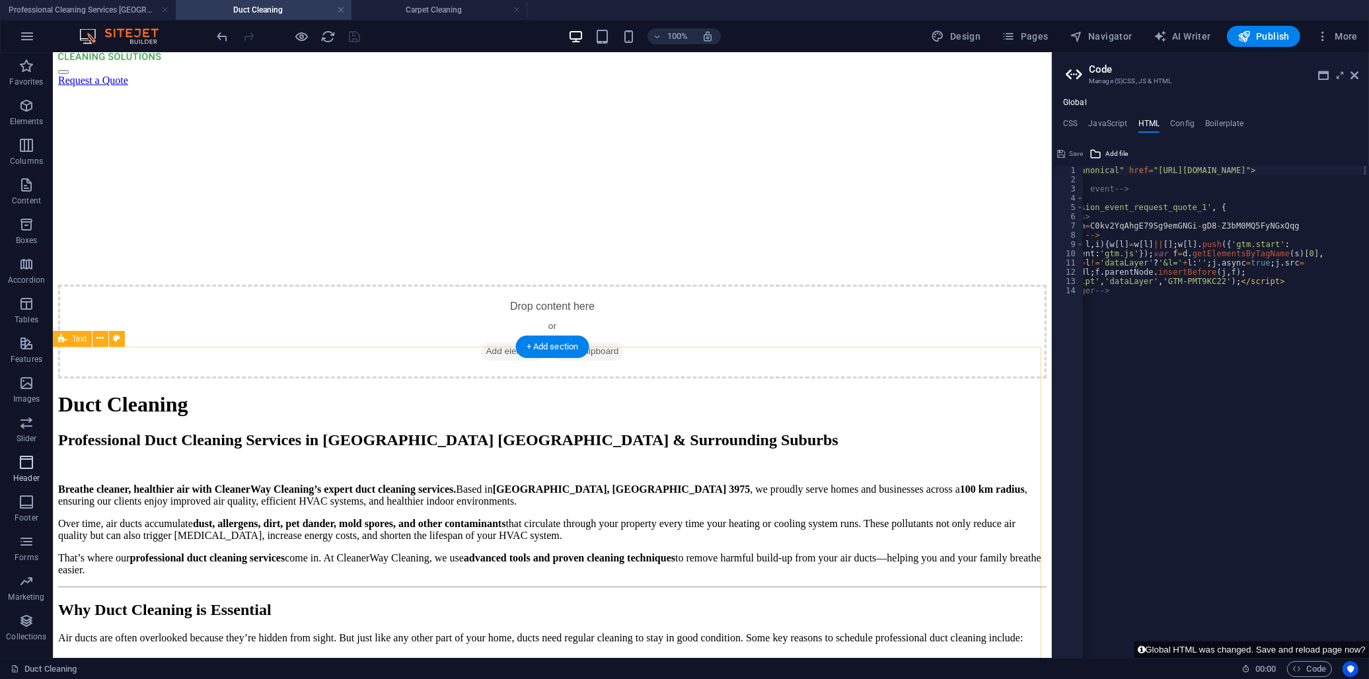
scroll to position [73, 0]
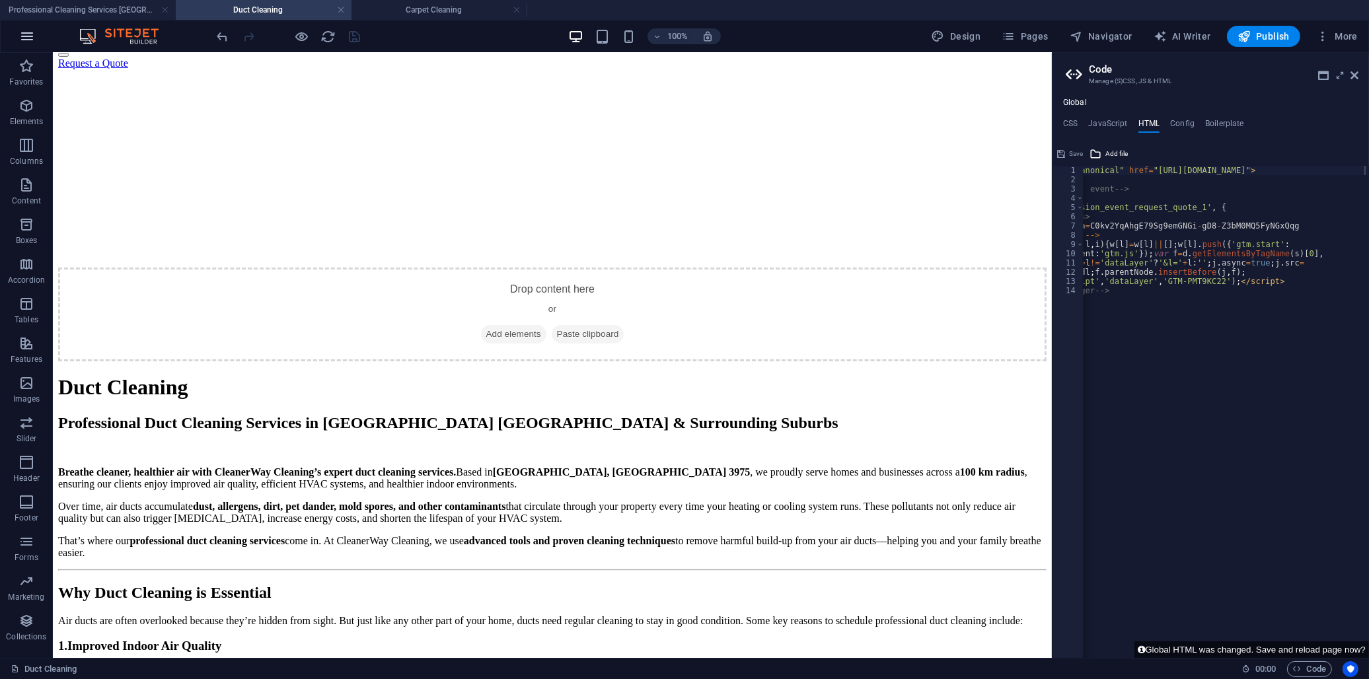
click at [29, 41] on icon "button" at bounding box center [27, 36] width 16 height 16
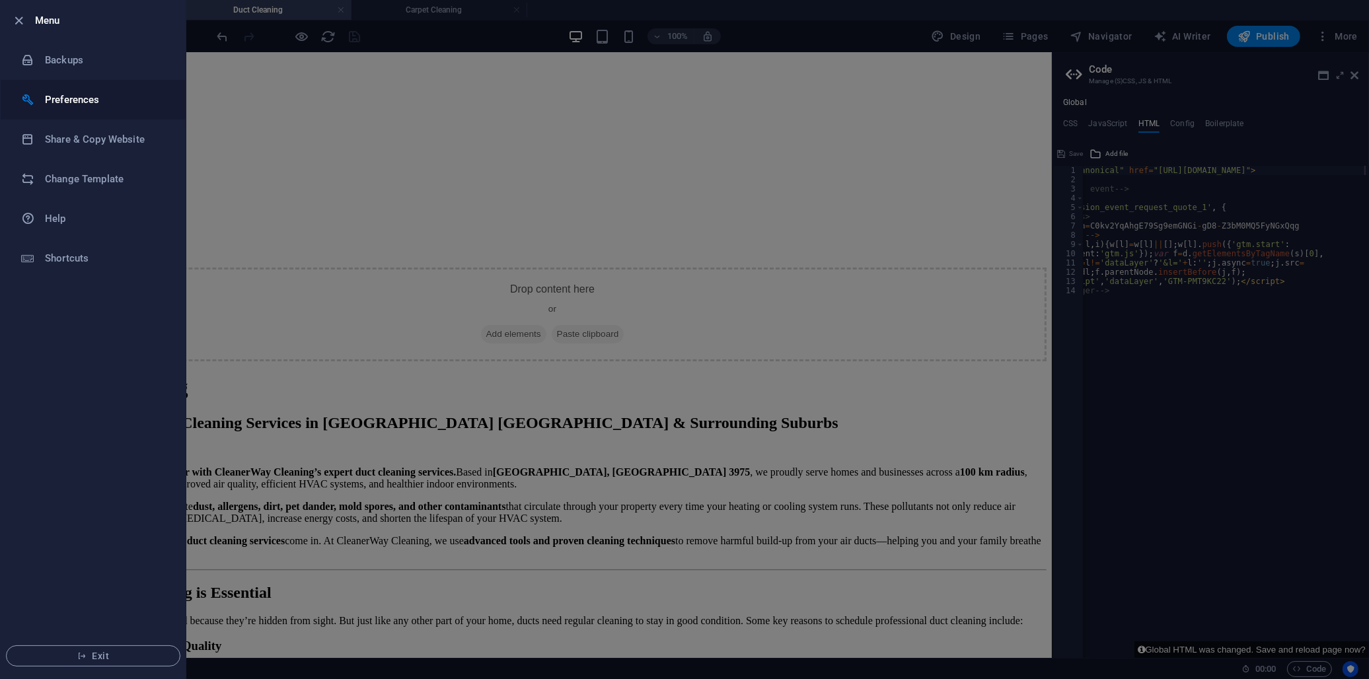
click at [82, 99] on h6 "Preferences" at bounding box center [106, 100] width 122 height 16
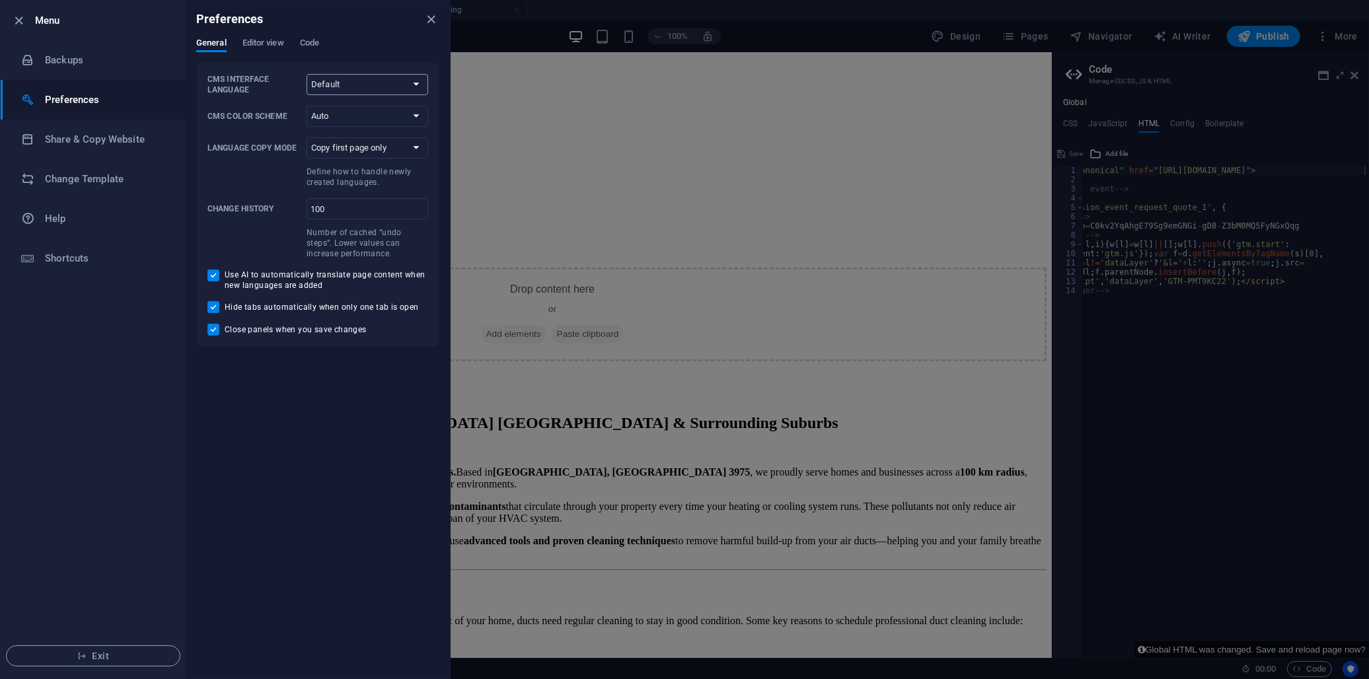
click at [324, 84] on select "Default Deutsch English Español Français Magyar Italiano Nederlands Polski Port…" at bounding box center [367, 84] width 122 height 21
click at [265, 42] on span "Editor view" at bounding box center [263, 44] width 42 height 18
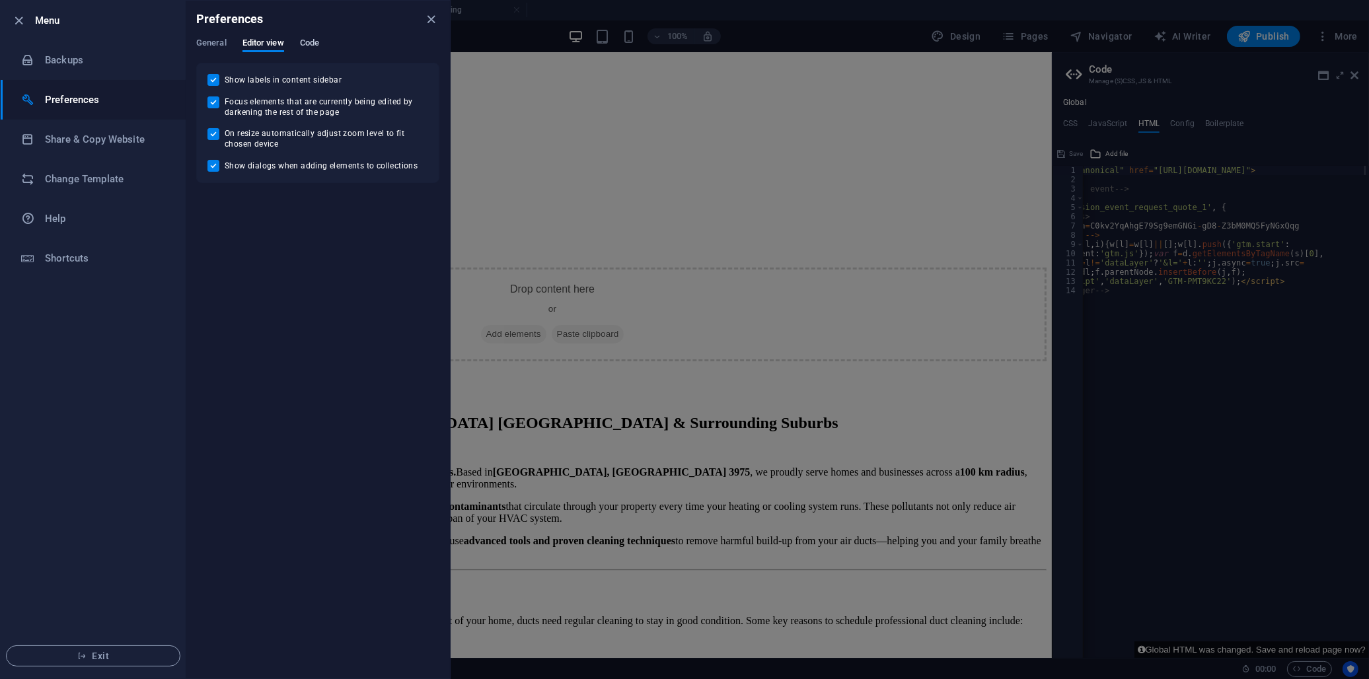
click at [315, 45] on span "Code" at bounding box center [309, 44] width 19 height 18
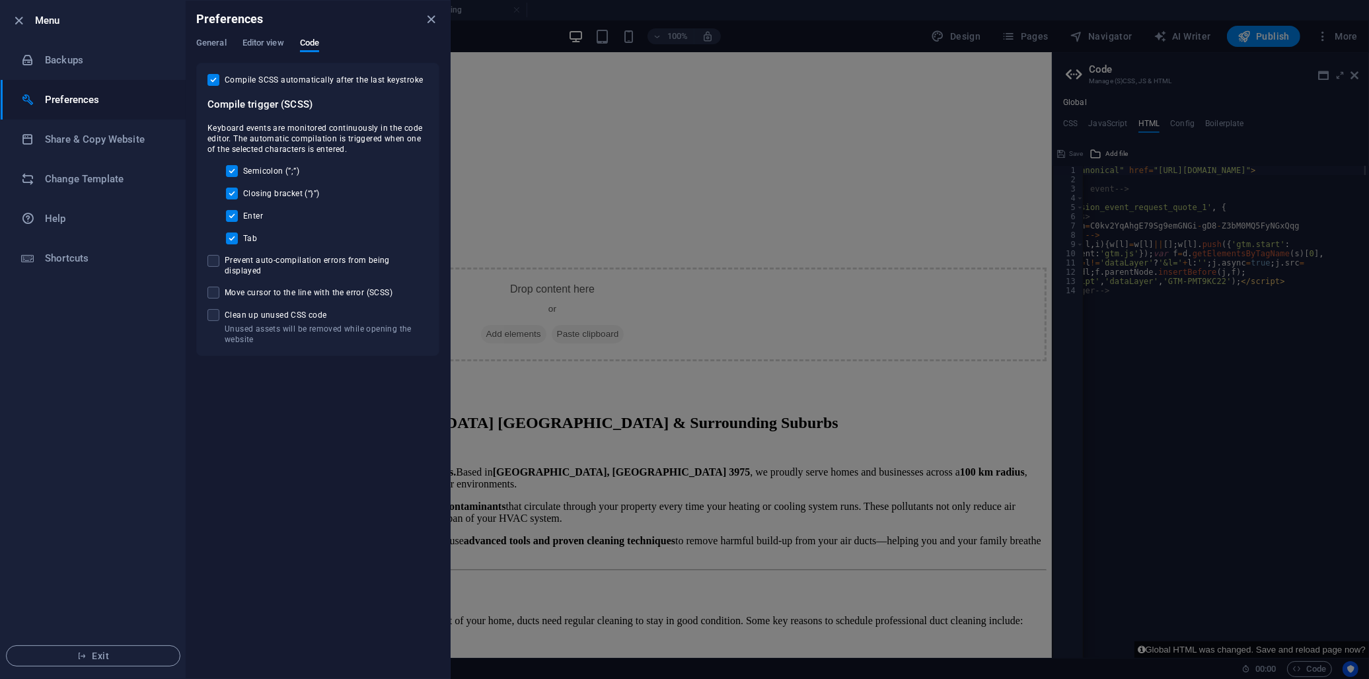
click at [1223, 183] on div at bounding box center [684, 339] width 1369 height 679
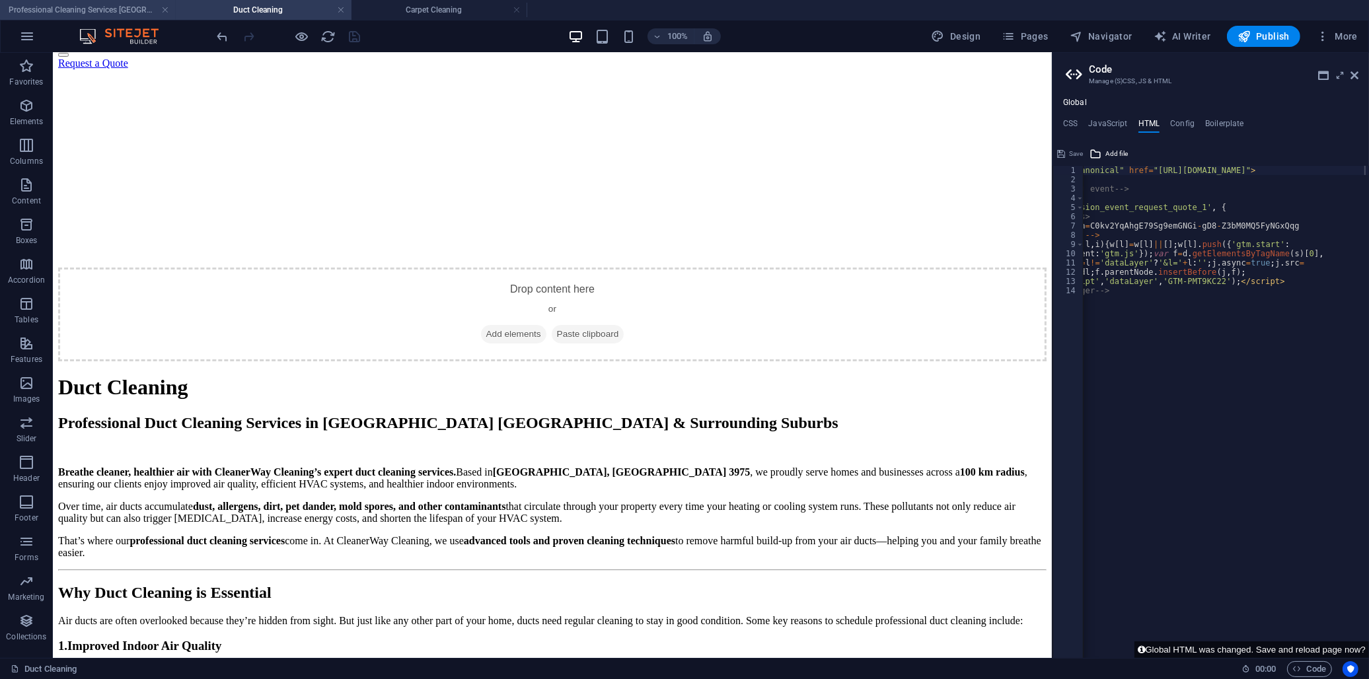
click at [90, 13] on h4 "Professional Cleaning Services [GEOGRAPHIC_DATA] | CleanerWay Cleaning [GEOGRAP…" at bounding box center [88, 10] width 176 height 15
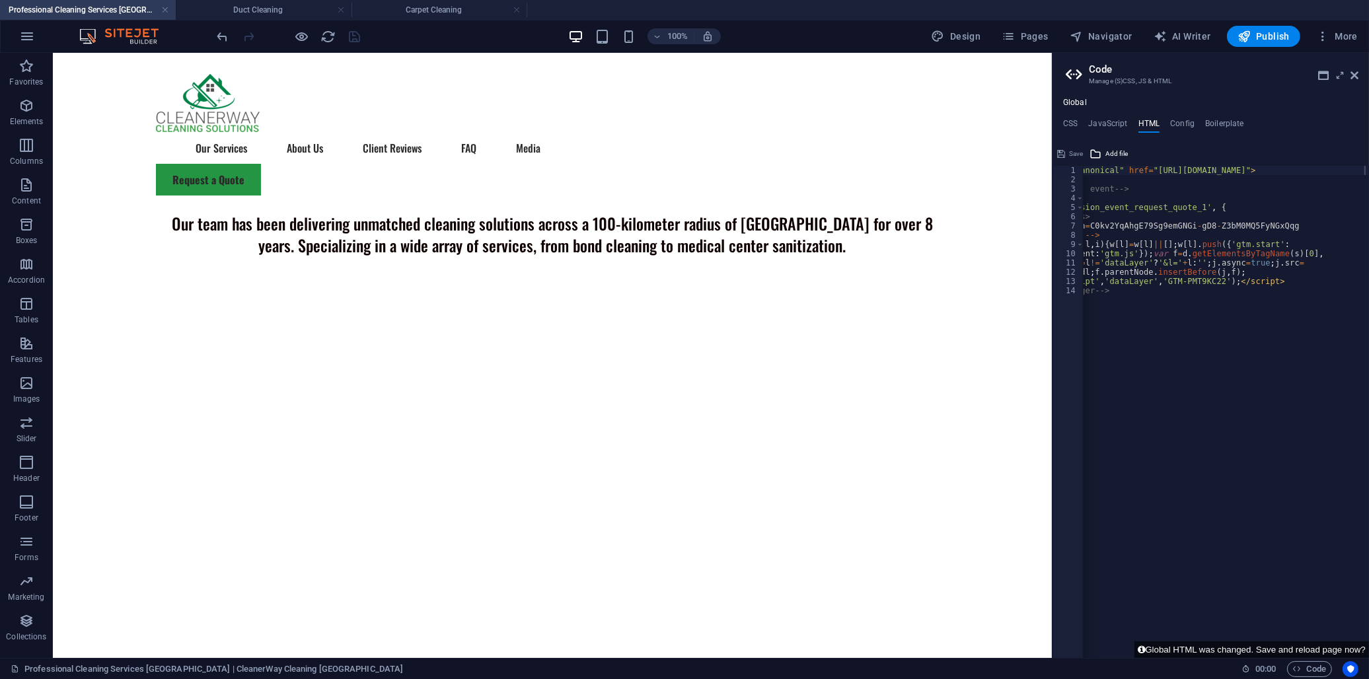
scroll to position [0, 0]
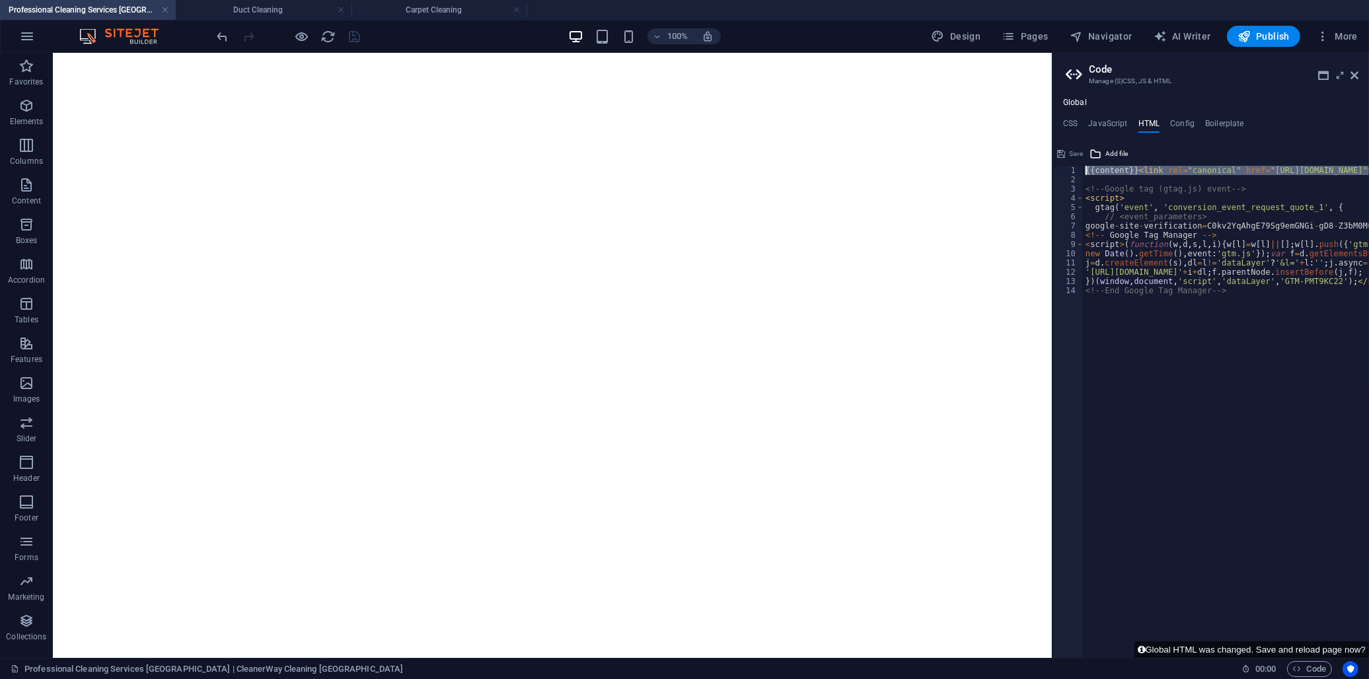
drag, startPoint x: 1297, startPoint y: 168, endPoint x: 1357, endPoint y: 159, distance: 61.6
click at [1357, 159] on div "{{content}}<link rel="canonical" href="https://cleanerwaycleaning.com.au/carpet…" at bounding box center [1210, 400] width 316 height 515
click at [1355, 155] on div "Save Add file" at bounding box center [1210, 152] width 316 height 19
click at [1227, 164] on div "{{content}}<link rel="canonical" href="https://cleanerwaycleaning.com.au/carpet…" at bounding box center [1210, 400] width 316 height 515
click at [1236, 412] on div "{{content}} < link rel = "canonical" href = "https://cleanerwaycleaning.com.au/…" at bounding box center [1288, 416] width 410 height 501
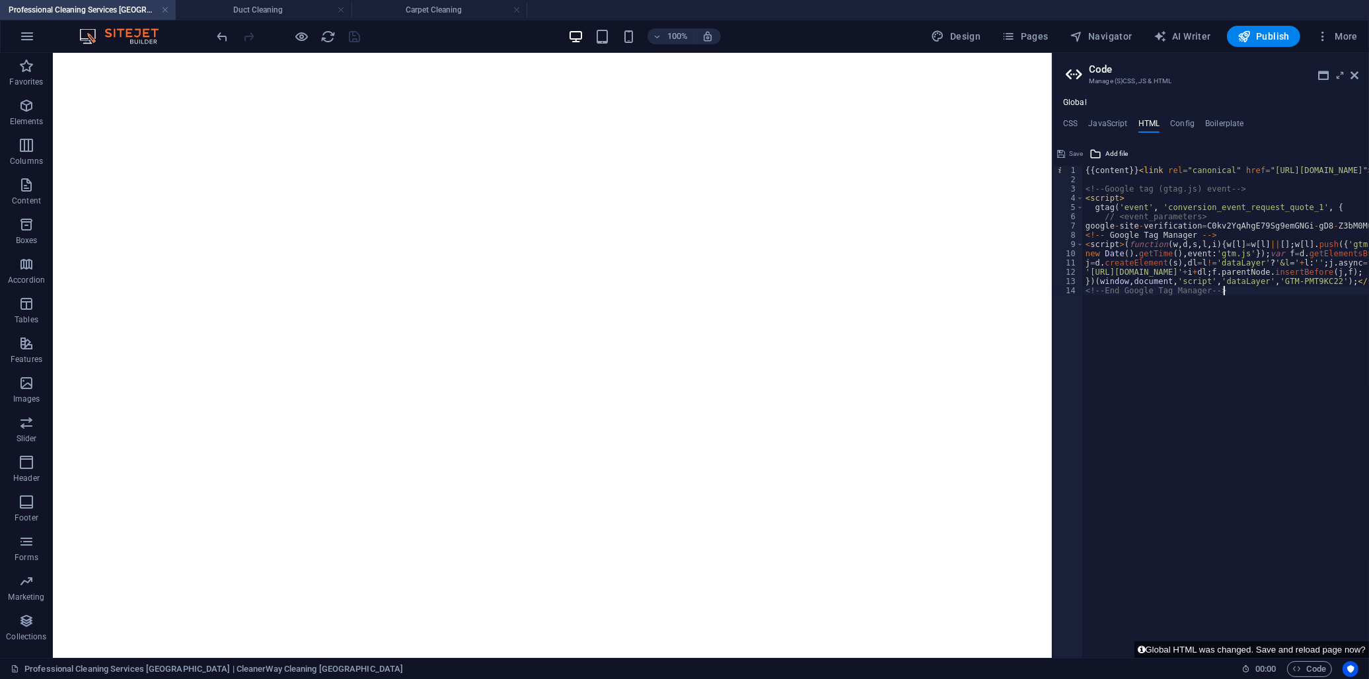
click at [1152, 170] on div "{{content}} < link rel = "canonical" href = "https://cleanerwaycleaning.com.au/…" at bounding box center [1288, 416] width 410 height 501
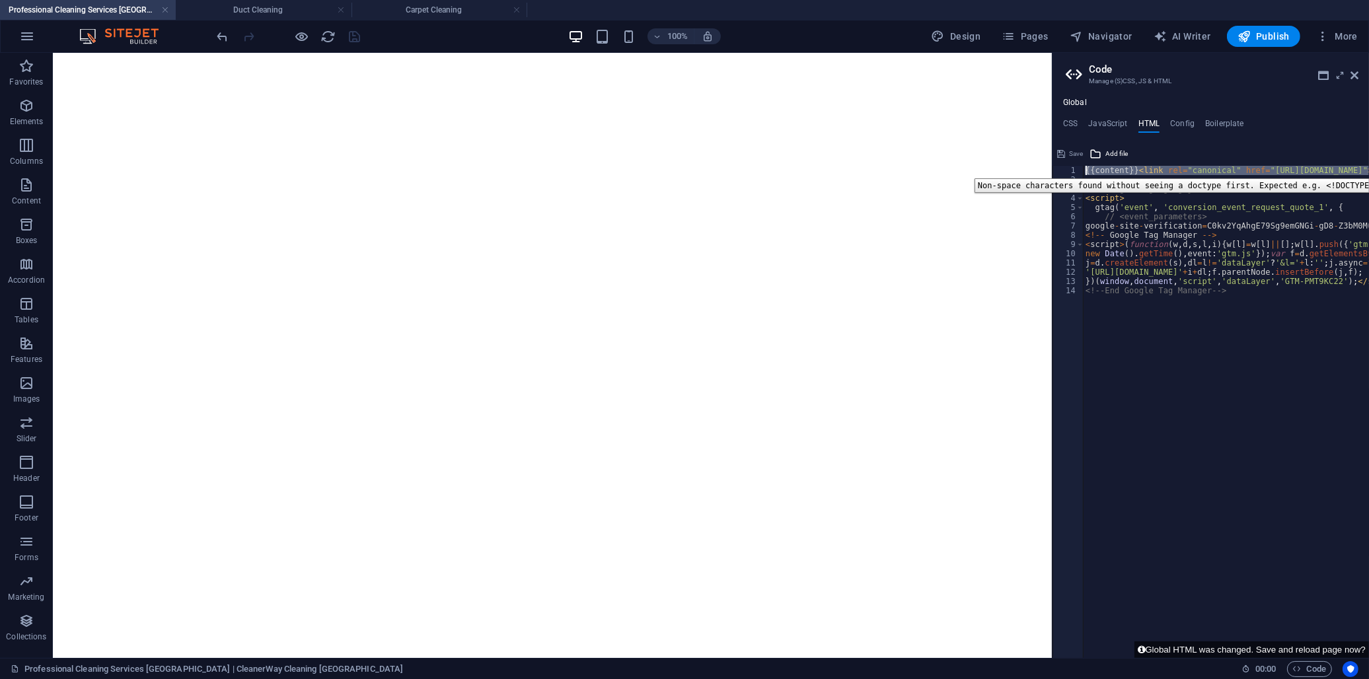
click at [1073, 168] on div "1" at bounding box center [1068, 170] width 31 height 9
type textarea "{{content}}<link rel="canonical" href="https://cleanerwaycleaning.com.au/carpet…"
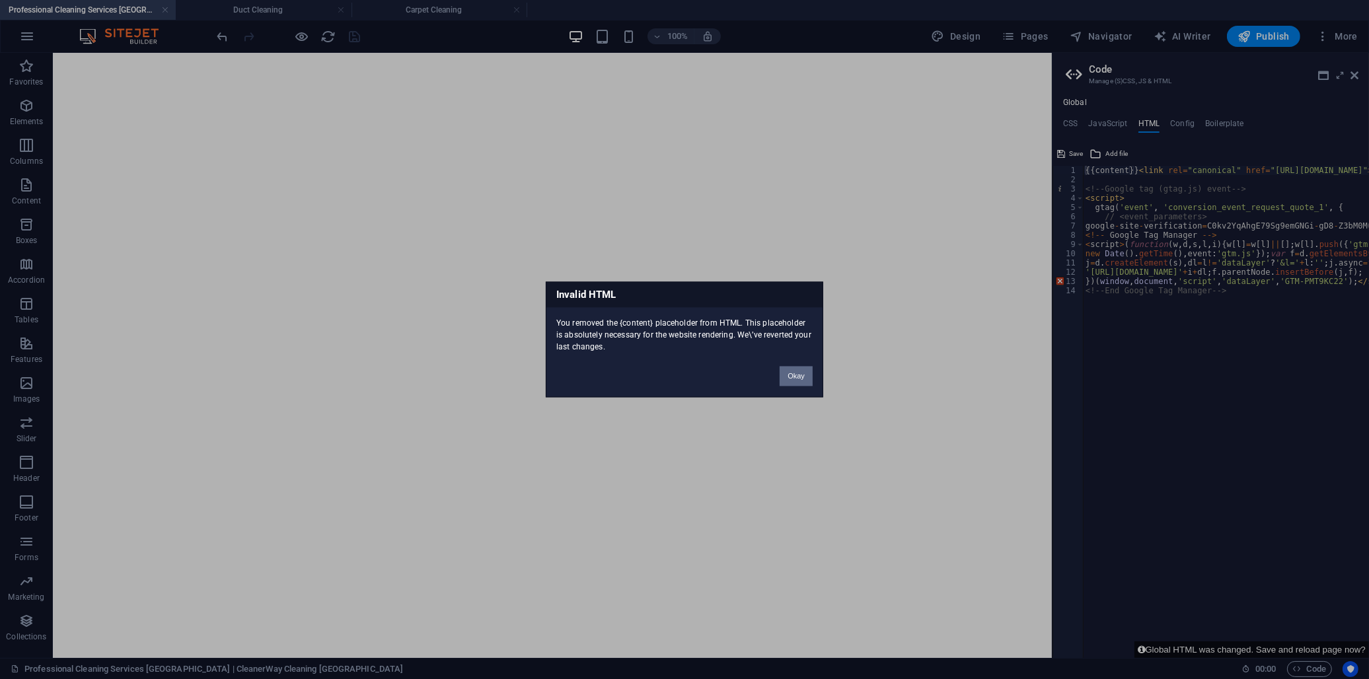
click at [795, 379] on button "Okay" at bounding box center [795, 377] width 33 height 20
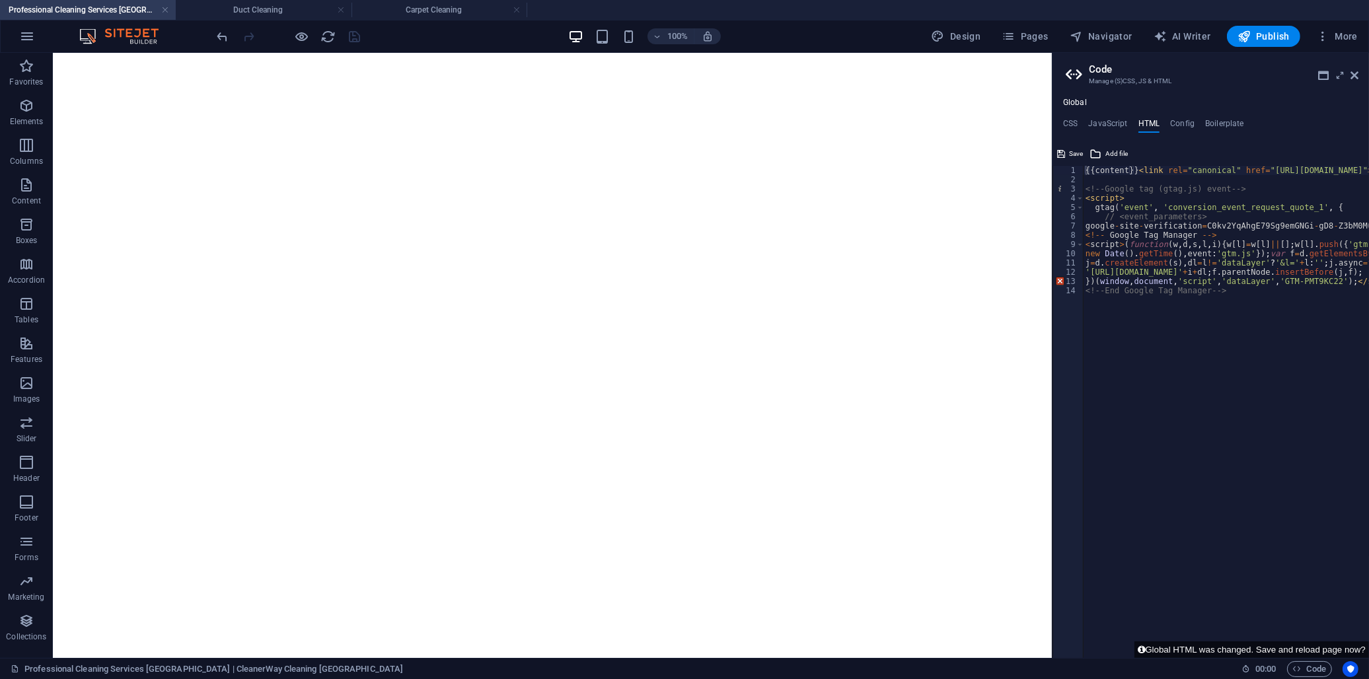
click at [1246, 166] on div "{{content}} < link rel = "canonical" href = "https://cleanerwaycleaning.com.au/…" at bounding box center [1288, 416] width 410 height 501
drag, startPoint x: 1354, startPoint y: 170, endPoint x: 1077, endPoint y: 132, distance: 280.0
click at [1077, 132] on div "CSS JavaScript HTML Config Boilerplate /* -------- ECO-CON TEMPLATE ------- */ …" at bounding box center [1210, 388] width 316 height 539
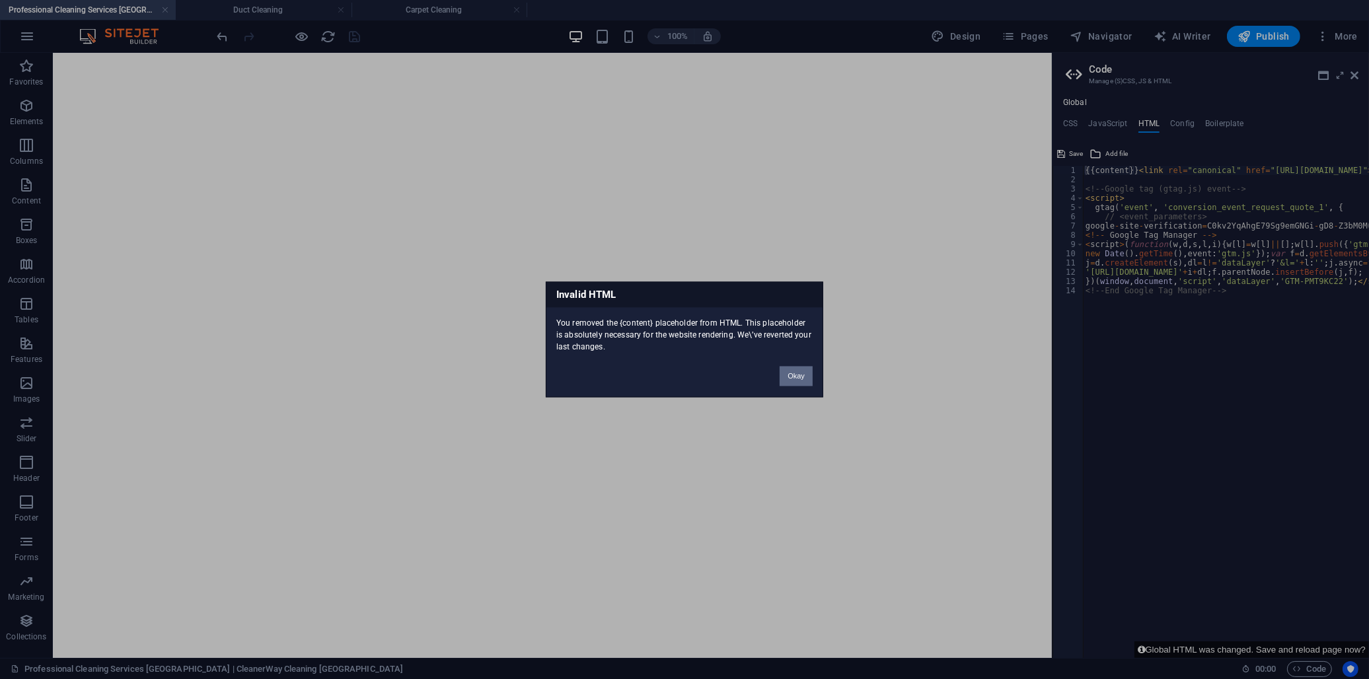
click at [795, 373] on button "Okay" at bounding box center [795, 377] width 33 height 20
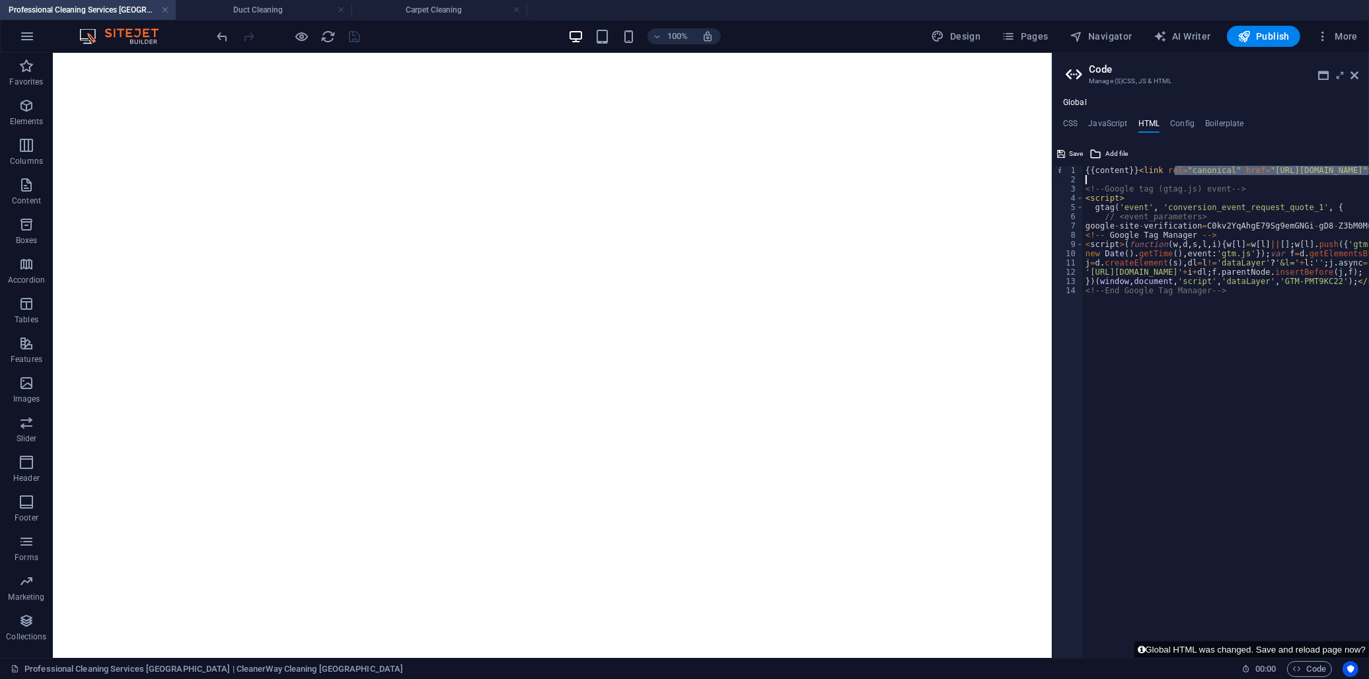
drag, startPoint x: 1174, startPoint y: 167, endPoint x: 1371, endPoint y: 181, distance: 196.7
click at [1368, 181] on html "Cleanerway Cleaning Solutions Professional Cleaning Services Melbourne | Cleane…" at bounding box center [684, 339] width 1369 height 679
type textarea "{{content}}"
click at [1061, 149] on icon at bounding box center [1061, 154] width 8 height 16
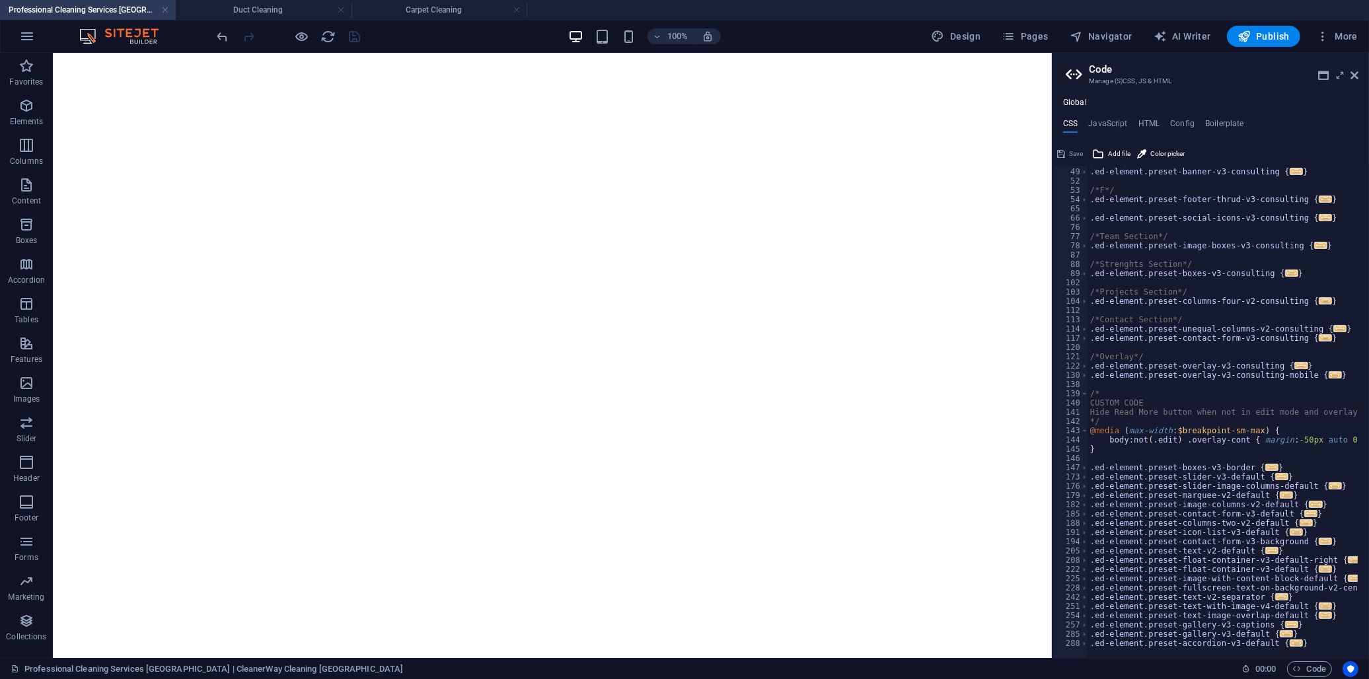
scroll to position [128, 0]
click at [1323, 71] on icon at bounding box center [1323, 75] width 11 height 11
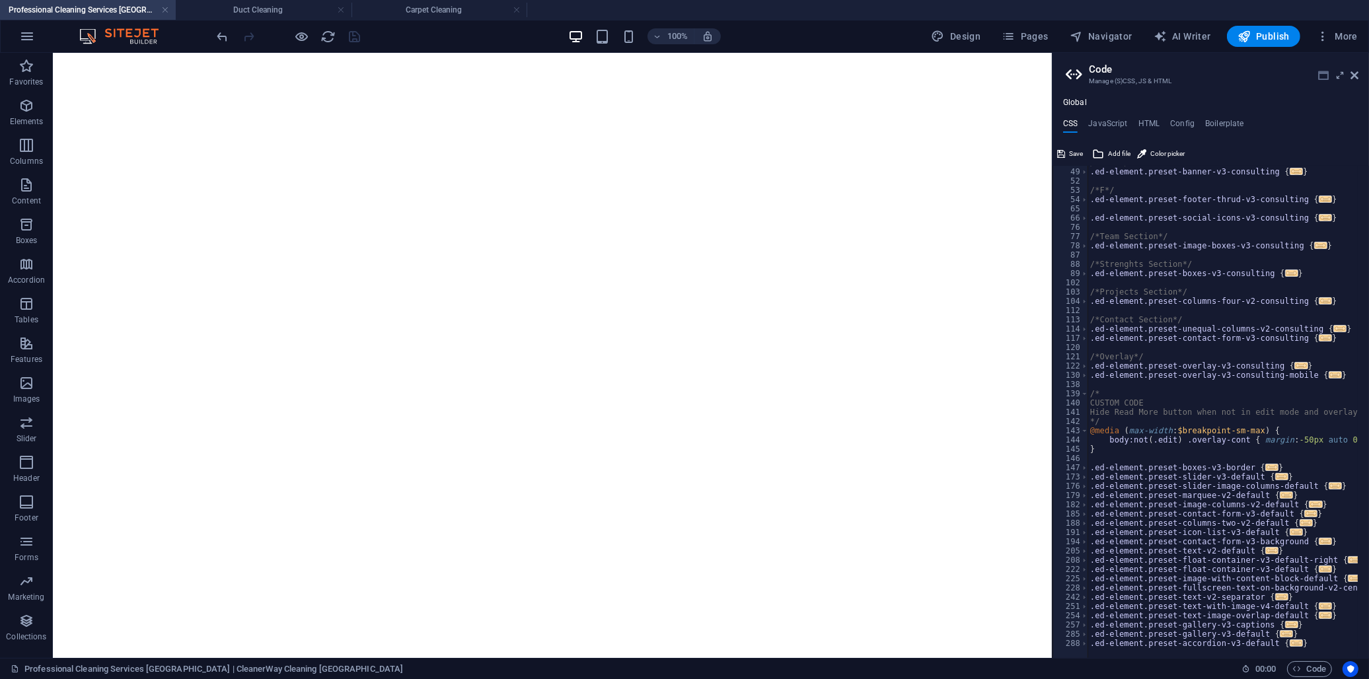
click at [1325, 77] on icon at bounding box center [1323, 75] width 11 height 11
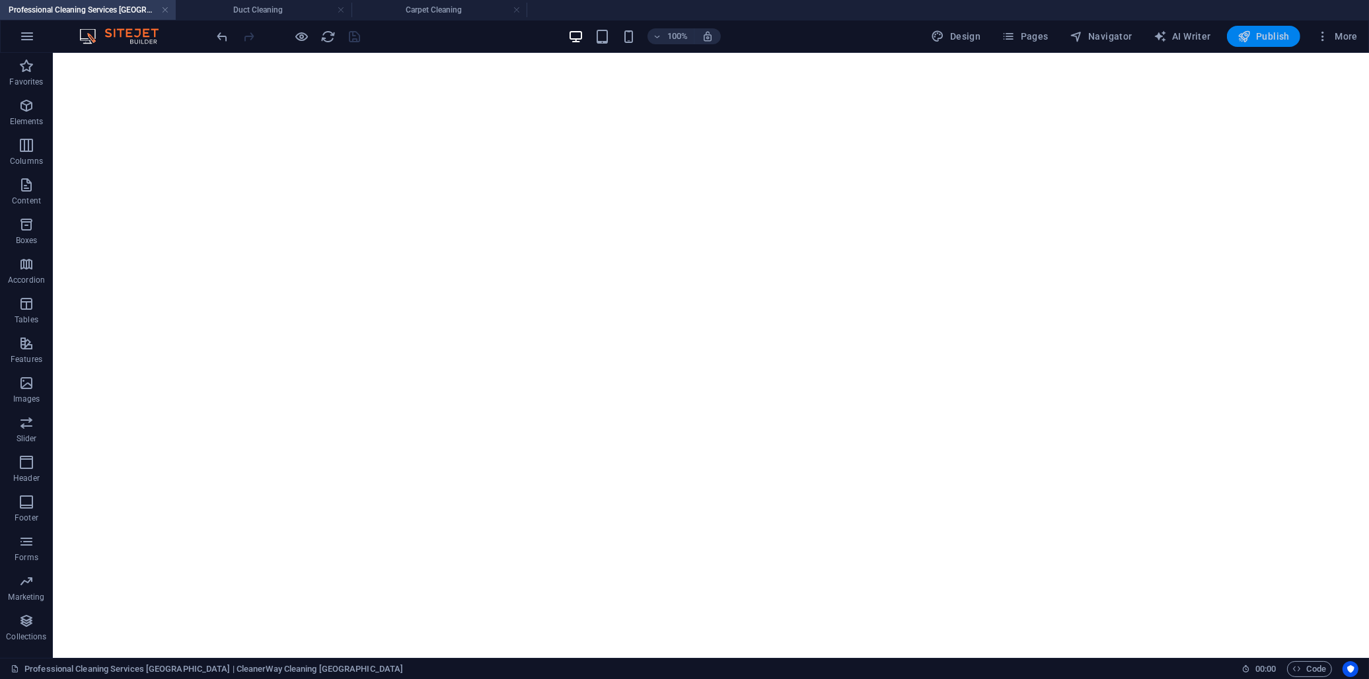
click at [1272, 36] on span "Publish" at bounding box center [1263, 36] width 52 height 13
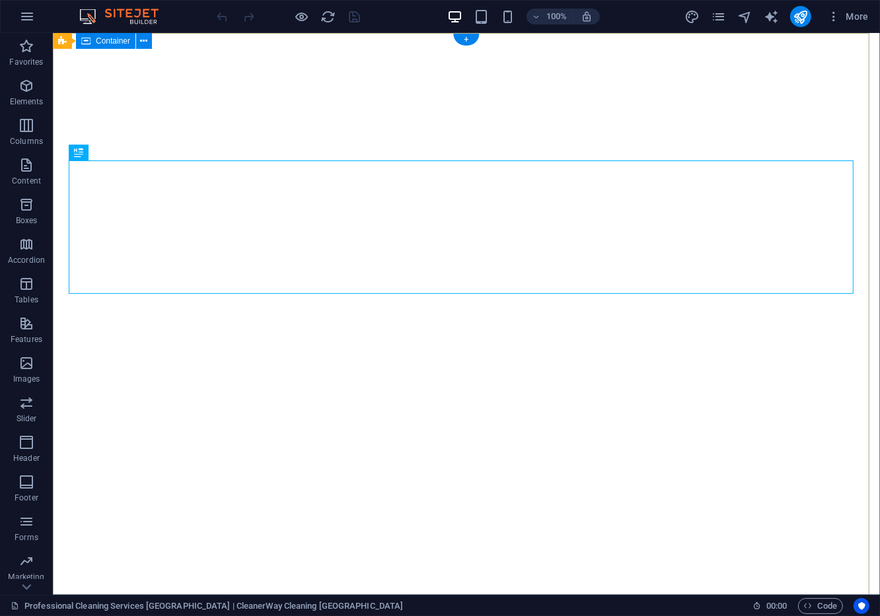
select select
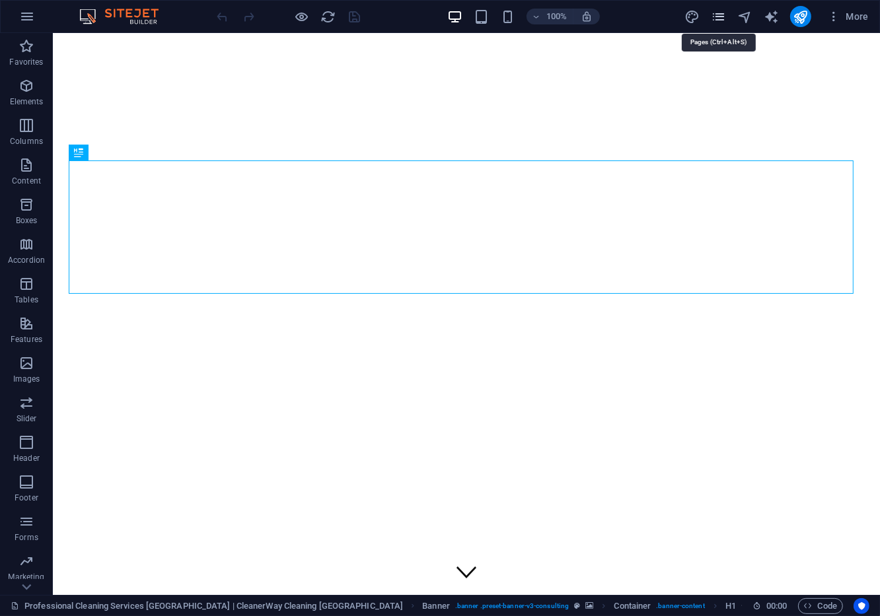
click at [544, 20] on icon "pages" at bounding box center [718, 16] width 15 height 15
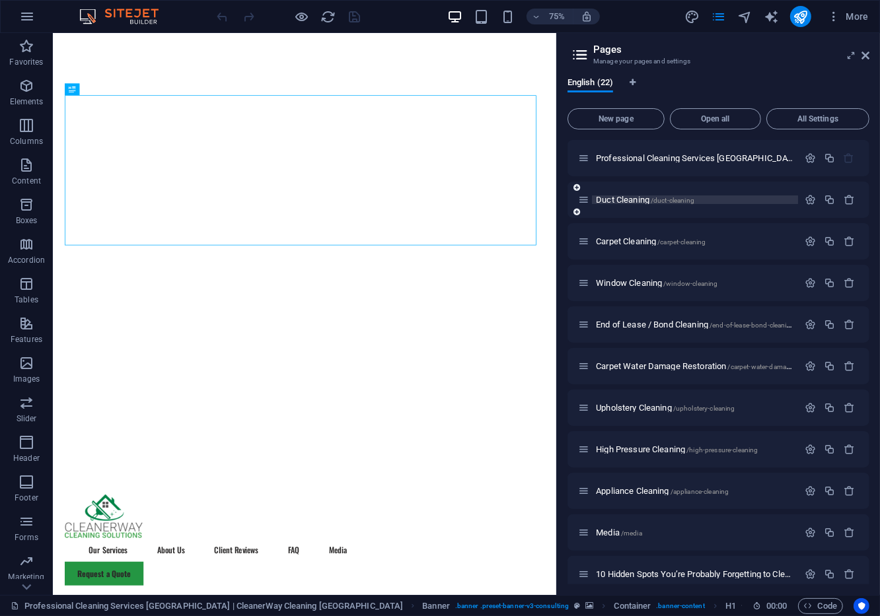
click at [544, 196] on p "Duct Cleaning /duct-cleaning" at bounding box center [695, 200] width 198 height 9
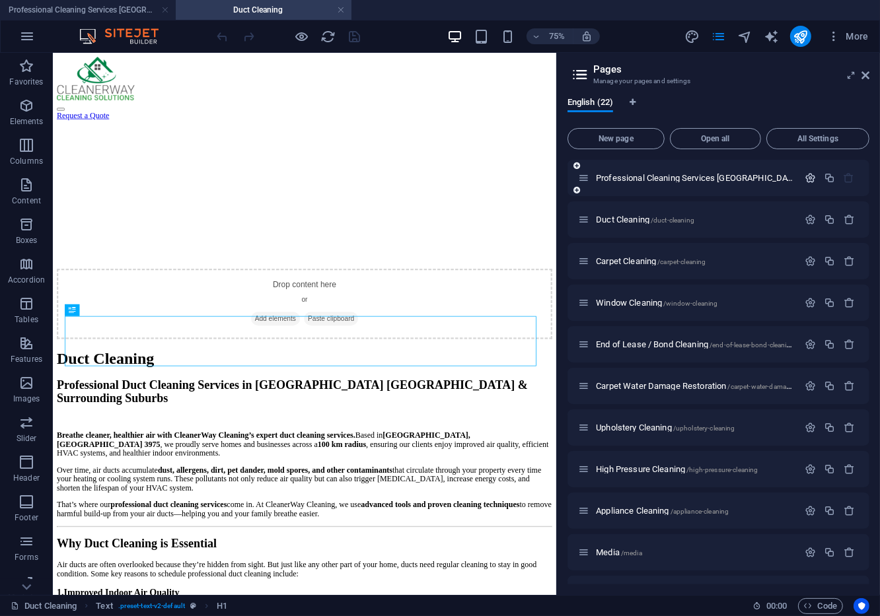
click at [0, 0] on icon "button" at bounding box center [0, 0] width 0 height 0
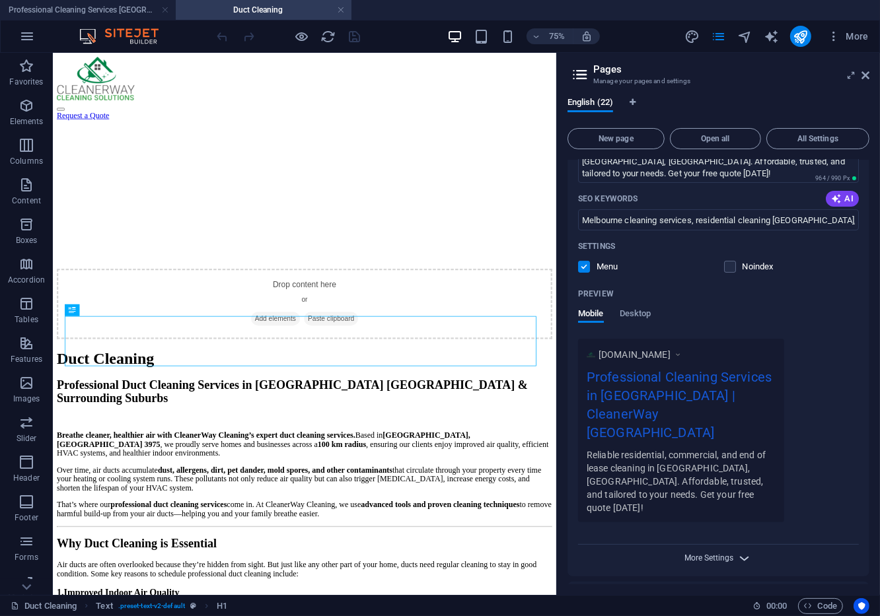
click at [544, 554] on span "More Settings" at bounding box center [709, 558] width 49 height 9
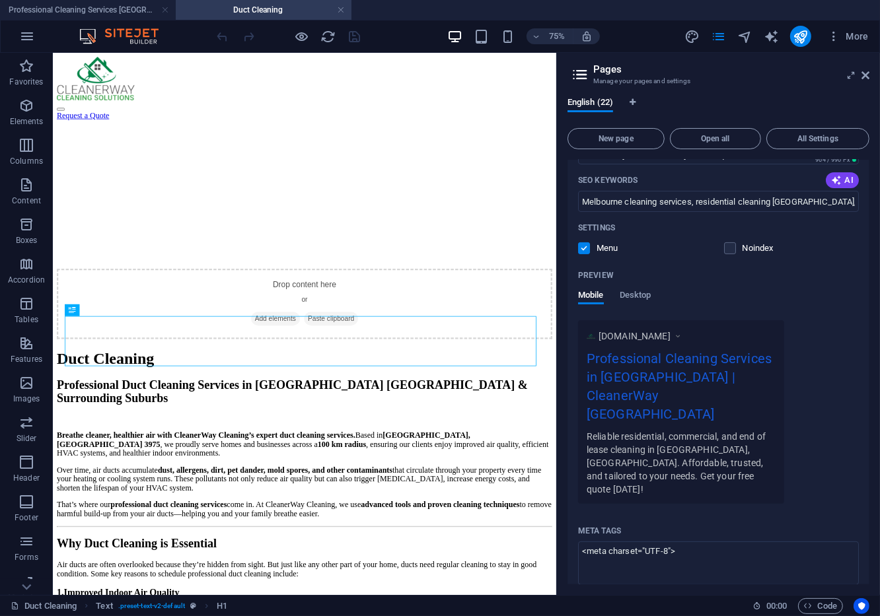
scroll to position [220, 0]
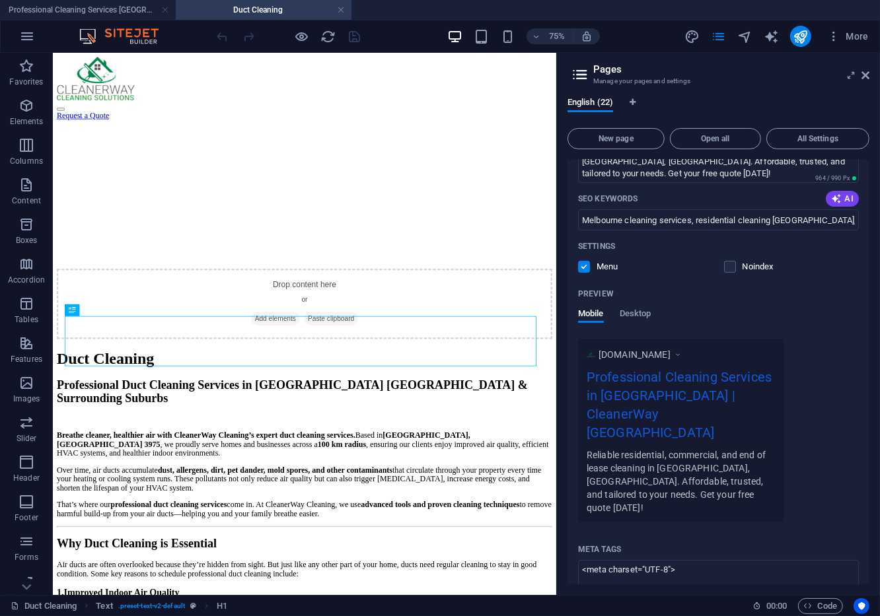
click at [544, 261] on label at bounding box center [584, 267] width 12 height 12
click at [0, 0] on input "checkbox" at bounding box center [0, 0] width 0 height 0
click at [544, 267] on label at bounding box center [584, 267] width 12 height 12
click at [0, 0] on input "checkbox" at bounding box center [0, 0] width 0 height 0
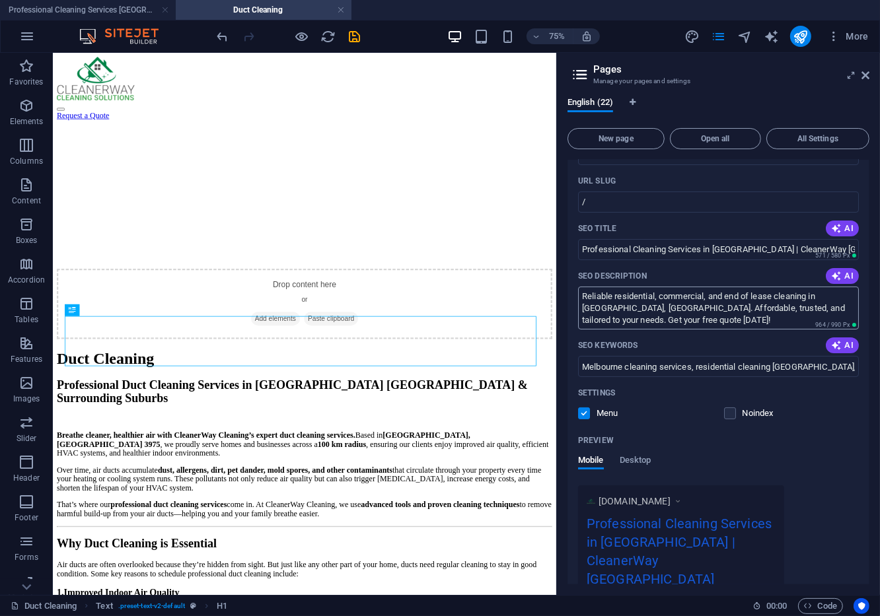
scroll to position [0, 0]
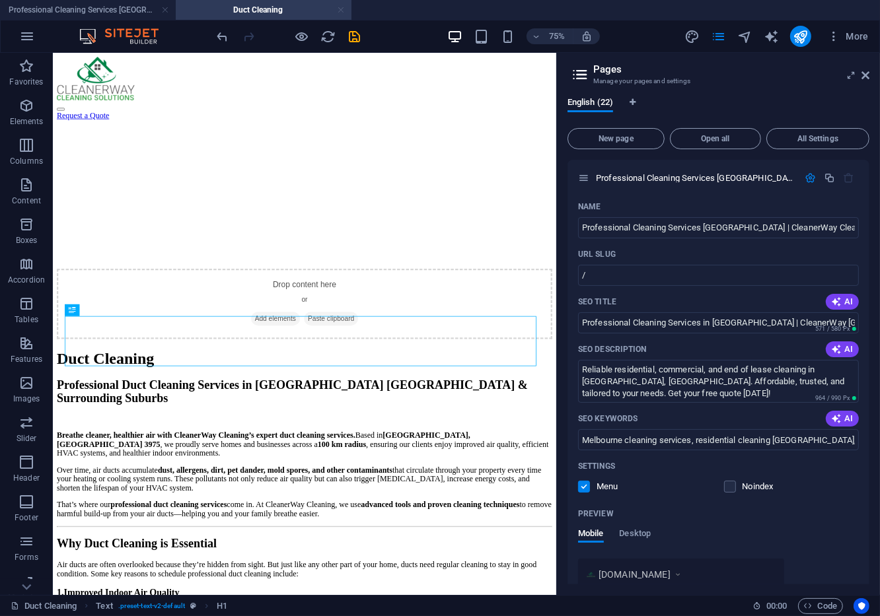
click at [343, 10] on link at bounding box center [341, 10] width 8 height 13
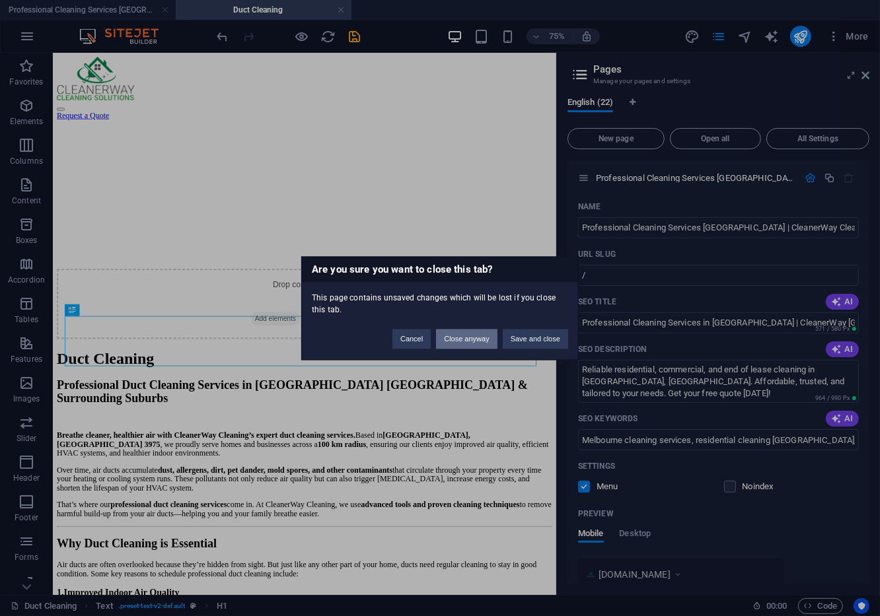
click at [453, 340] on button "Close anyway" at bounding box center [466, 339] width 61 height 20
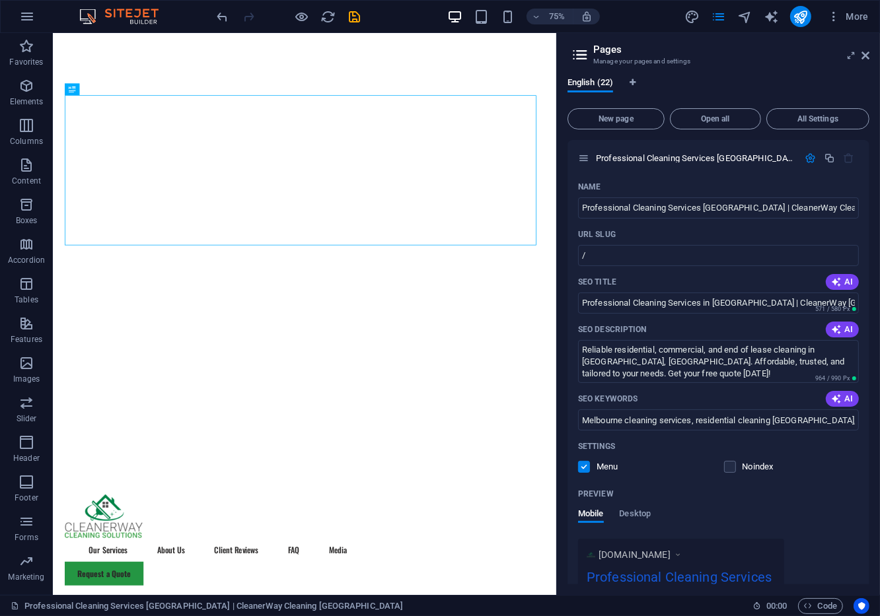
click at [544, 21] on icon "pages" at bounding box center [718, 16] width 15 height 15
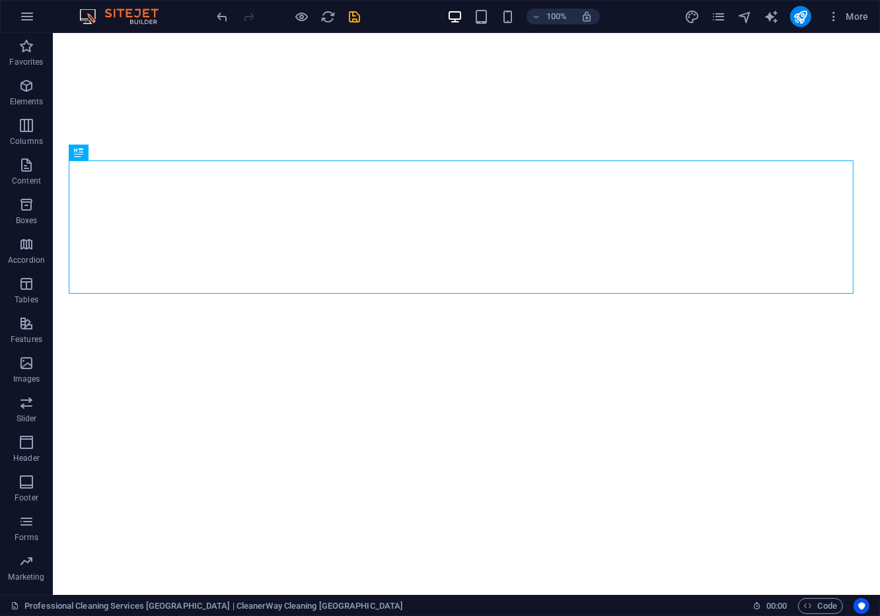
click at [544, 12] on icon "pages" at bounding box center [718, 16] width 15 height 15
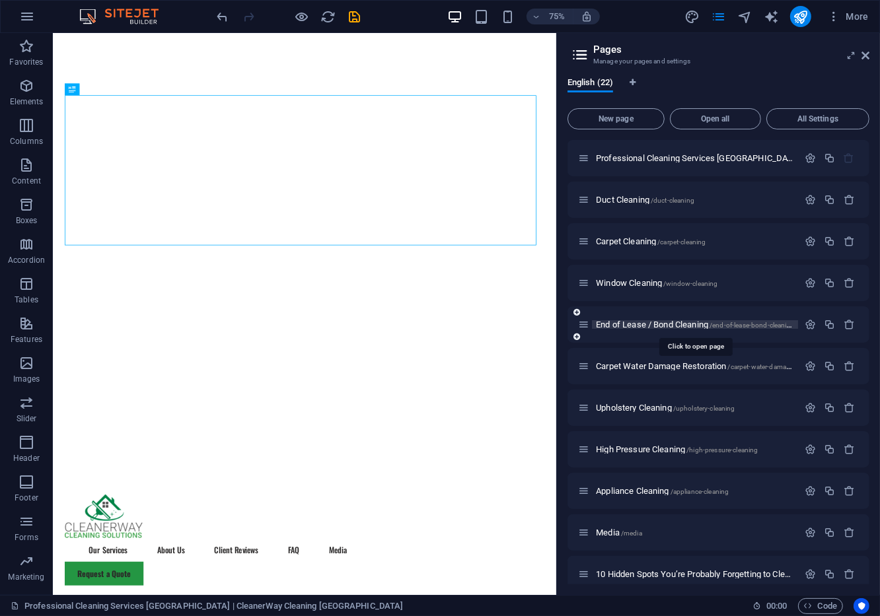
click at [544, 321] on span "End of Lease / Bond Cleaning /end-of-lease-bond-cleaning" at bounding box center [695, 325] width 199 height 10
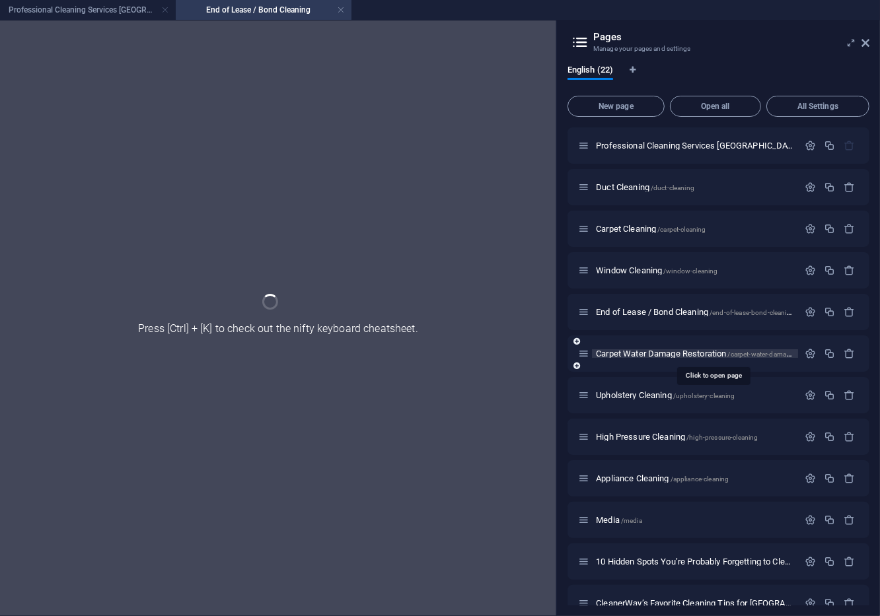
click at [544, 353] on span "Carpet Water Damage Restoration /carpet-water-damage-restoration" at bounding box center [712, 354] width 232 height 10
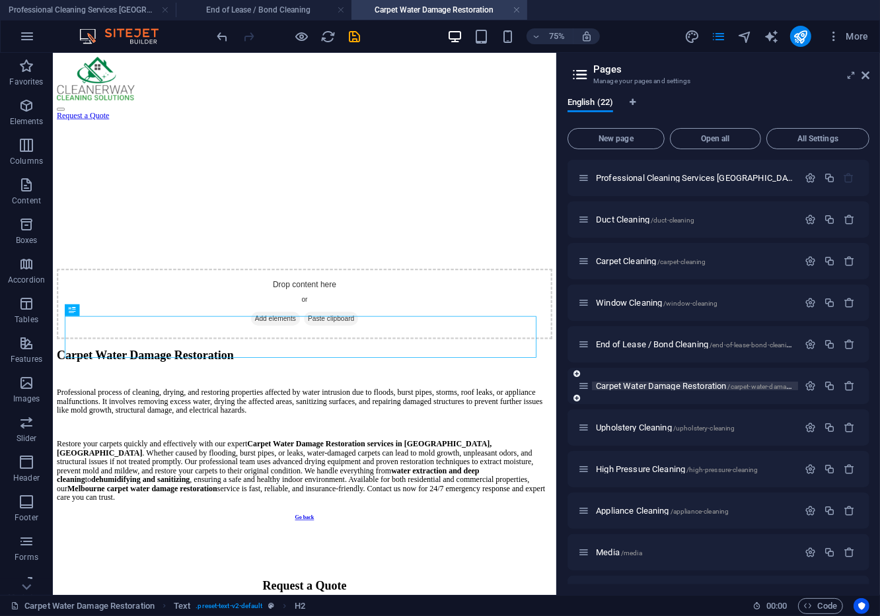
click at [544, 382] on span "Carpet Water Damage Restoration /carpet-water-damage-restoration" at bounding box center [712, 386] width 232 height 10
click at [544, 426] on span "Upholstery Cleaning /upholstery-cleaning" at bounding box center [665, 428] width 139 height 10
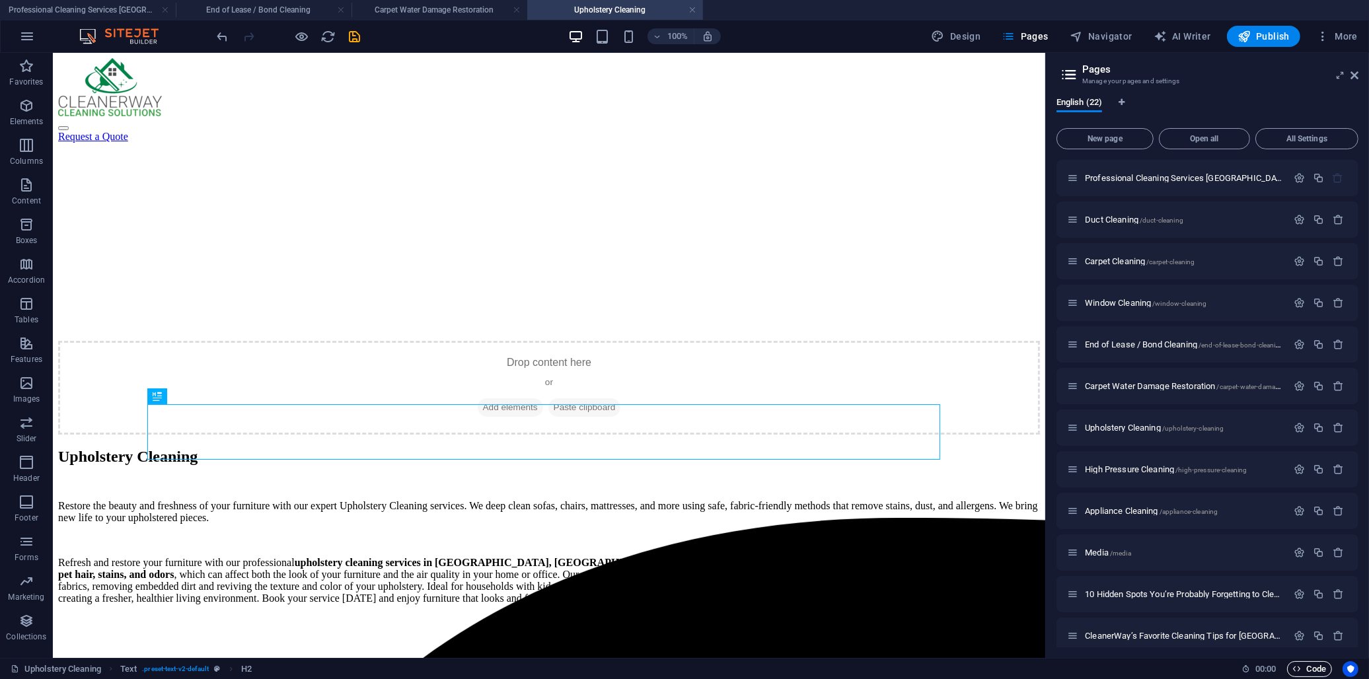
click at [544, 616] on span "Code" at bounding box center [1309, 669] width 33 height 16
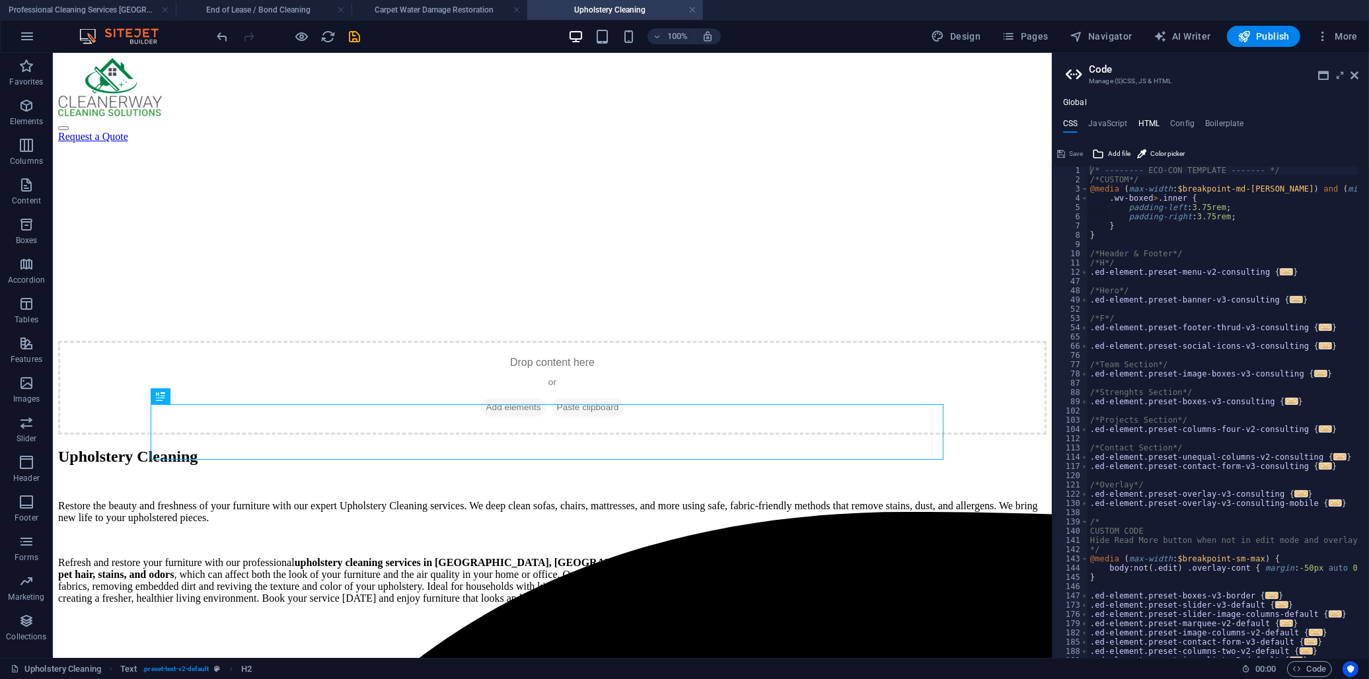
click at [544, 122] on h4 "HTML" at bounding box center [1149, 126] width 22 height 15
type textarea "{{content}}"
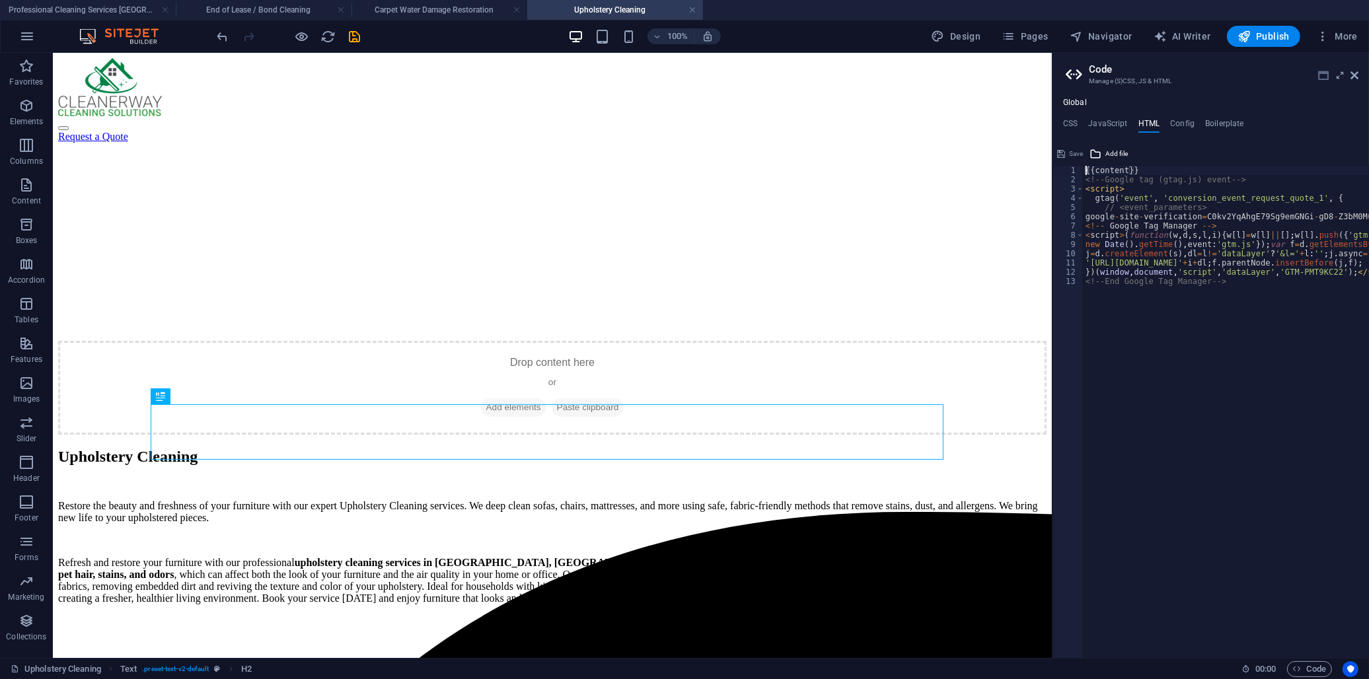
click at [544, 73] on icon at bounding box center [1323, 75] width 11 height 11
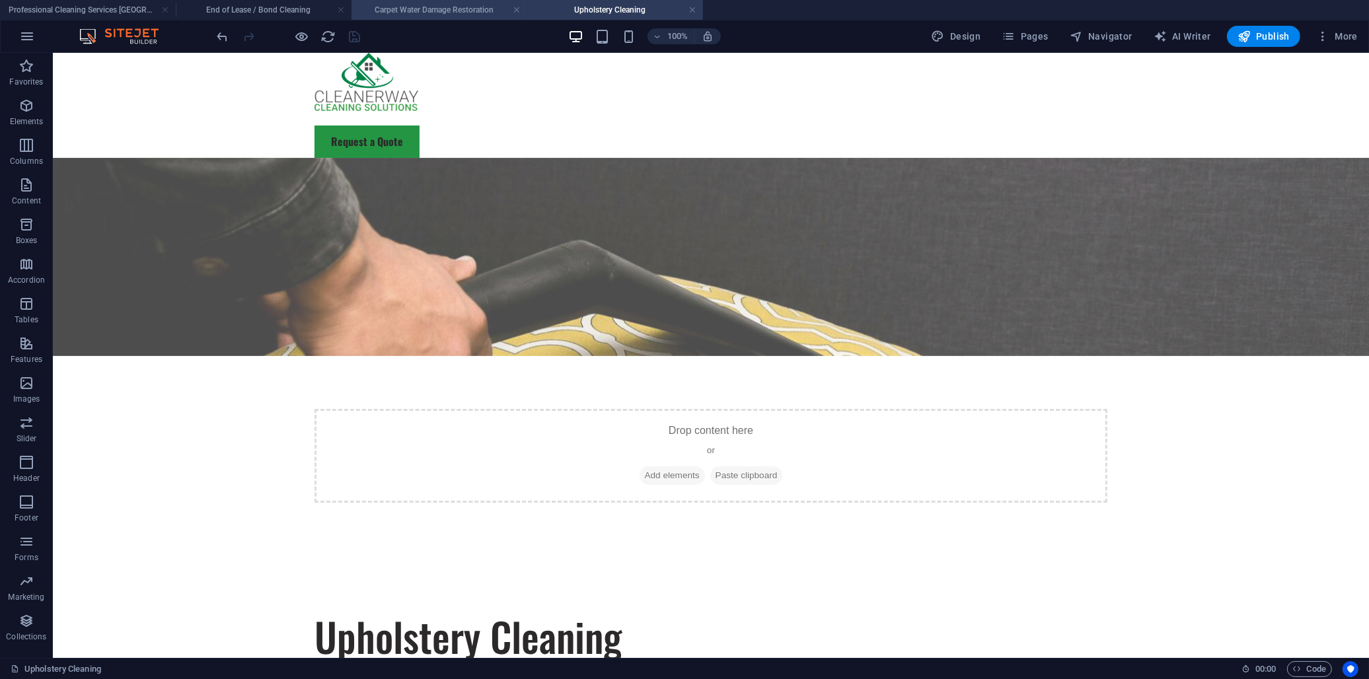
click at [482, 4] on h4 "Carpet Water Damage Restoration" at bounding box center [439, 10] width 176 height 15
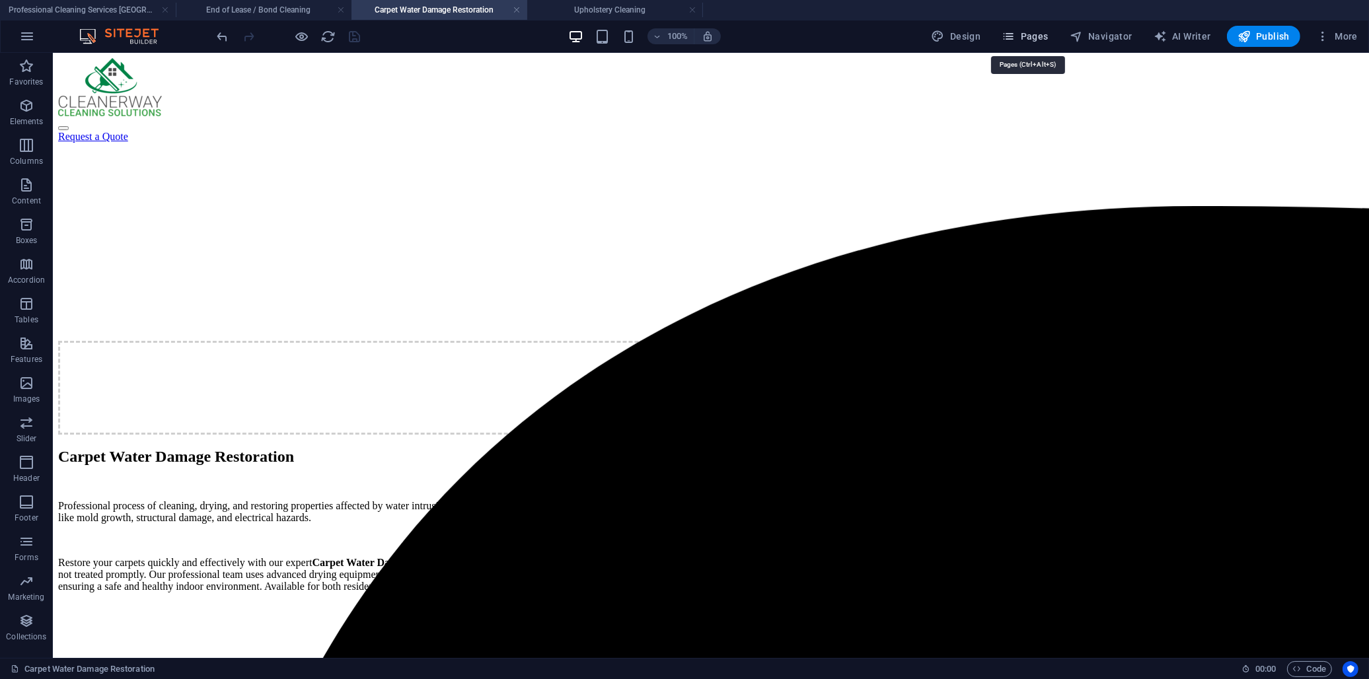
click at [544, 30] on span "Pages" at bounding box center [1024, 36] width 46 height 13
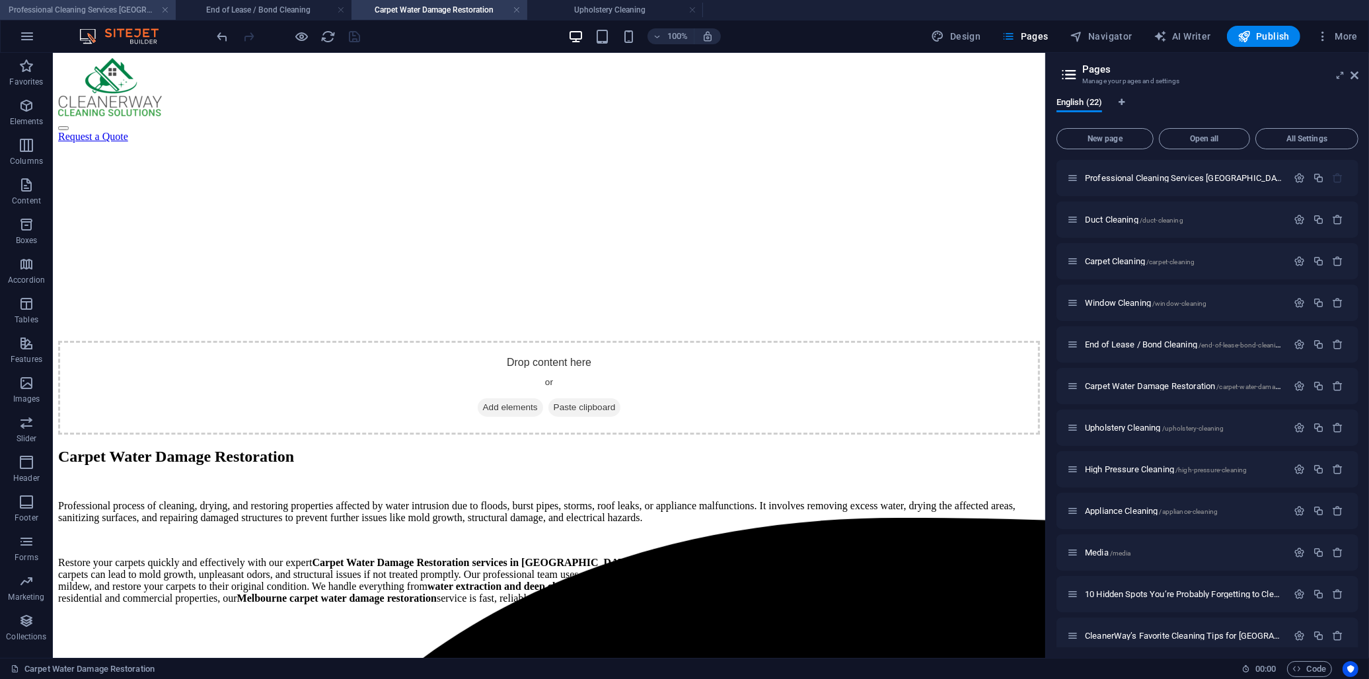
click at [67, 11] on h4 "Professional Cleaning Services [GEOGRAPHIC_DATA] | CleanerWay Cleaning [GEOGRAP…" at bounding box center [88, 10] width 176 height 15
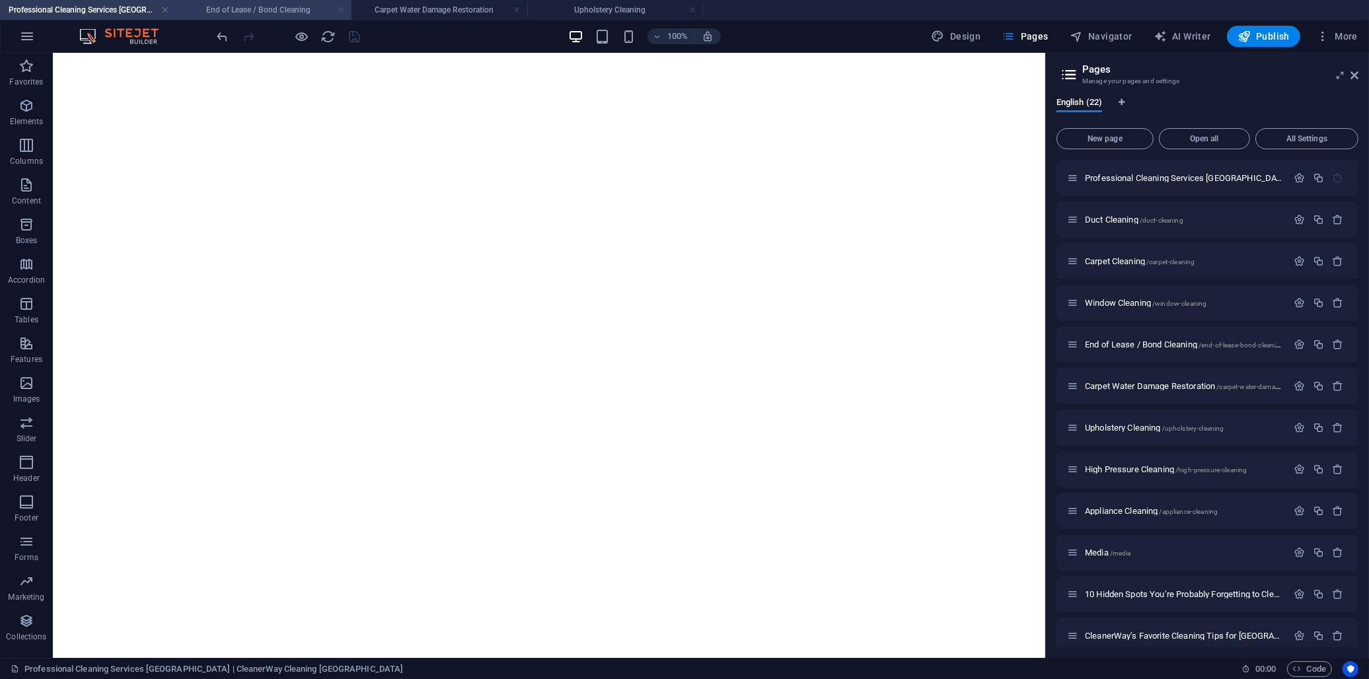
click at [341, 8] on link at bounding box center [341, 10] width 8 height 13
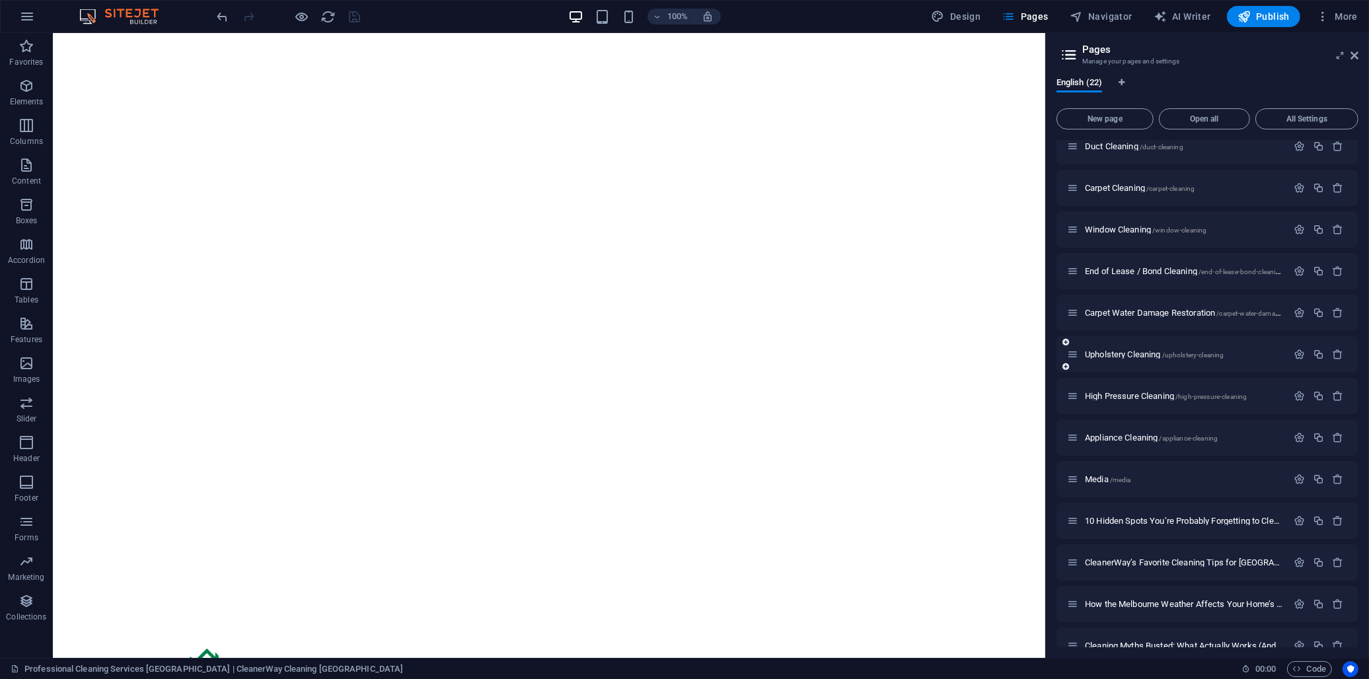
scroll to position [73, 0]
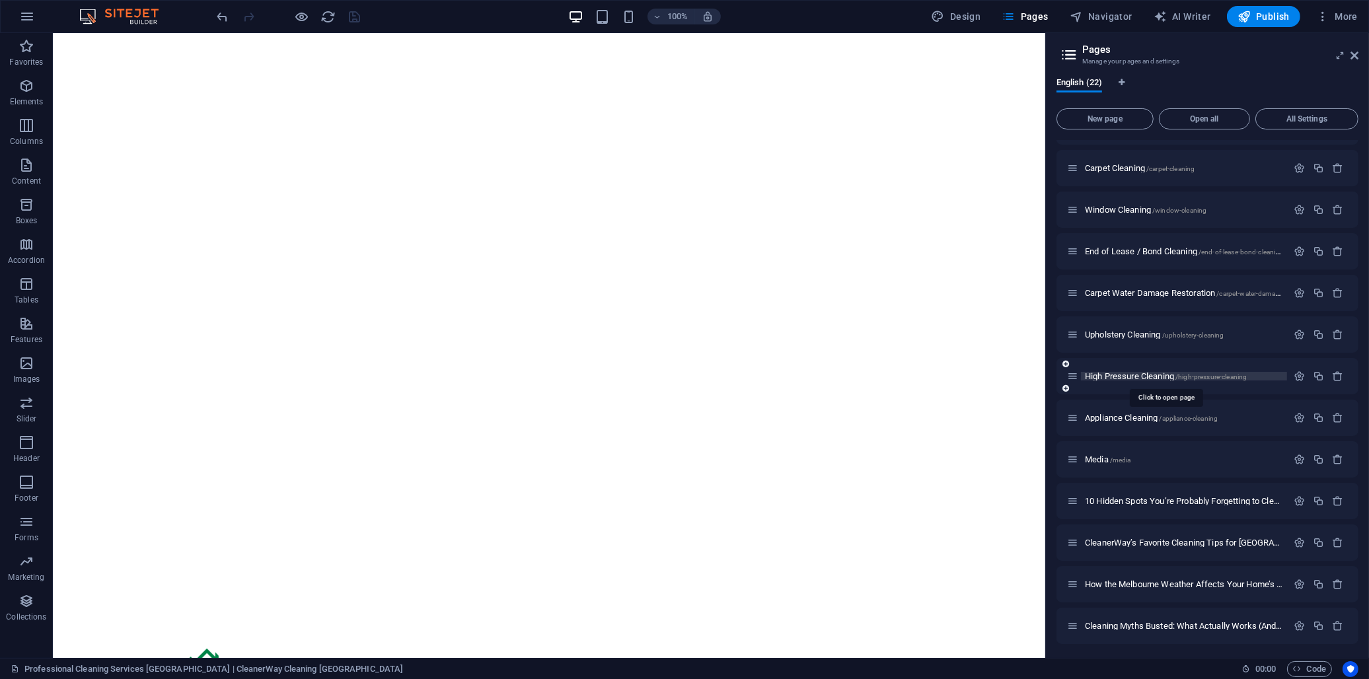
click at [544, 374] on span "High Pressure Cleaning /high-pressure-cleaning" at bounding box center [1166, 376] width 162 height 10
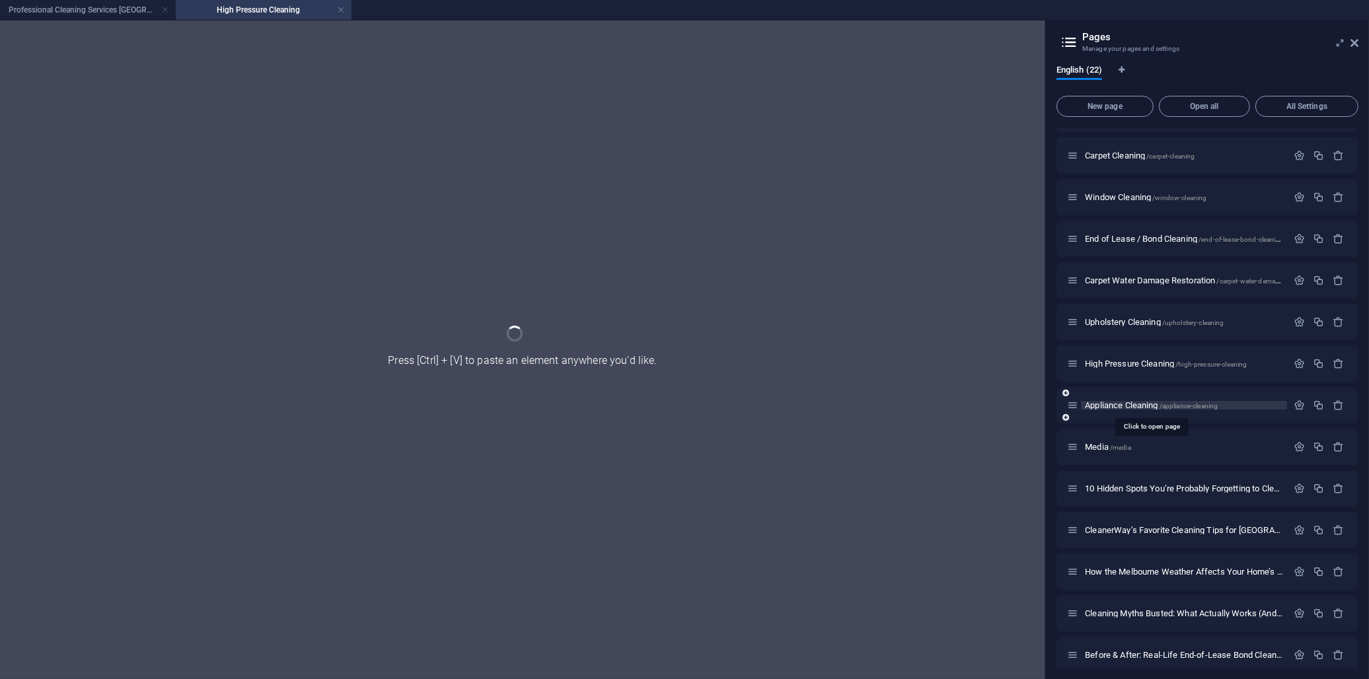
click at [544, 406] on span "Appliance Cleaning /appliance-cleaning" at bounding box center [1151, 405] width 133 height 10
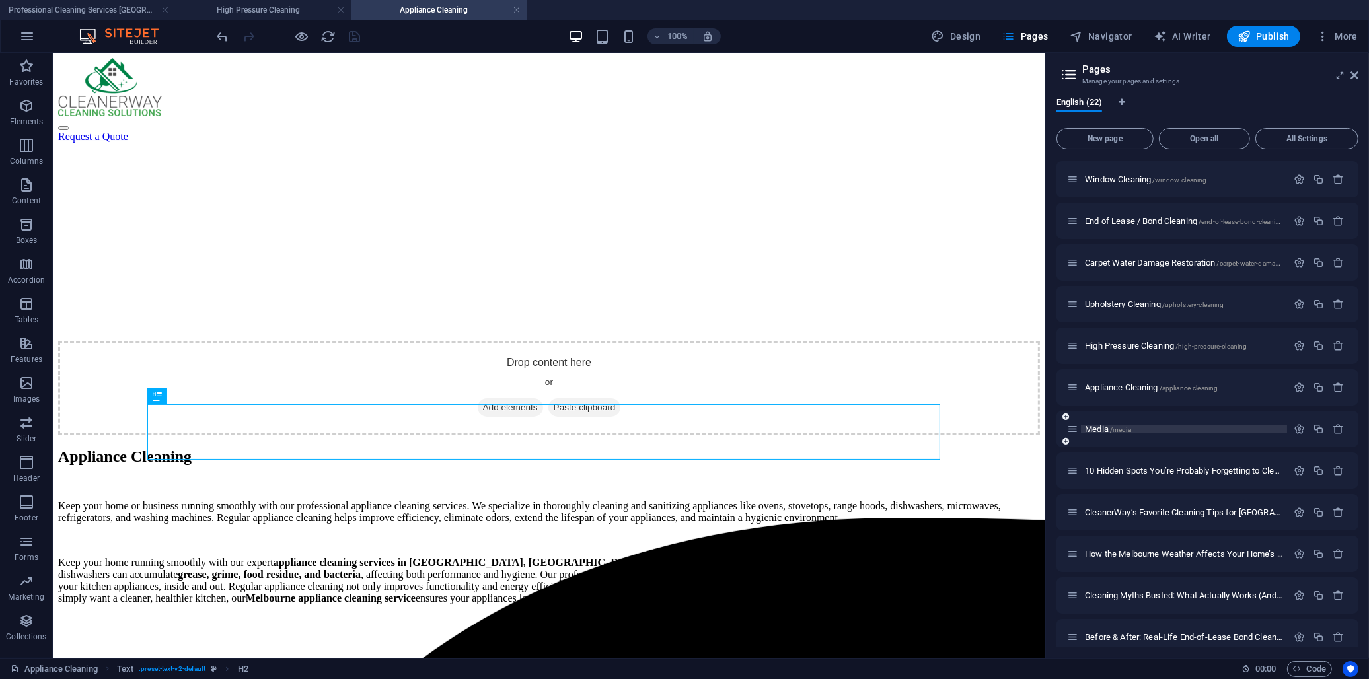
scroll to position [147, 0]
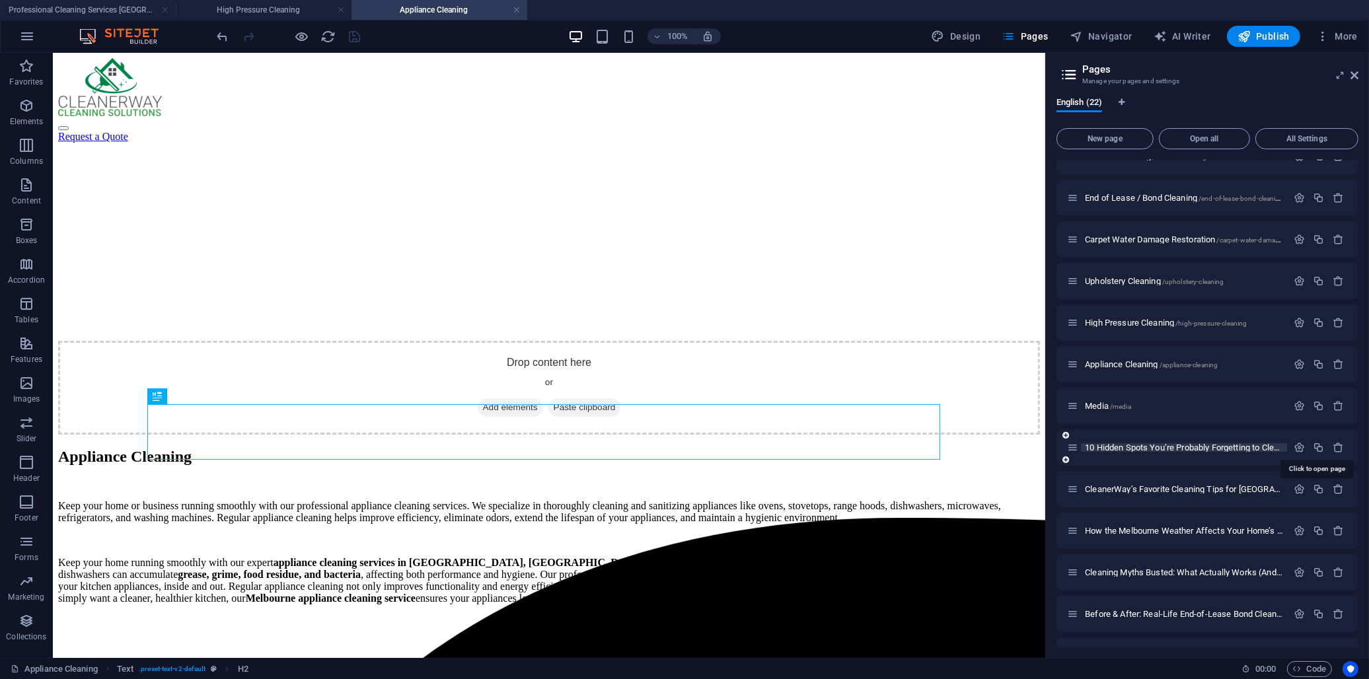
click at [544, 447] on span "10 Hidden Spots You’re Probably Forgetting to Clean (But Shouldn’t) /10-hidden-…" at bounding box center [1316, 448] width 462 height 10
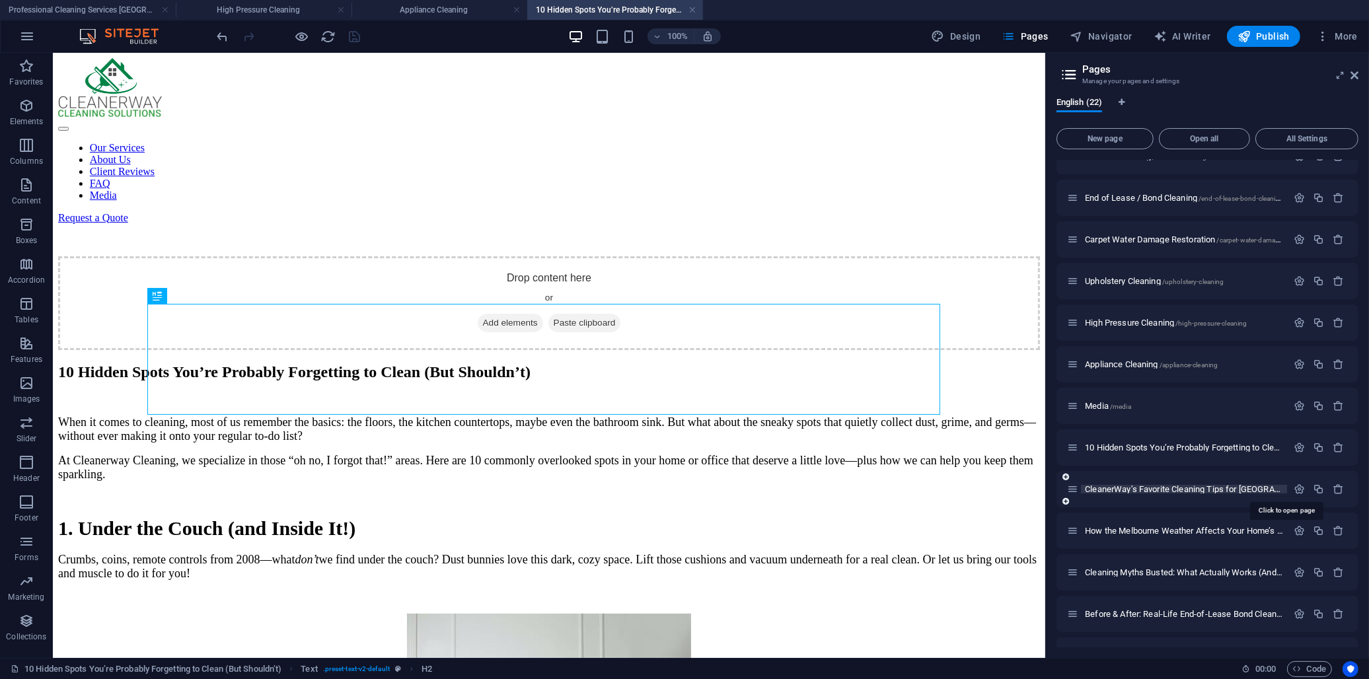
scroll to position [0, 0]
click at [544, 489] on span "CleanerWay’s Favorite Cleaning Tips for Melbourne Homes /cleanerway-s-favorite-…" at bounding box center [1323, 489] width 476 height 10
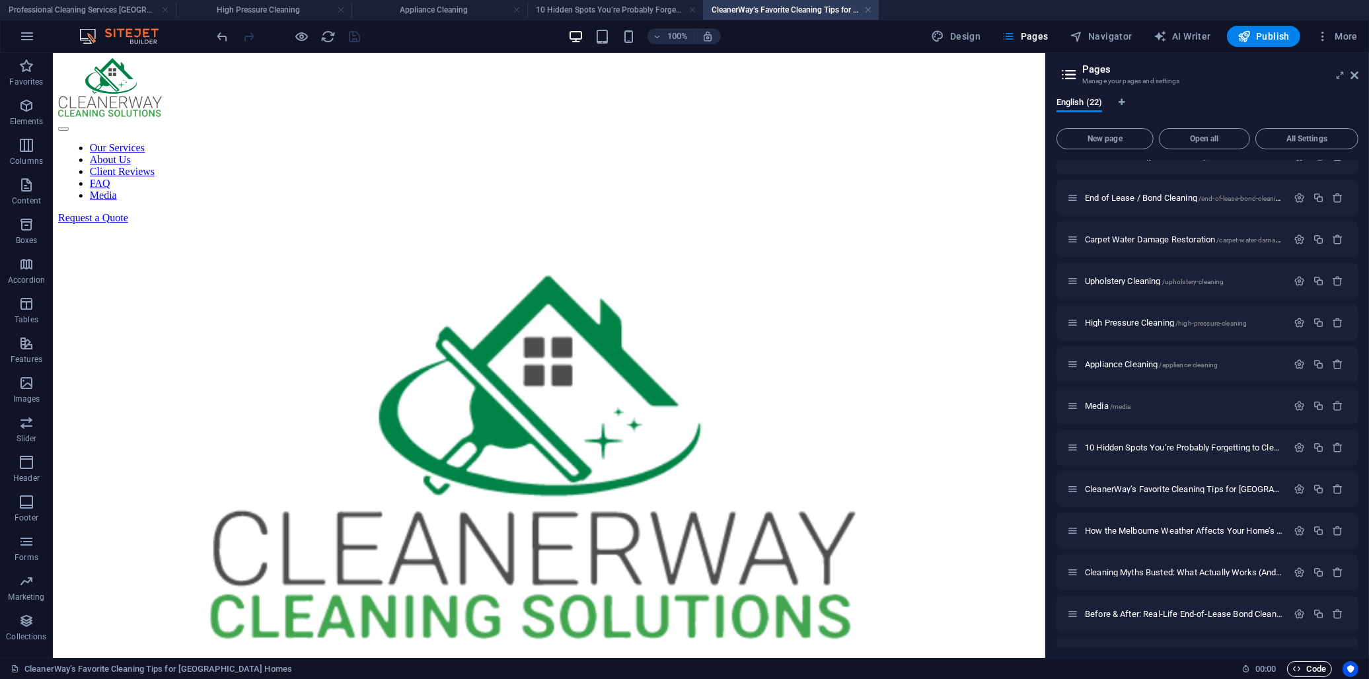
click at [544, 616] on span "Code" at bounding box center [1309, 669] width 33 height 16
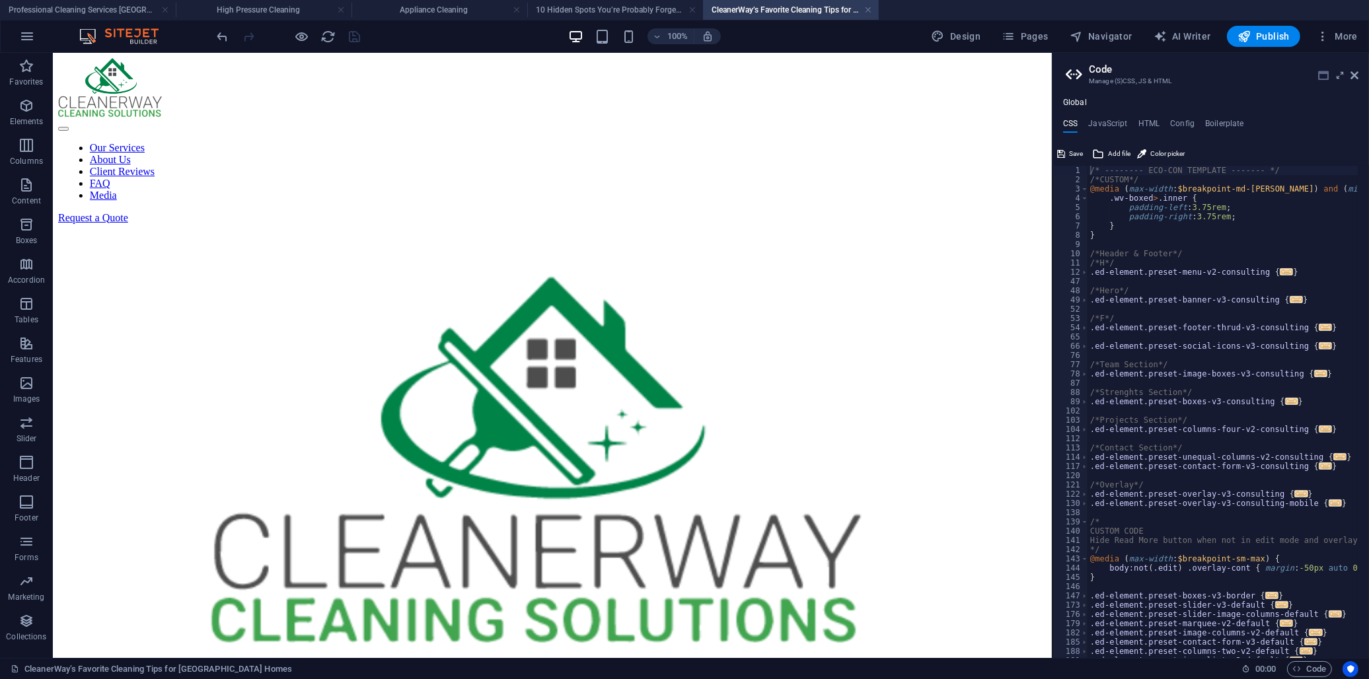
click at [544, 70] on icon at bounding box center [1323, 75] width 11 height 11
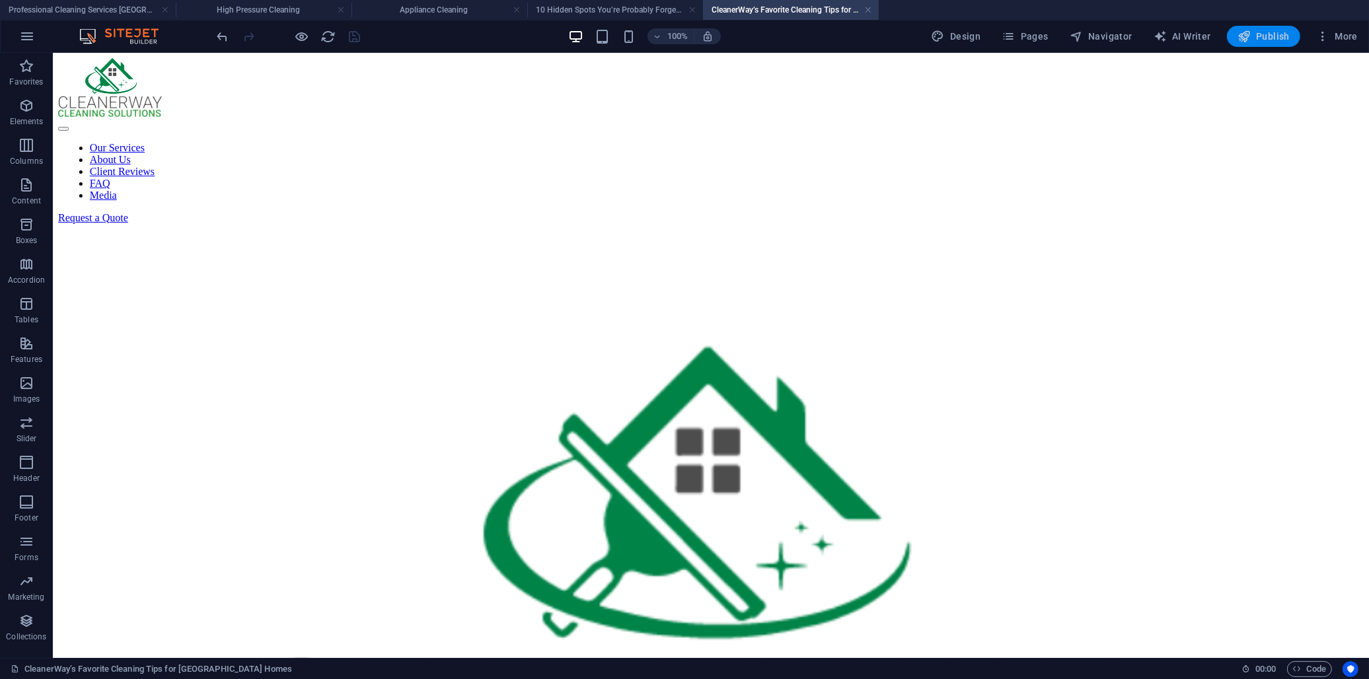
click at [544, 35] on span "Publish" at bounding box center [1263, 36] width 52 height 13
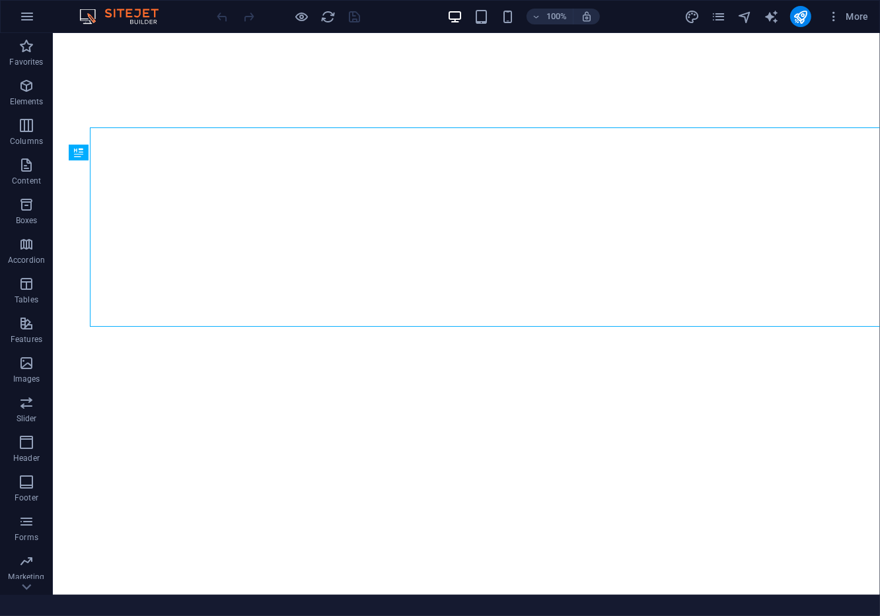
select select
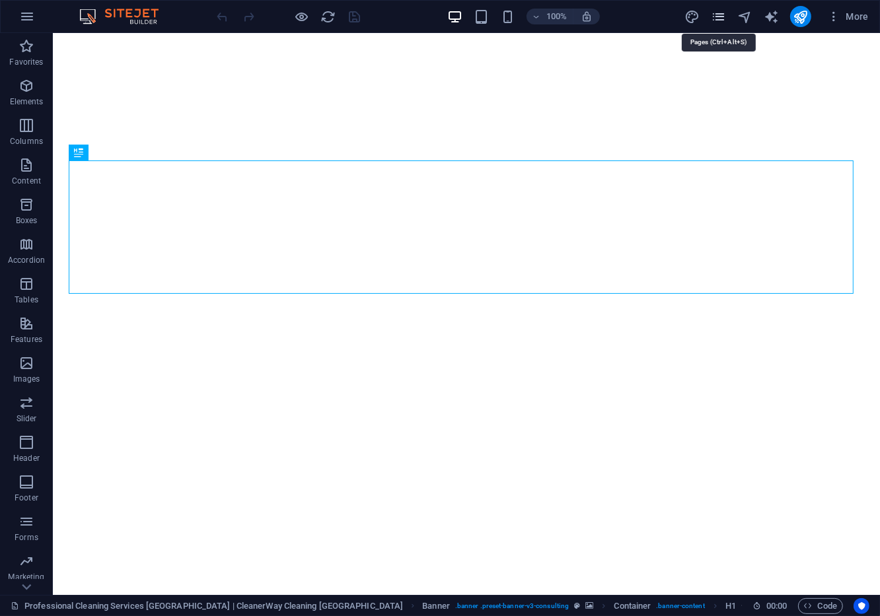
click at [723, 20] on icon "pages" at bounding box center [718, 16] width 15 height 15
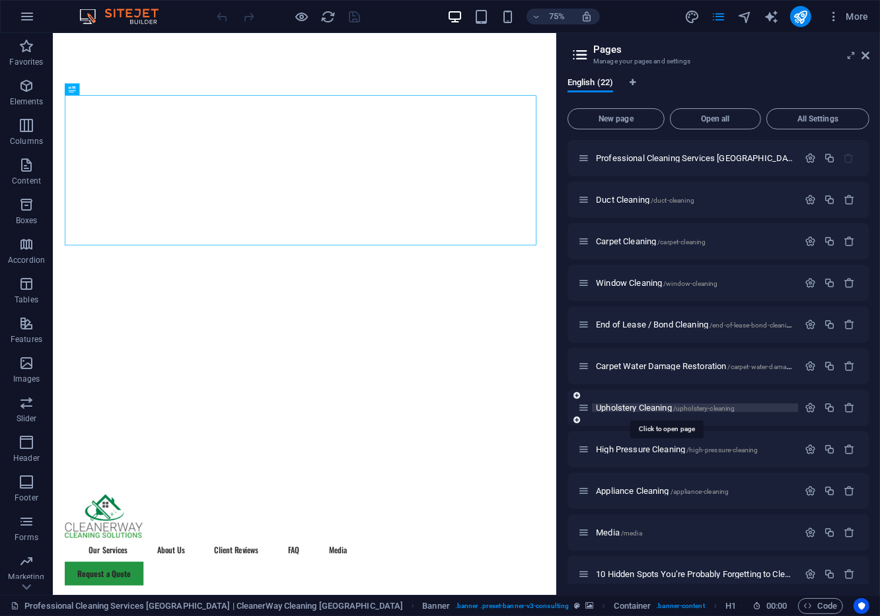
click at [632, 406] on span "Upholstery Cleaning /upholstery-cleaning" at bounding box center [665, 408] width 139 height 10
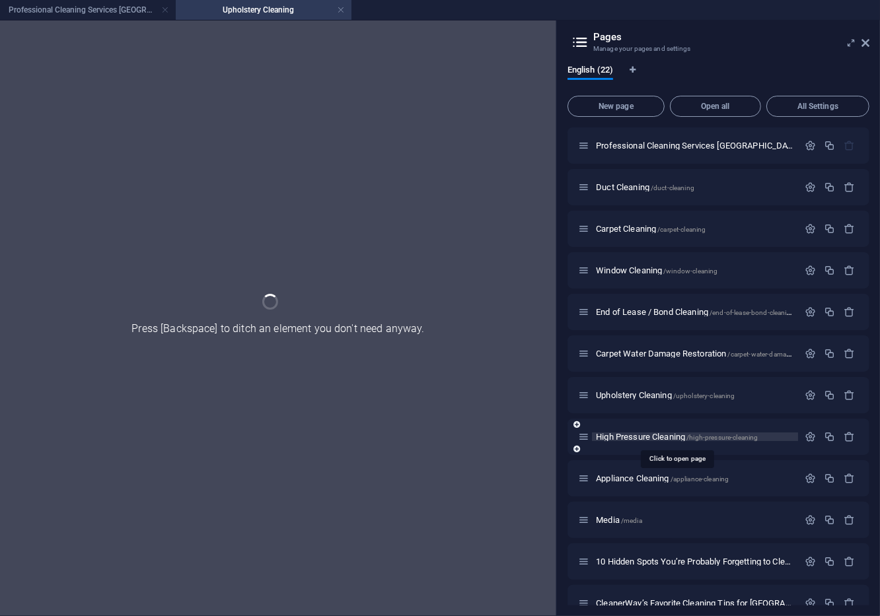
click at [0, 0] on span "High Pressure Cleaning /high-pressure-cleaning" at bounding box center [0, 0] width 0 height 0
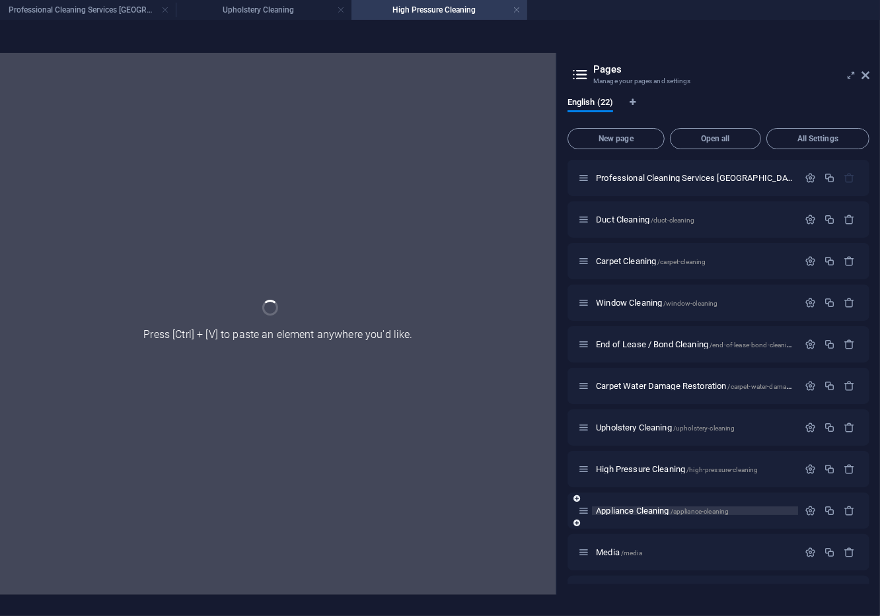
click at [0, 0] on div "High Pressure Cleaning /high-pressure-cleaning" at bounding box center [0, 0] width 0 height 0
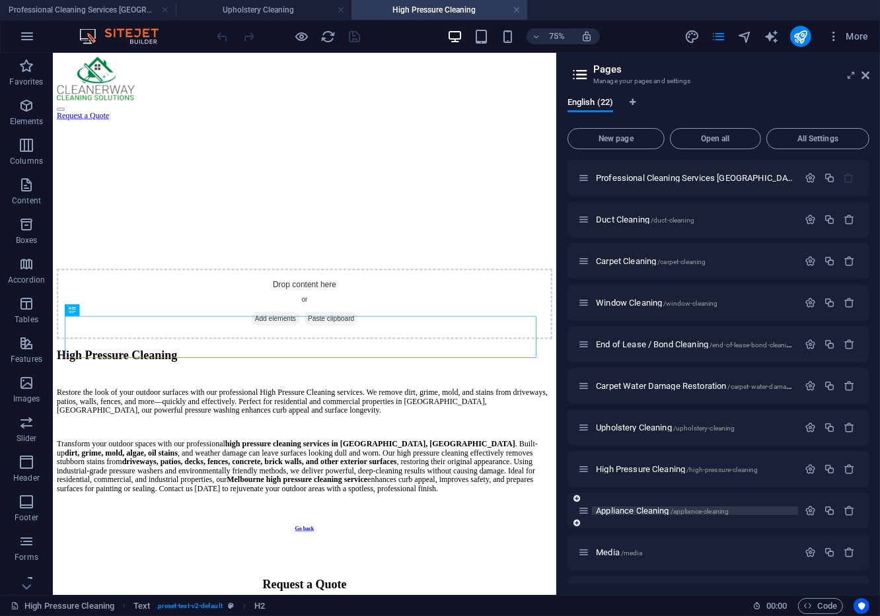
click at [0, 0] on span "Appliance Cleaning /appliance-cleaning" at bounding box center [0, 0] width 0 height 0
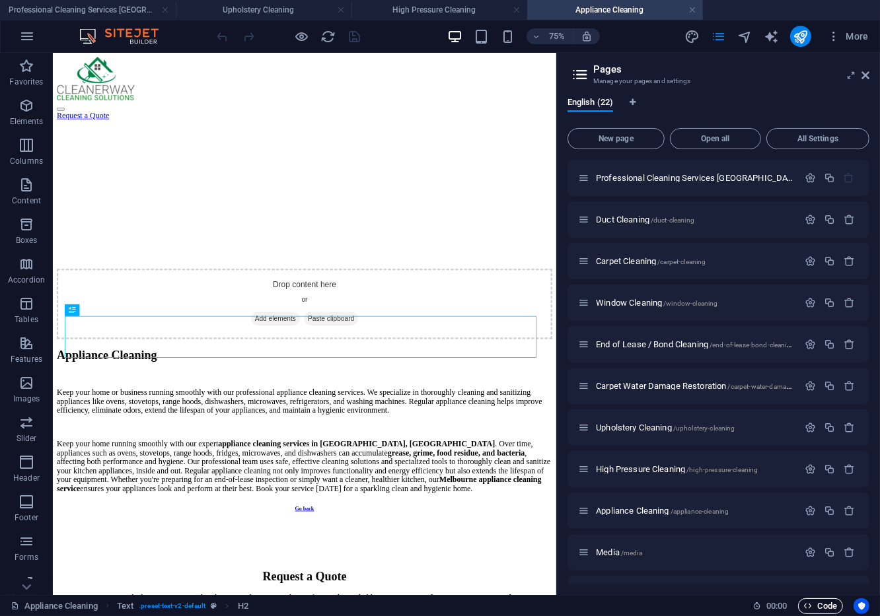
click at [824, 606] on span "Code" at bounding box center [820, 606] width 33 height 16
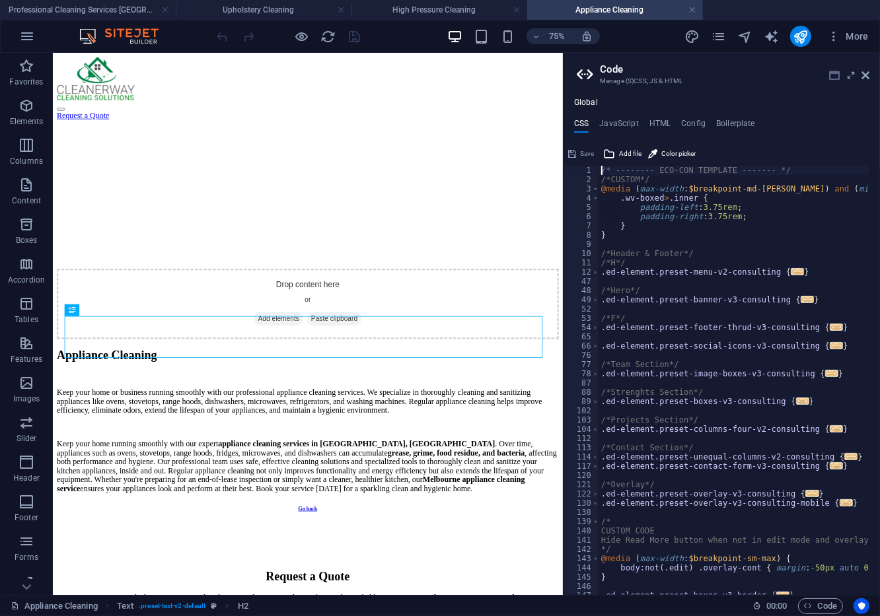
click at [835, 75] on icon at bounding box center [834, 75] width 11 height 11
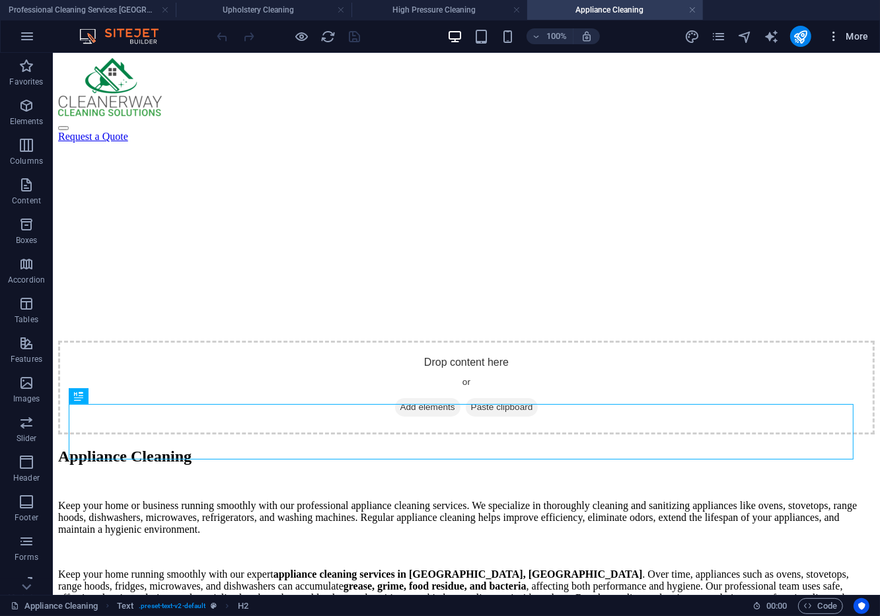
click at [852, 44] on button "More" at bounding box center [848, 36] width 52 height 21
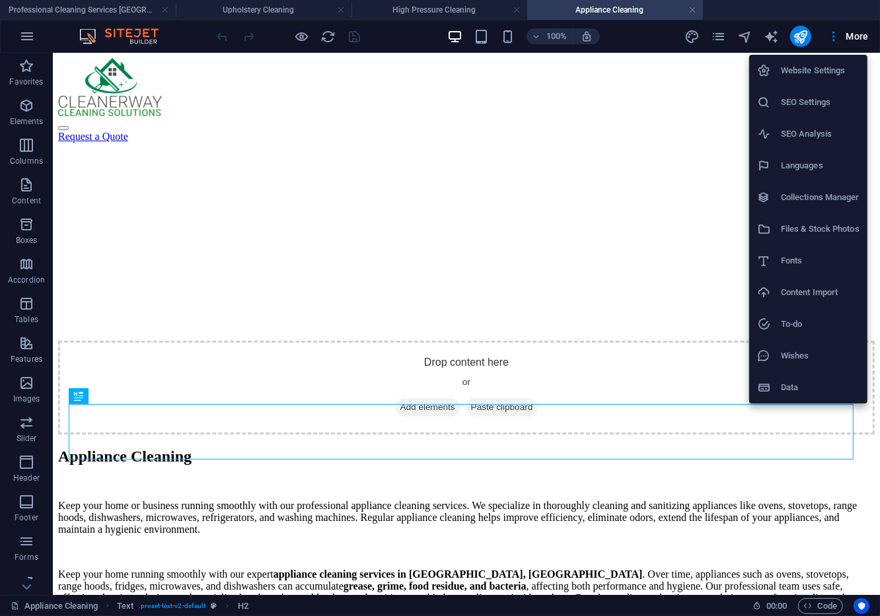
click at [832, 608] on div at bounding box center [440, 308] width 880 height 616
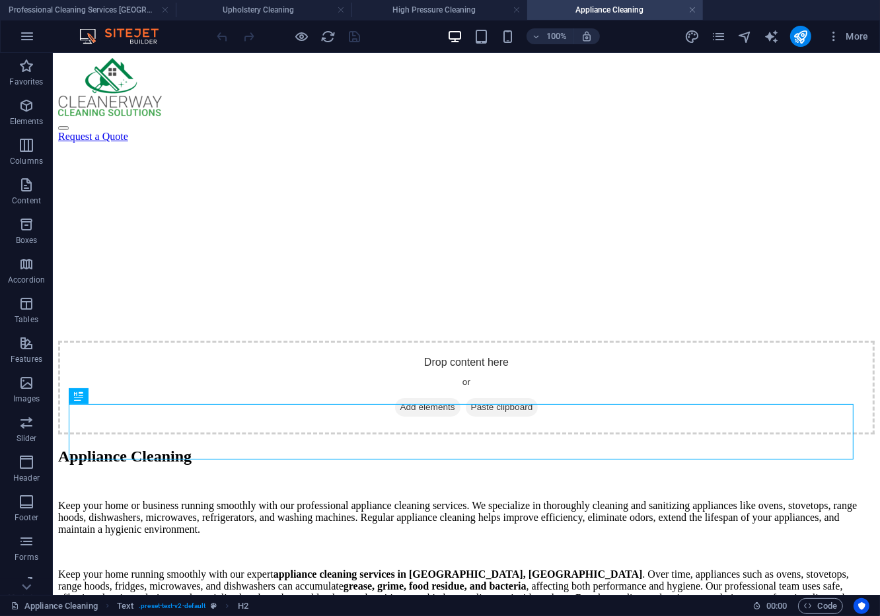
click at [832, 608] on span "Code" at bounding box center [820, 606] width 33 height 16
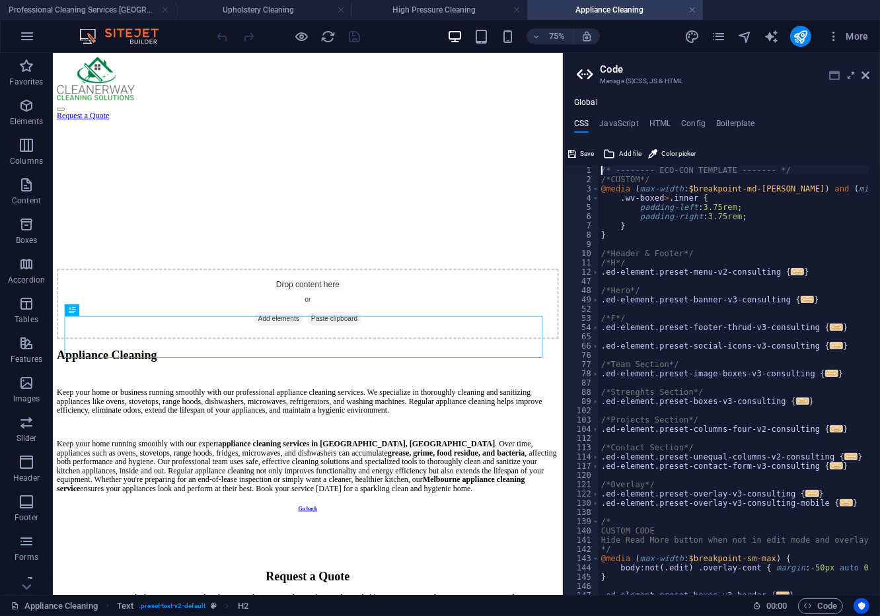
click at [832, 75] on icon at bounding box center [834, 75] width 11 height 11
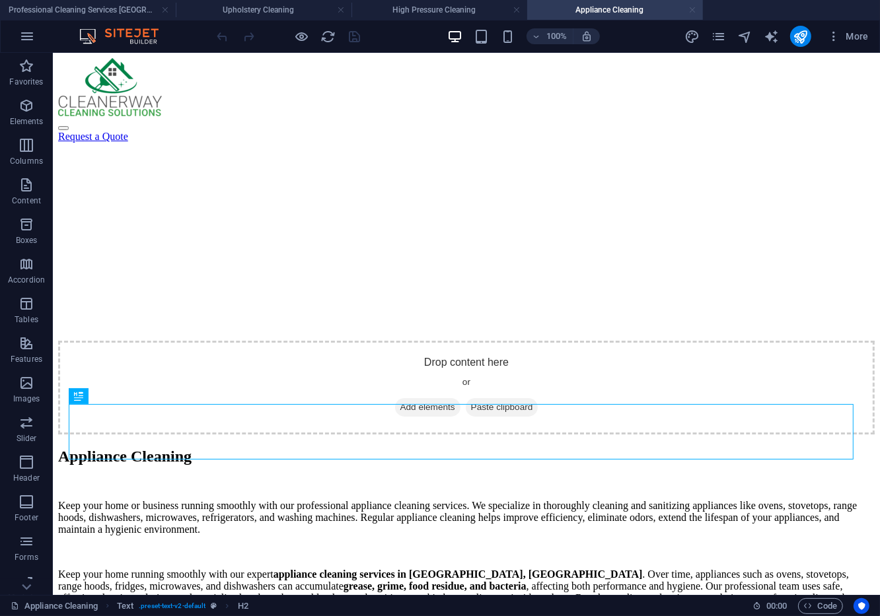
click at [689, 9] on link at bounding box center [692, 10] width 8 height 13
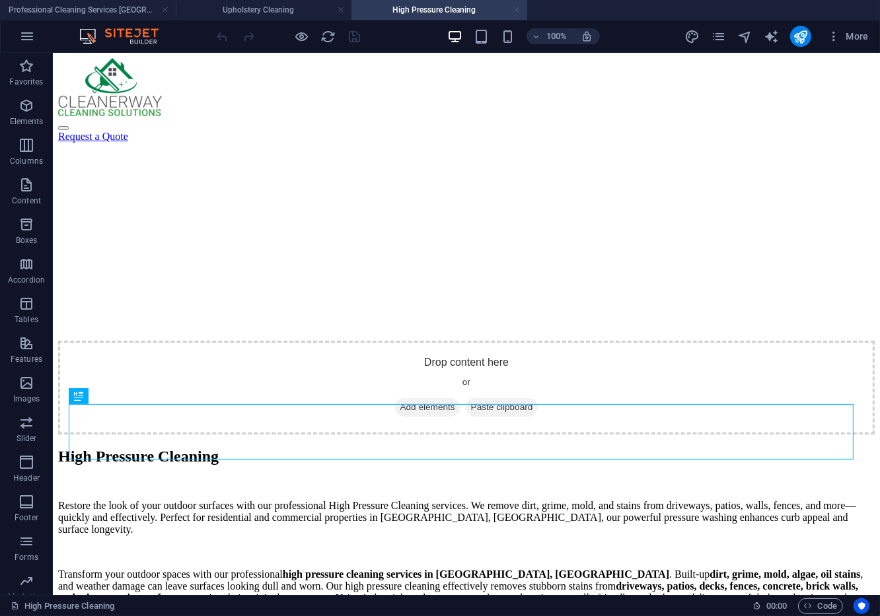
click at [518, 5] on link at bounding box center [517, 10] width 8 height 13
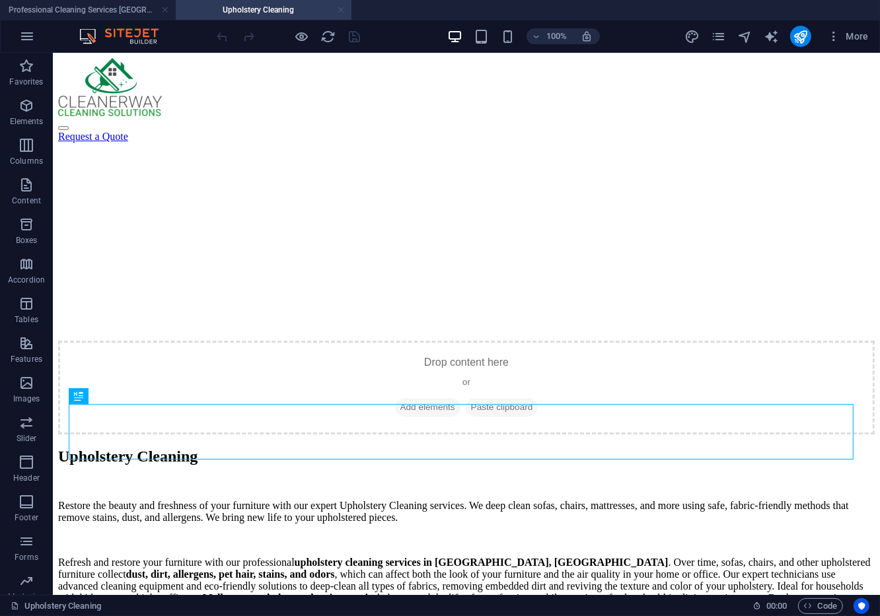
click at [340, 9] on link at bounding box center [341, 10] width 8 height 13
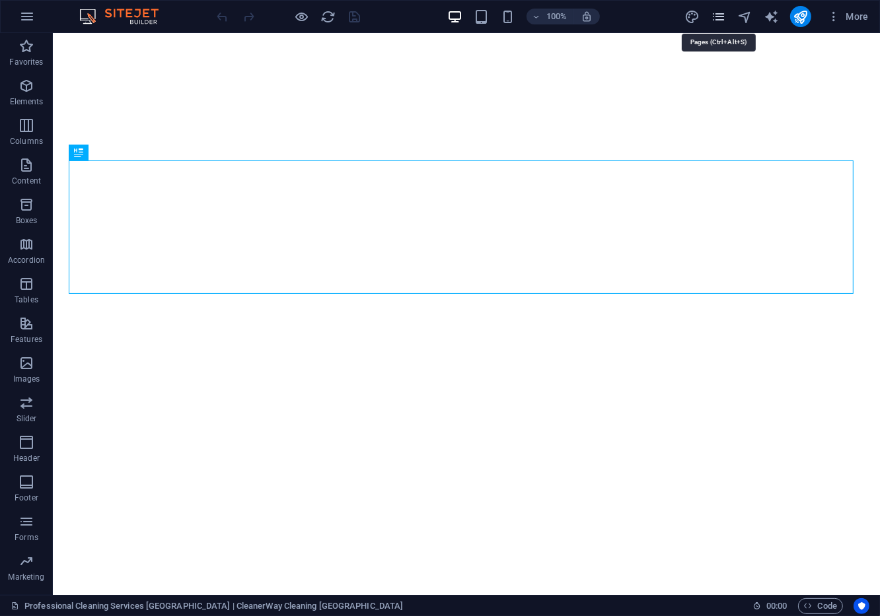
click at [726, 12] on icon "pages" at bounding box center [718, 16] width 15 height 15
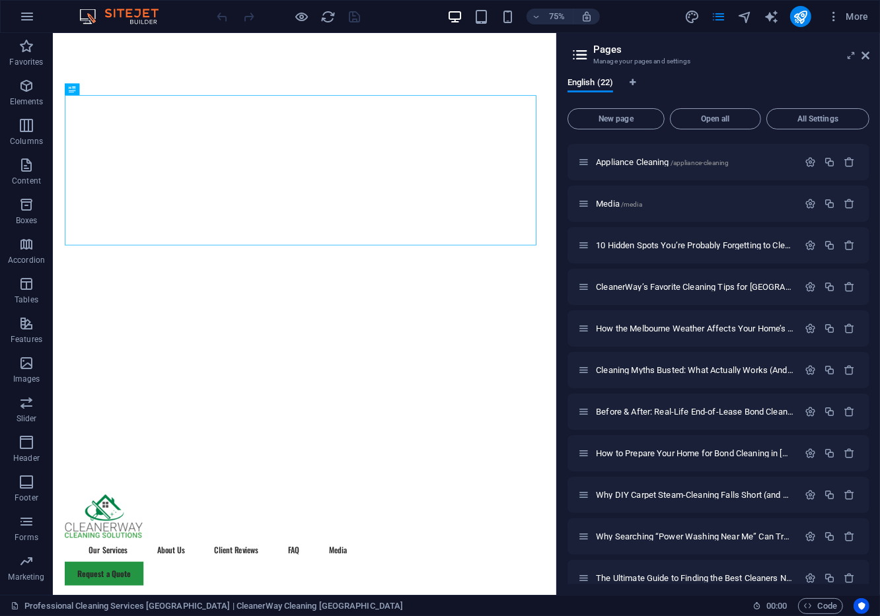
scroll to position [367, 0]
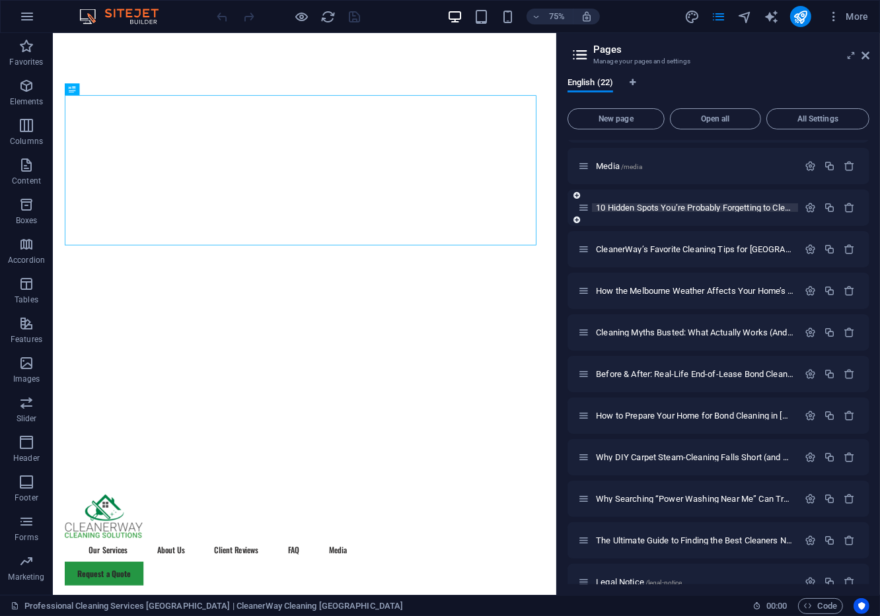
click at [678, 206] on span "10 Hidden Spots You’re Probably Forgetting to Clean (But Shouldn’t) /10-hidden-…" at bounding box center [827, 208] width 462 height 10
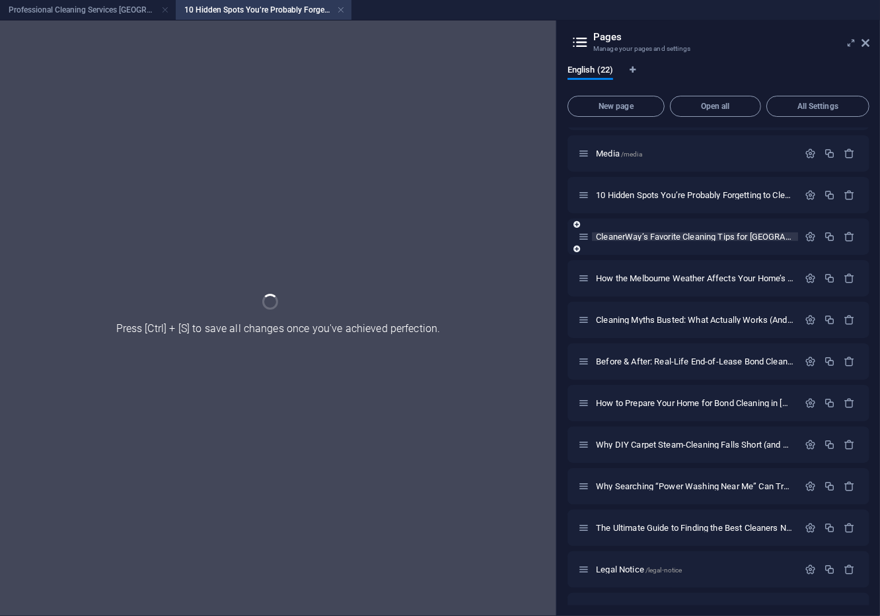
click at [678, 213] on div "10 Hidden Spots You’re Probably Forgetting to Clean (But Shouldn’t) /10-hidden-…" at bounding box center [718, 195] width 302 height 36
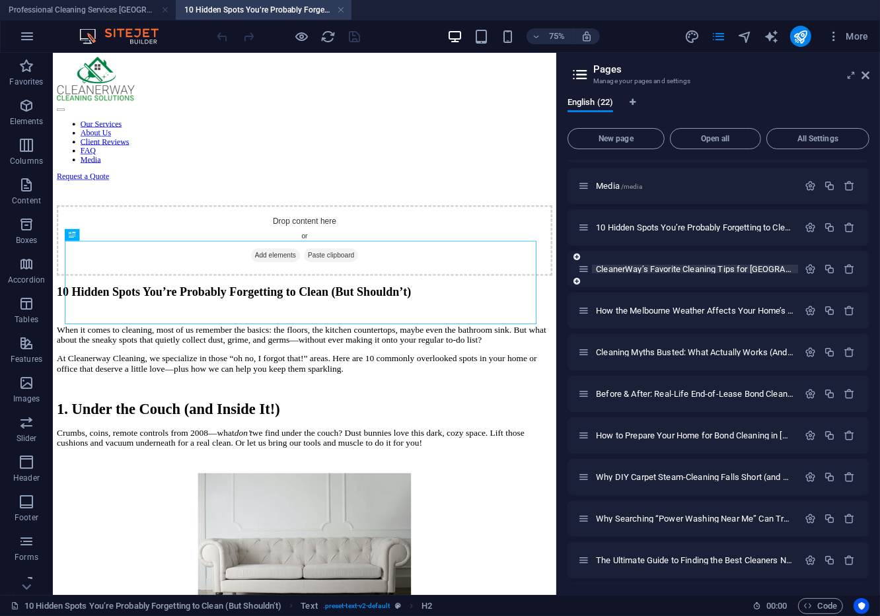
scroll to position [0, 0]
click at [694, 311] on span "How the Melbourne Weather Affects Your Home’s Cleanliness /how-the-[GEOGRAPHIC_…" at bounding box center [822, 311] width 453 height 10
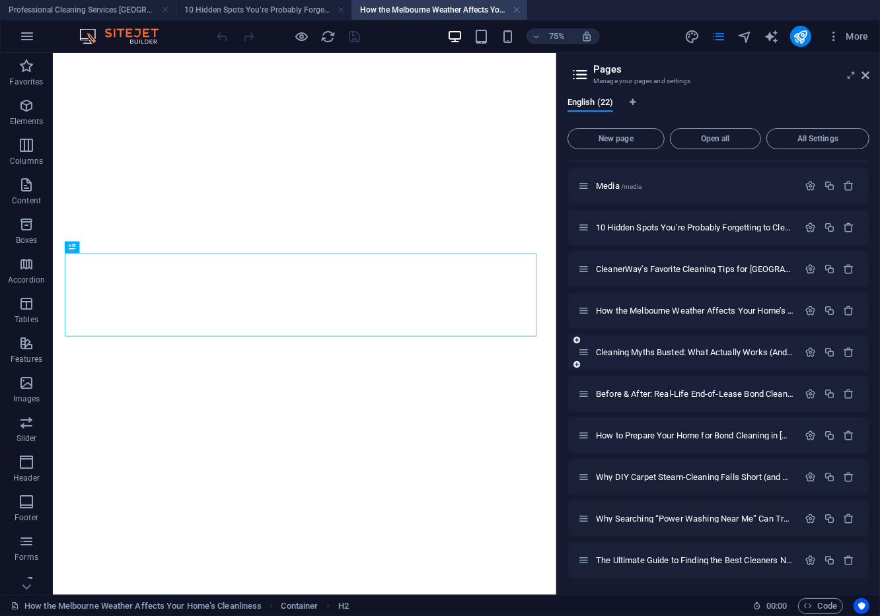
select select
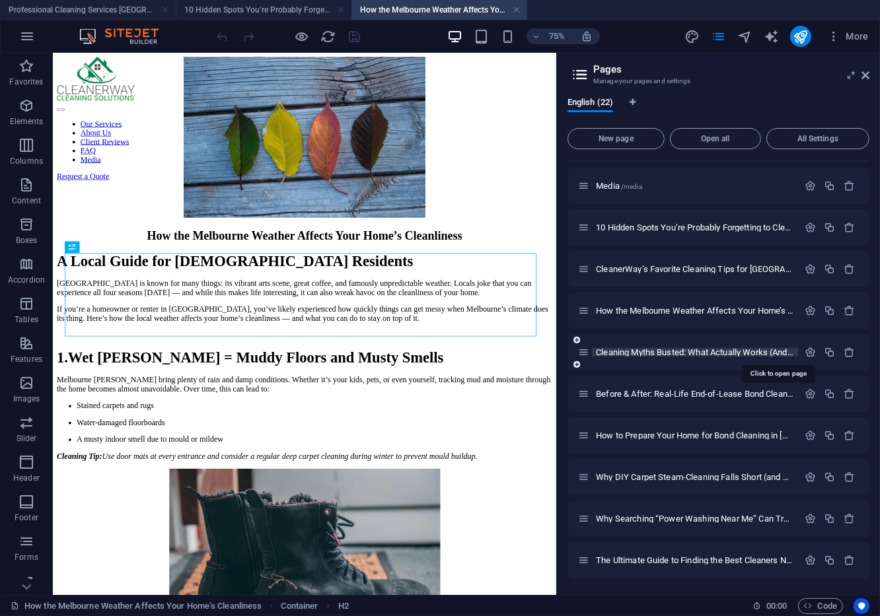
click at [664, 351] on span "Cleaning Myths Busted: What Actually Works (And What’s a Waste of Time) /cleani…" at bounding box center [777, 352] width 362 height 10
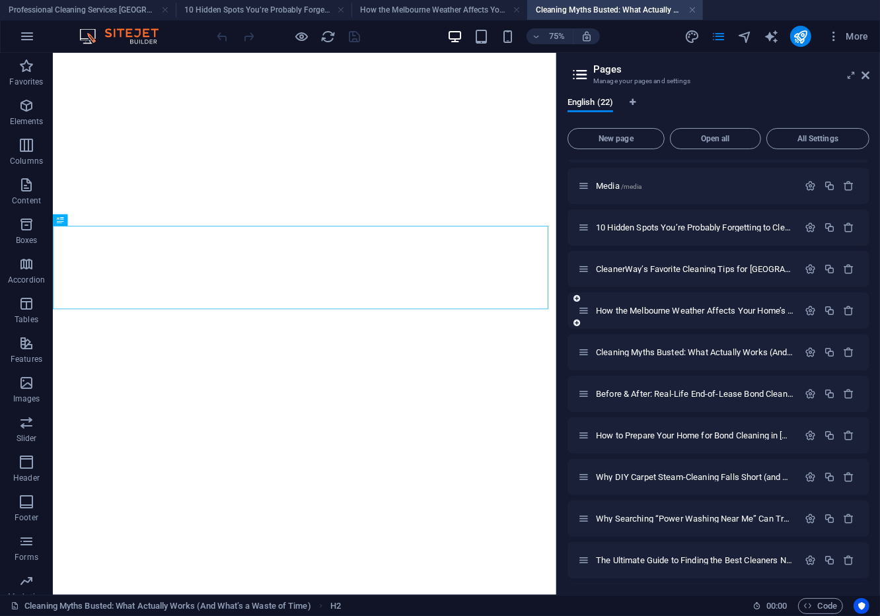
scroll to position [293, 0]
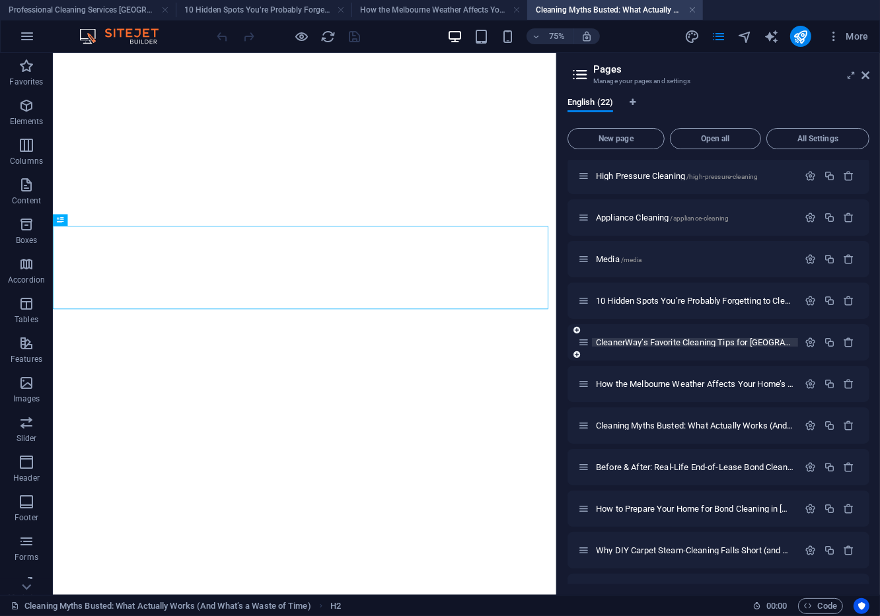
select select
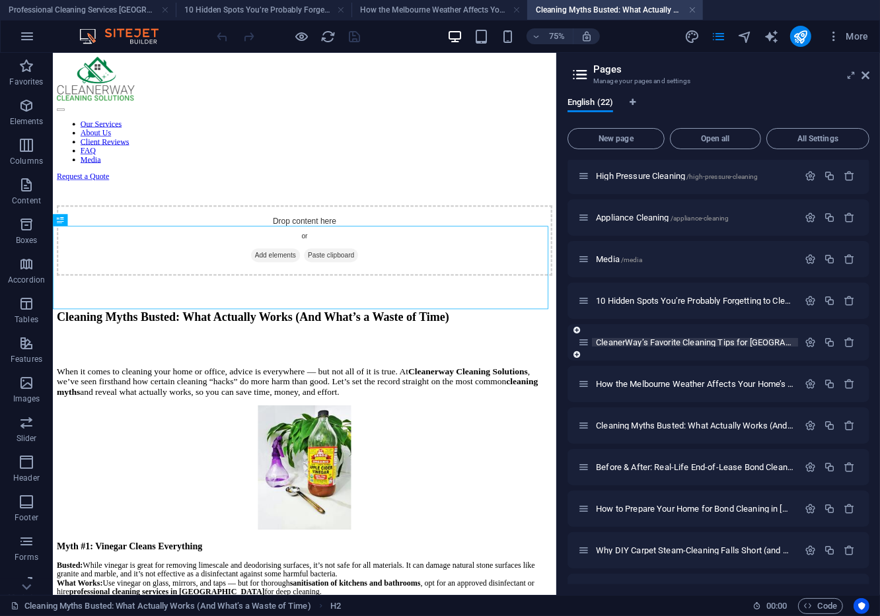
scroll to position [0, 0]
click at [690, 466] on span "Before & After: Real-Life End-of-Lease Bond Cleaning in [GEOGRAPHIC_DATA] /real…" at bounding box center [789, 467] width 387 height 10
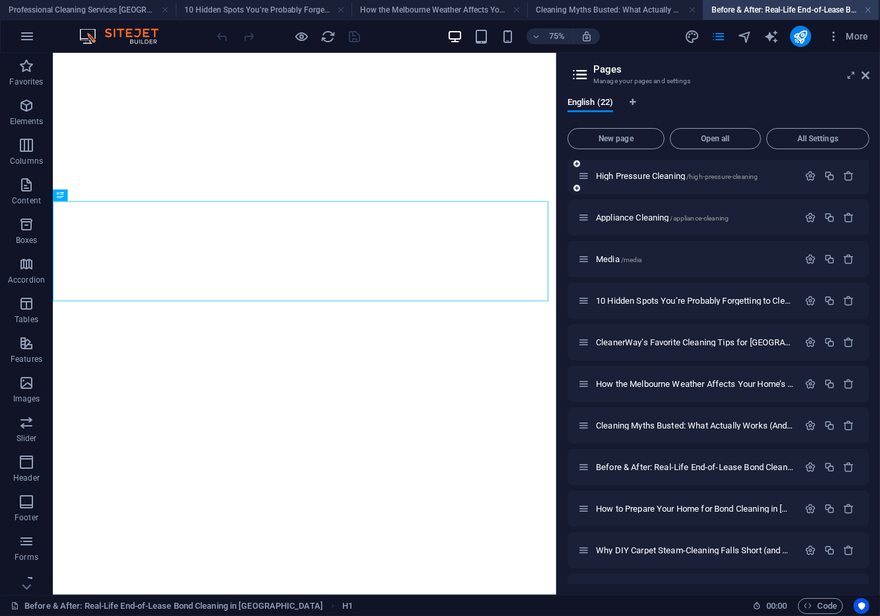
select select
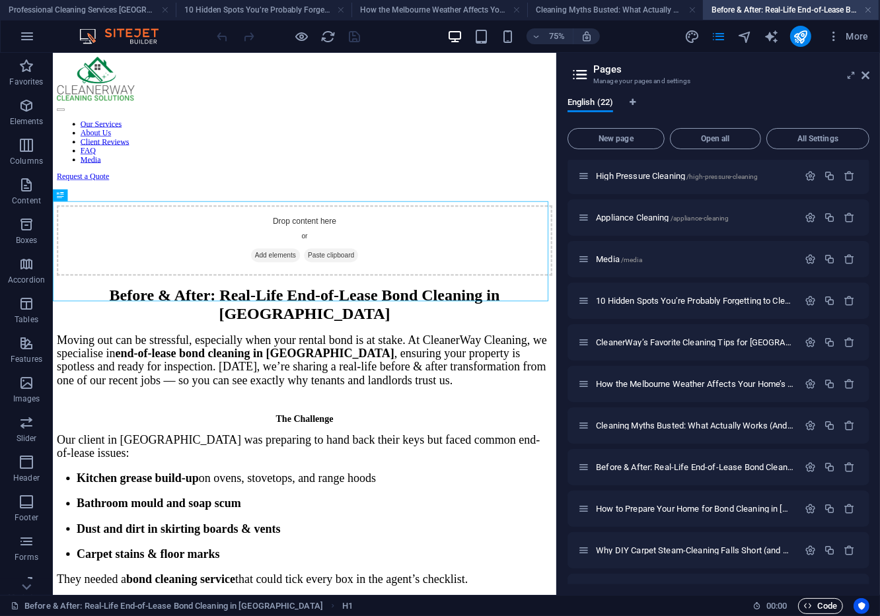
click at [814, 608] on span "Code" at bounding box center [820, 606] width 33 height 16
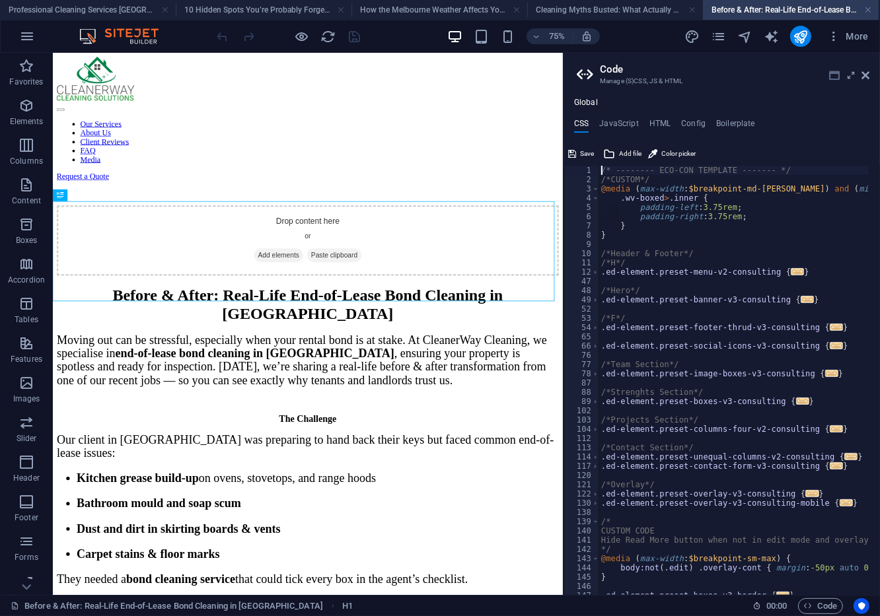
click at [839, 74] on icon at bounding box center [834, 75] width 11 height 11
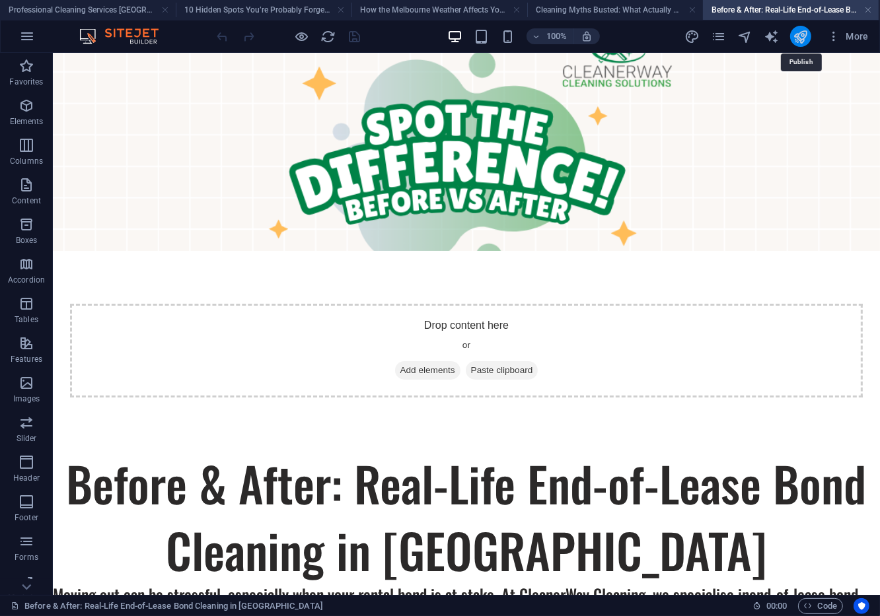
click at [804, 31] on icon "publish" at bounding box center [800, 36] width 15 height 15
